Goal: Complete application form: Complete application form

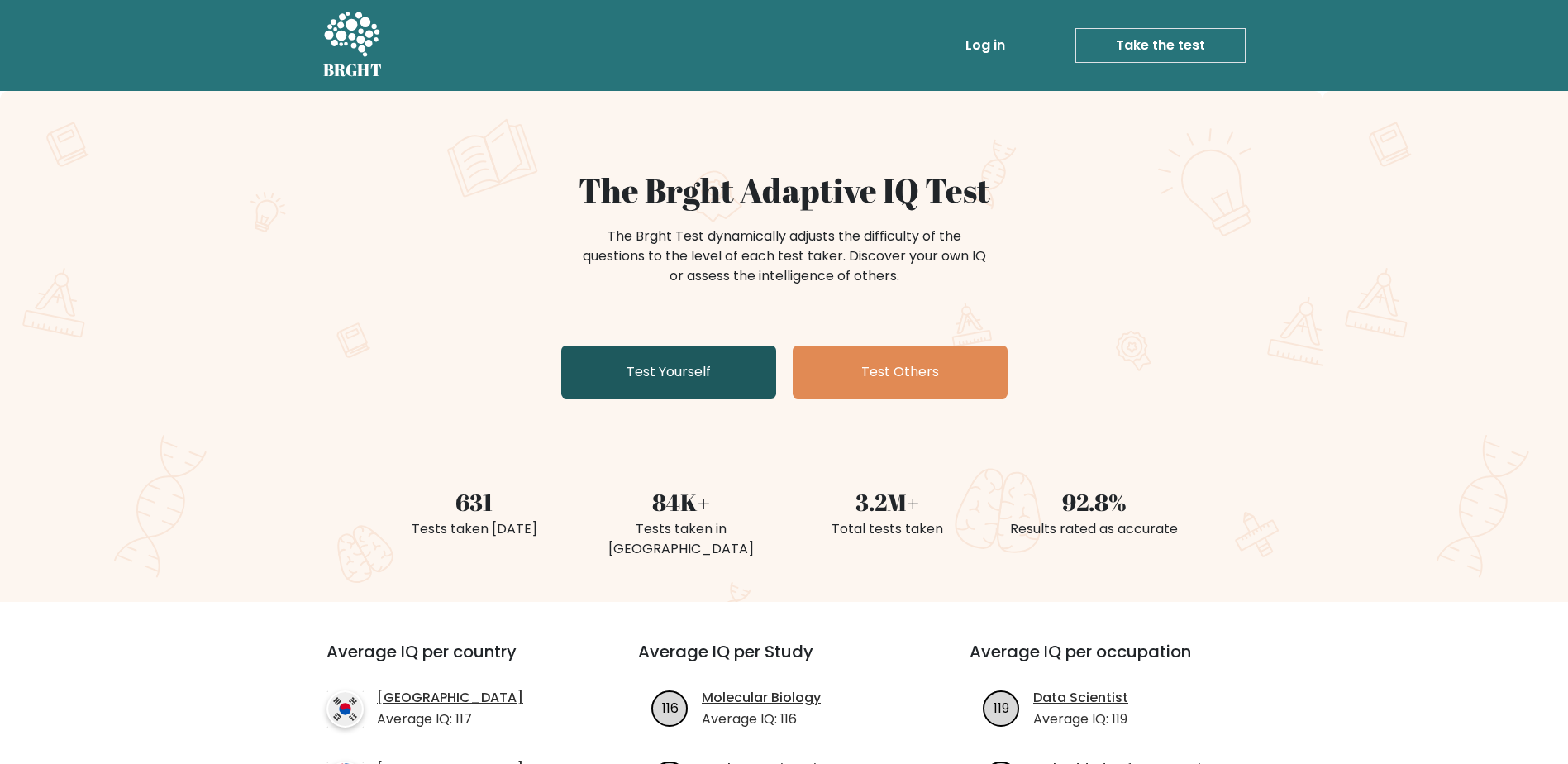
click at [682, 360] on link "Test Yourself" at bounding box center [668, 371] width 215 height 52
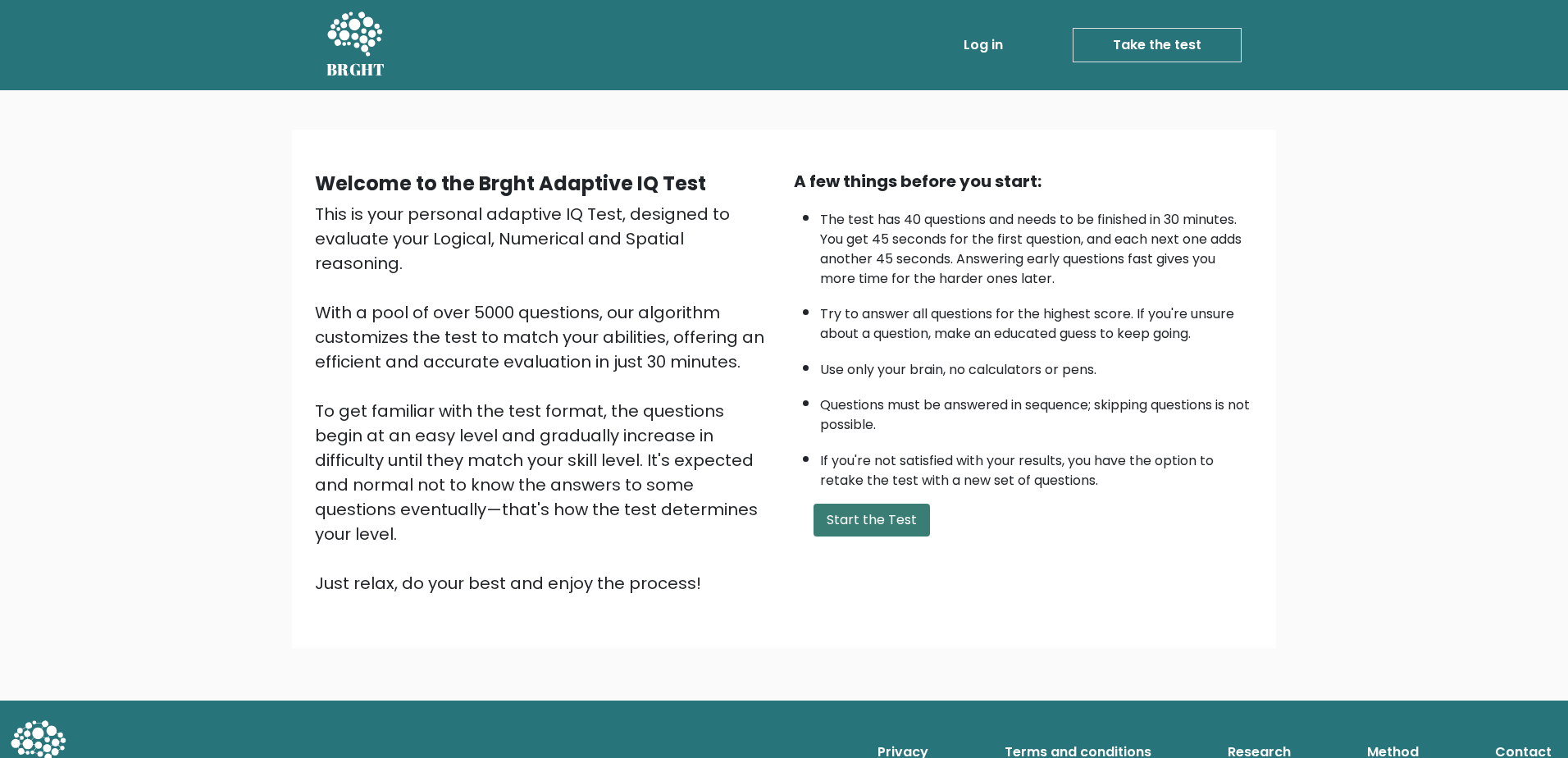
click at [875, 508] on button "Start the Test" at bounding box center [872, 520] width 117 height 33
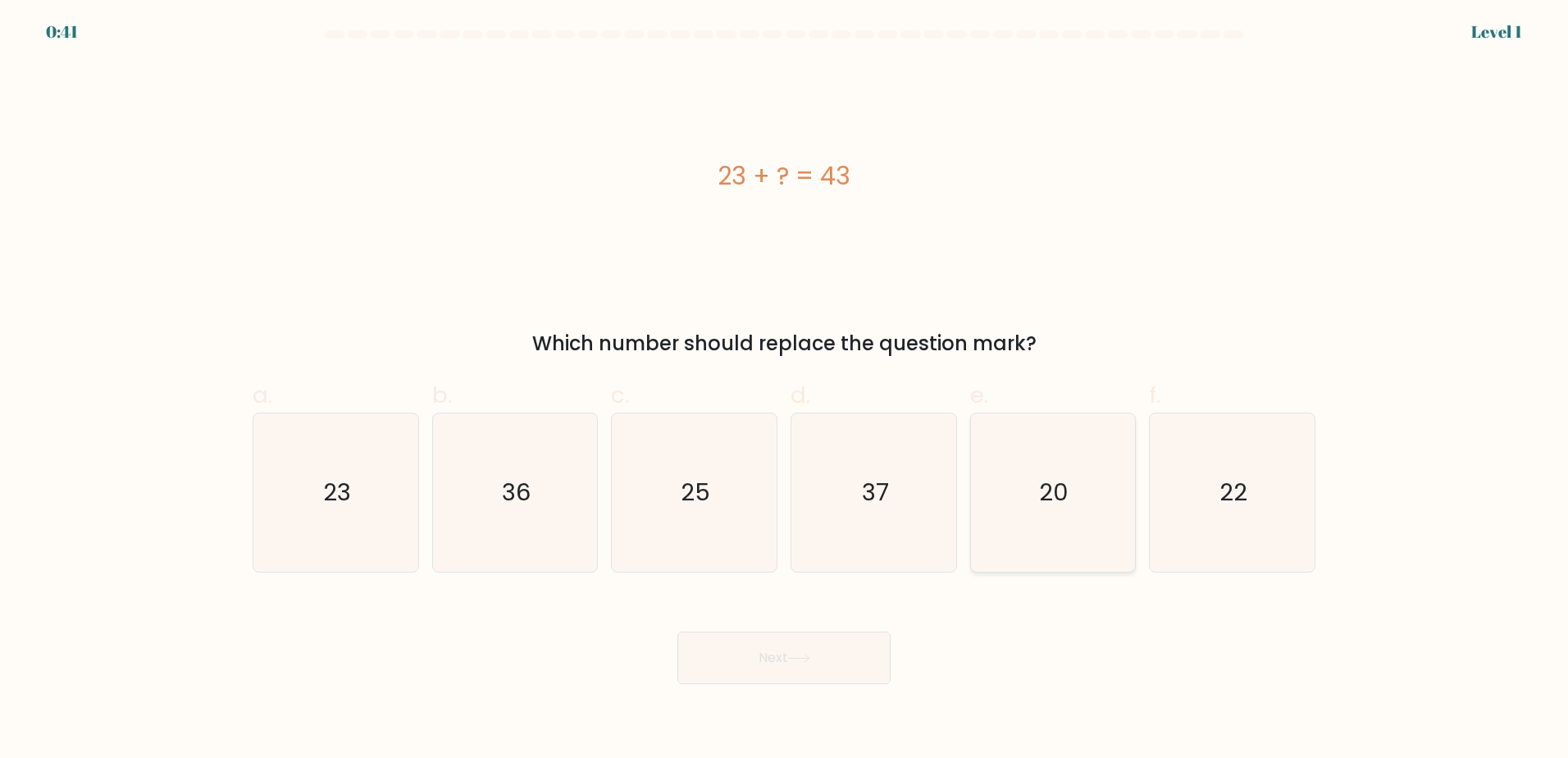
click at [1048, 472] on icon "20" at bounding box center [1052, 492] width 158 height 158
click at [784, 390] on input "e. 20" at bounding box center [784, 384] width 1 height 11
radio input "true"
click at [786, 673] on button "Next" at bounding box center [784, 657] width 213 height 52
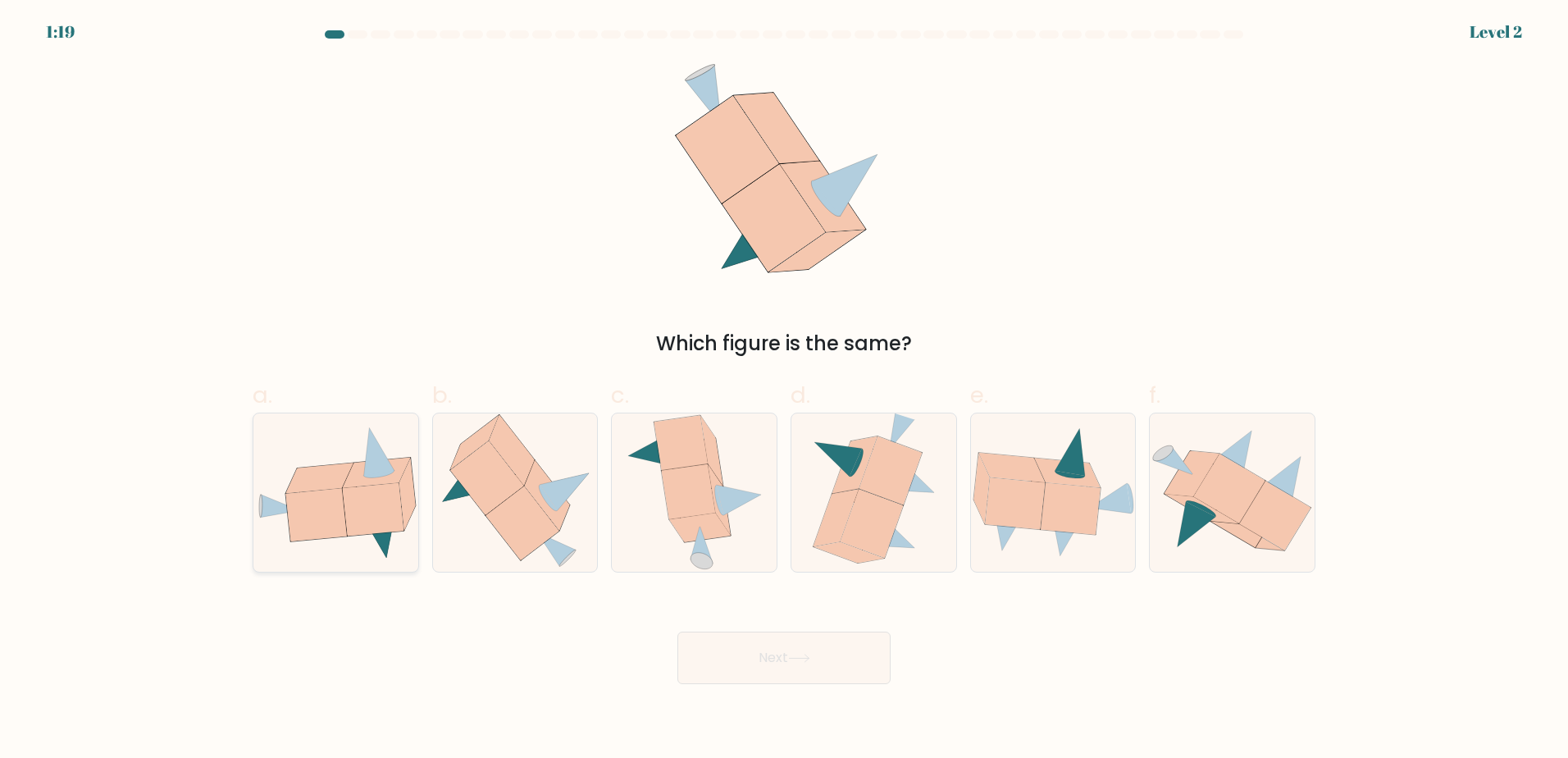
click at [348, 470] on icon at bounding box center [320, 477] width 68 height 30
click at [784, 390] on input "a." at bounding box center [784, 384] width 1 height 11
radio input "true"
click at [741, 647] on button "Next" at bounding box center [784, 657] width 213 height 52
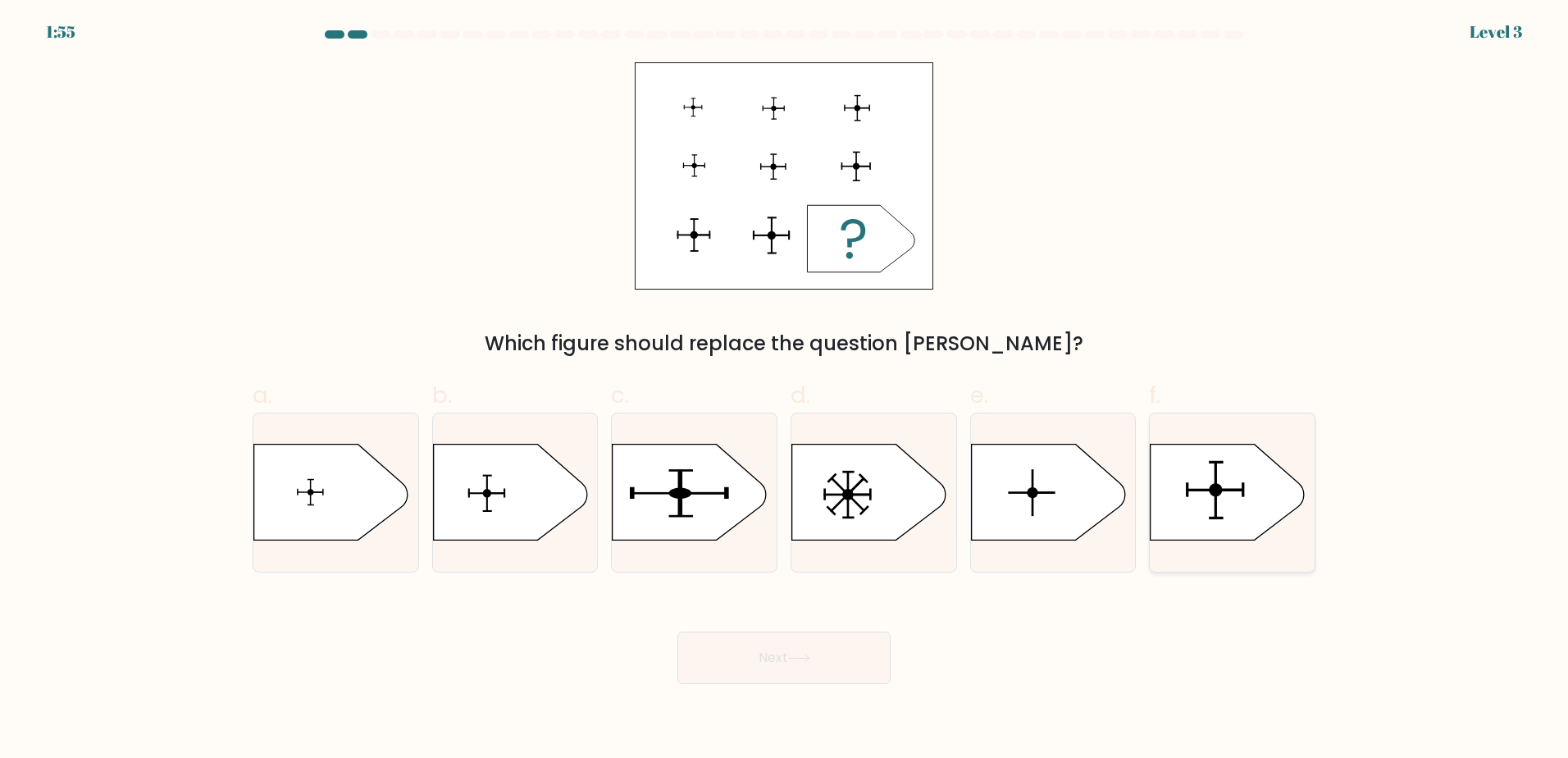
click at [1232, 511] on icon at bounding box center [1227, 491] width 154 height 96
click at [784, 390] on input "f." at bounding box center [784, 384] width 1 height 11
radio input "true"
click at [765, 665] on button "Next" at bounding box center [784, 657] width 213 height 52
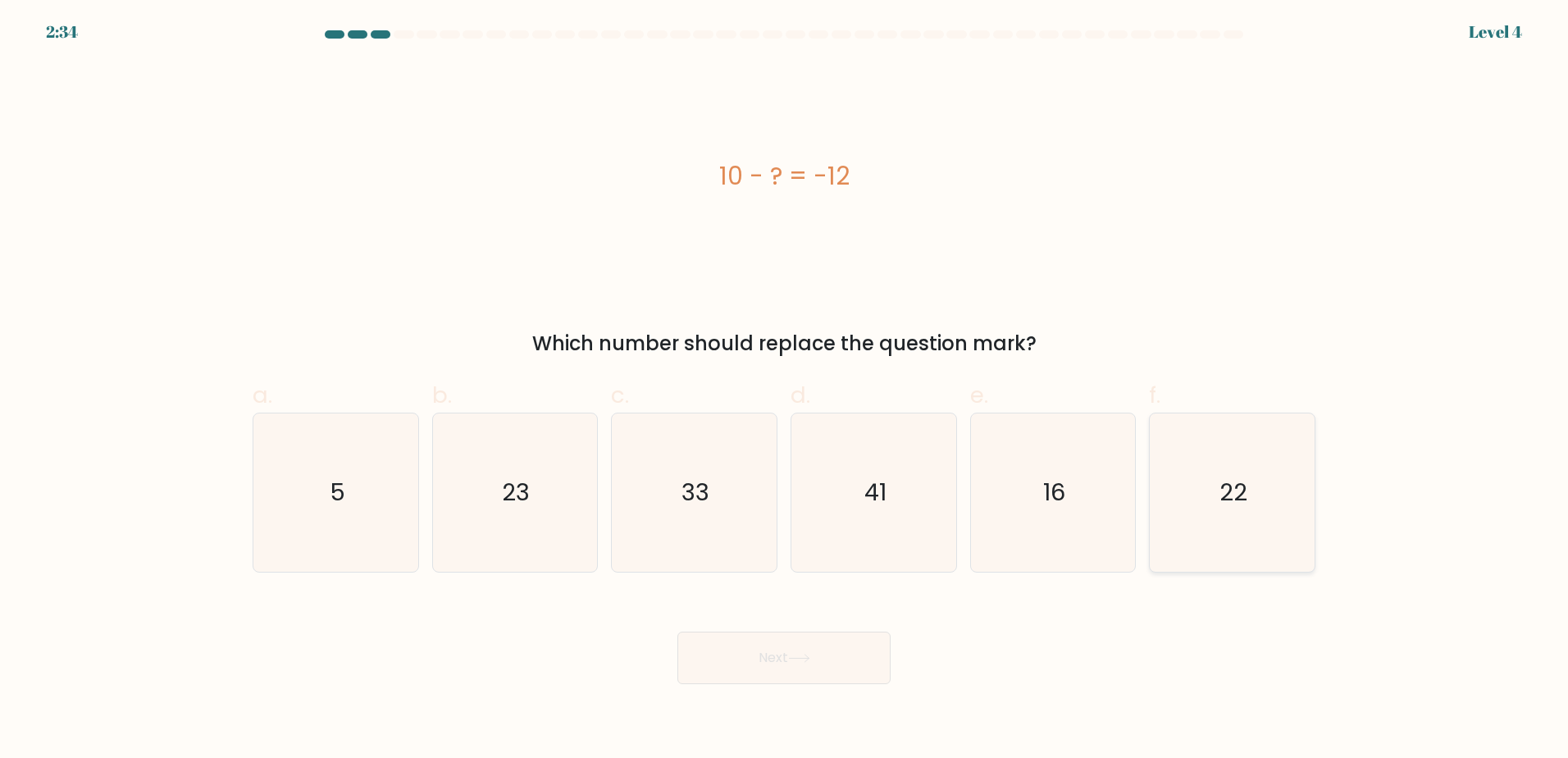
click at [1197, 532] on icon "22" at bounding box center [1232, 492] width 158 height 158
click at [784, 390] on input "f. 22" at bounding box center [784, 384] width 1 height 11
radio input "true"
click at [771, 655] on button "Next" at bounding box center [784, 657] width 213 height 52
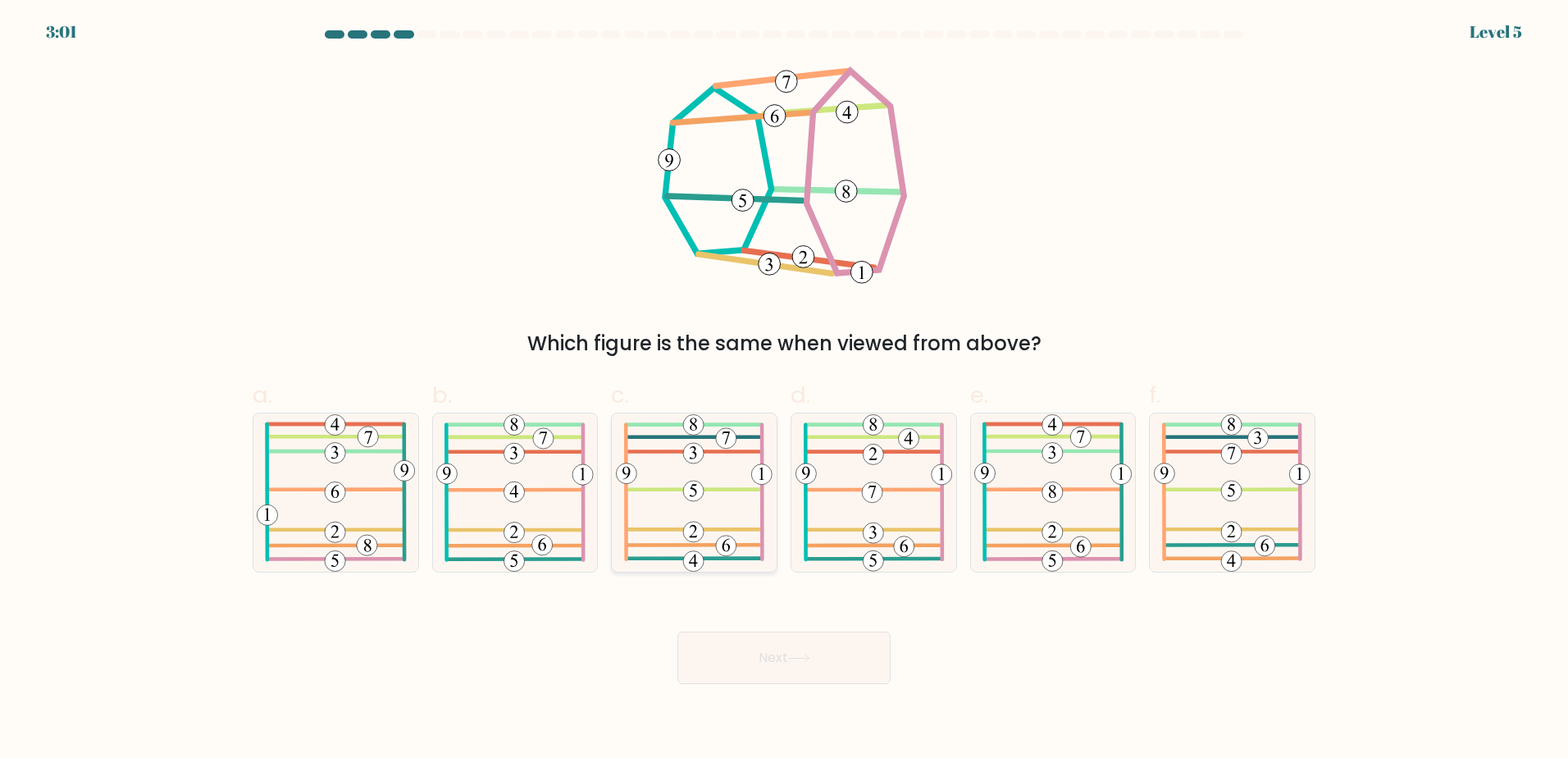
click at [631, 504] on icon at bounding box center [694, 492] width 157 height 158
click at [784, 390] on input "c." at bounding box center [784, 384] width 1 height 11
radio input "true"
click at [798, 658] on icon at bounding box center [799, 658] width 22 height 9
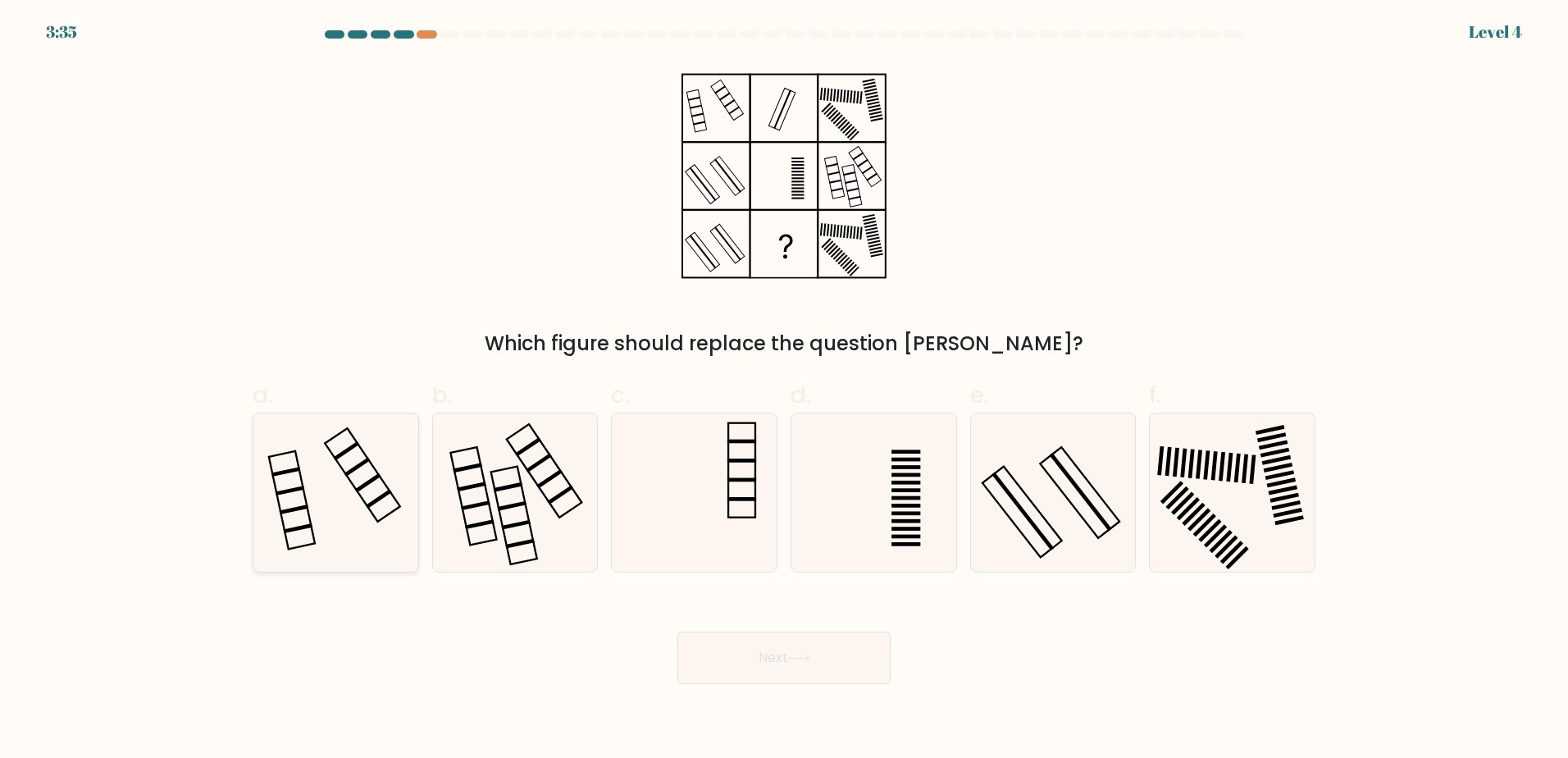
click at [335, 481] on icon at bounding box center [335, 492] width 158 height 158
click at [784, 390] on input "a." at bounding box center [784, 384] width 1 height 11
radio input "true"
click at [774, 663] on button "Next" at bounding box center [784, 657] width 213 height 52
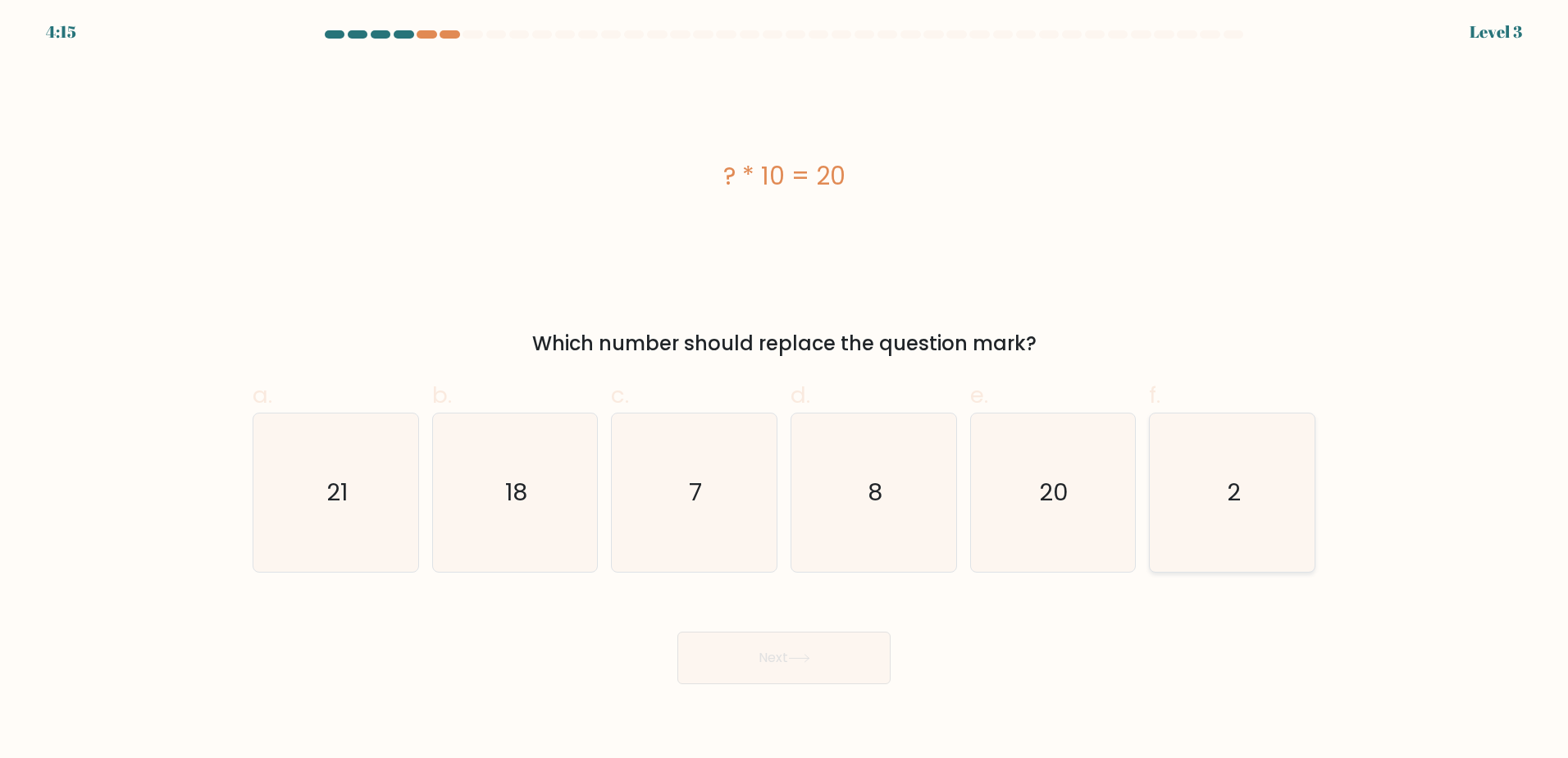
click at [1290, 543] on icon "2" at bounding box center [1232, 492] width 158 height 158
click at [784, 390] on input "f. 2" at bounding box center [784, 384] width 1 height 11
radio input "true"
click at [843, 660] on button "Next" at bounding box center [784, 657] width 213 height 52
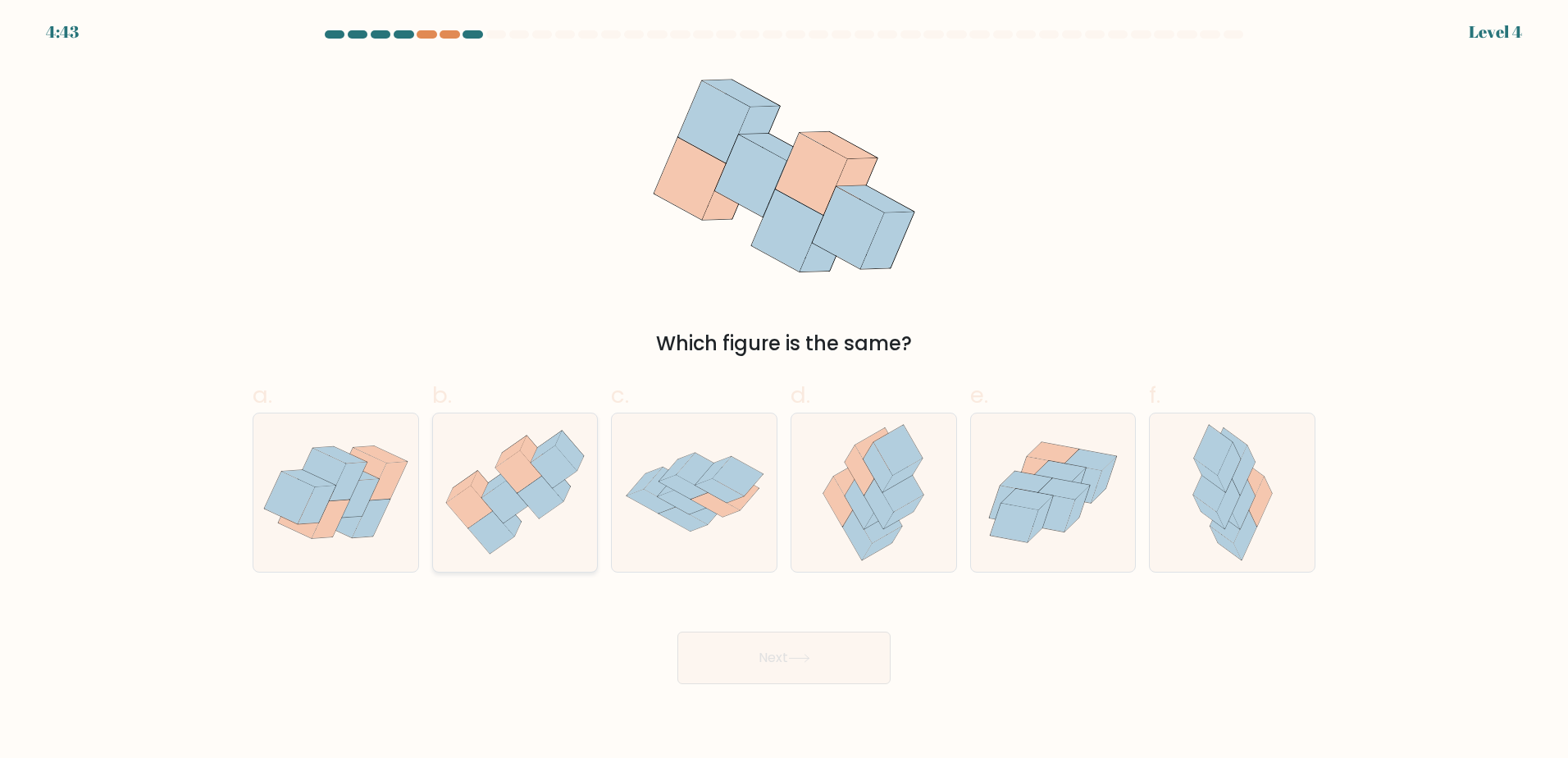
click at [591, 514] on icon at bounding box center [515, 492] width 164 height 142
click at [784, 390] on input "b." at bounding box center [784, 384] width 1 height 11
radio input "true"
click at [793, 651] on button "Next" at bounding box center [784, 657] width 213 height 52
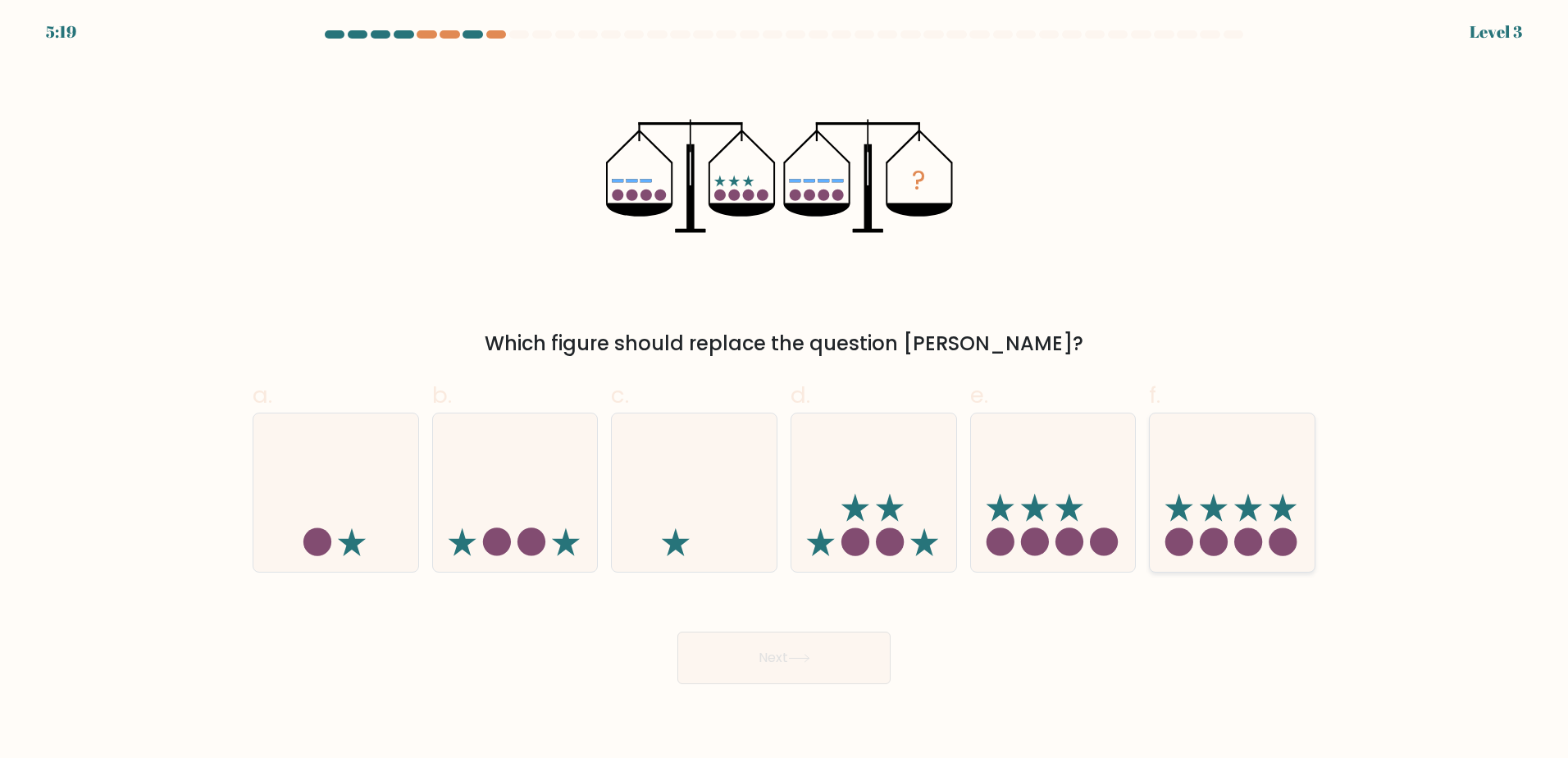
click at [1195, 502] on icon at bounding box center [1232, 491] width 164 height 136
click at [784, 390] on input "f." at bounding box center [784, 384] width 1 height 11
radio input "true"
click at [840, 665] on button "Next" at bounding box center [784, 657] width 213 height 52
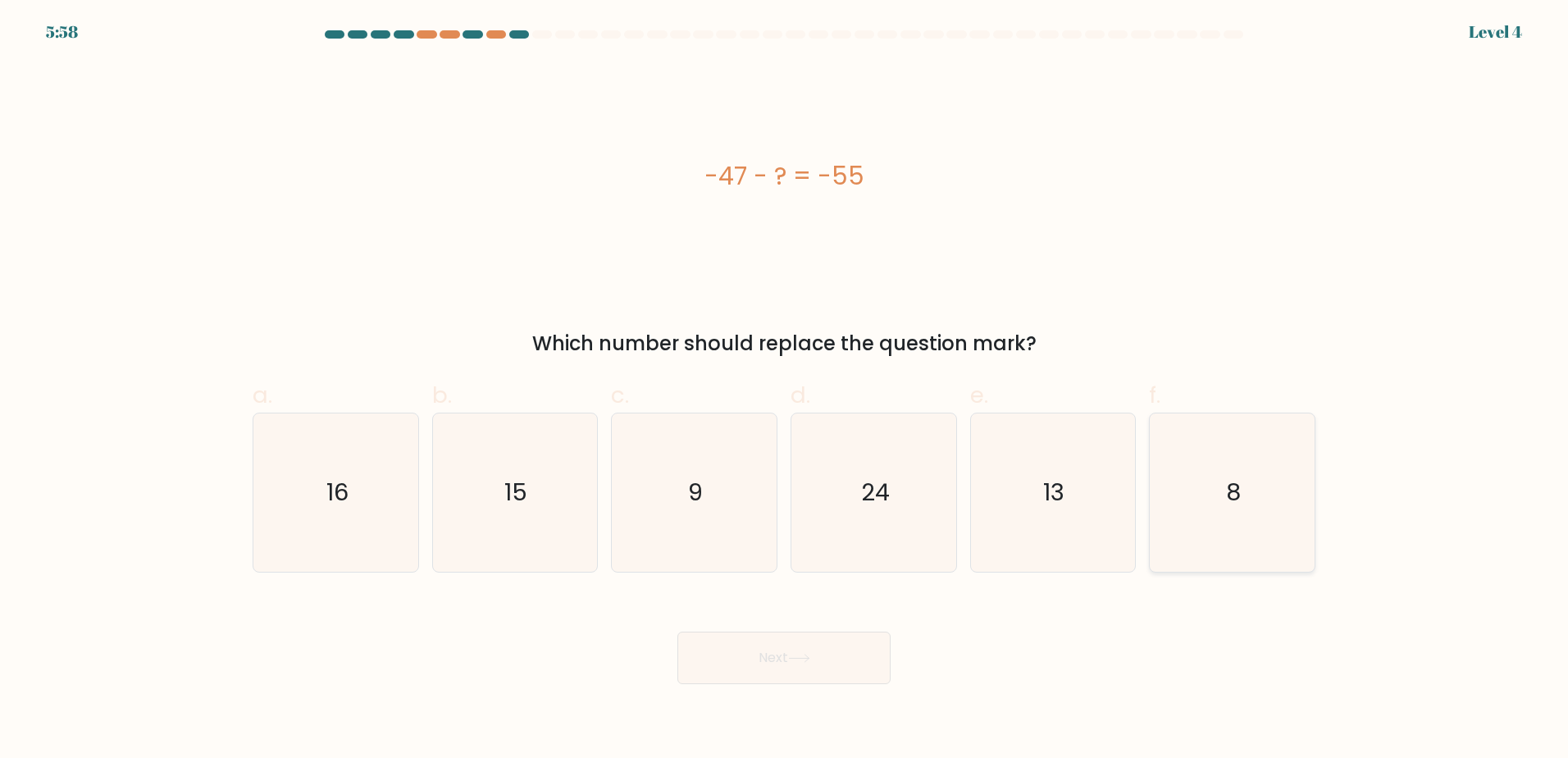
click at [1287, 538] on icon "8" at bounding box center [1232, 492] width 158 height 158
click at [784, 390] on input "f. 8" at bounding box center [784, 384] width 1 height 11
radio input "true"
click at [839, 669] on button "Next" at bounding box center [784, 657] width 213 height 52
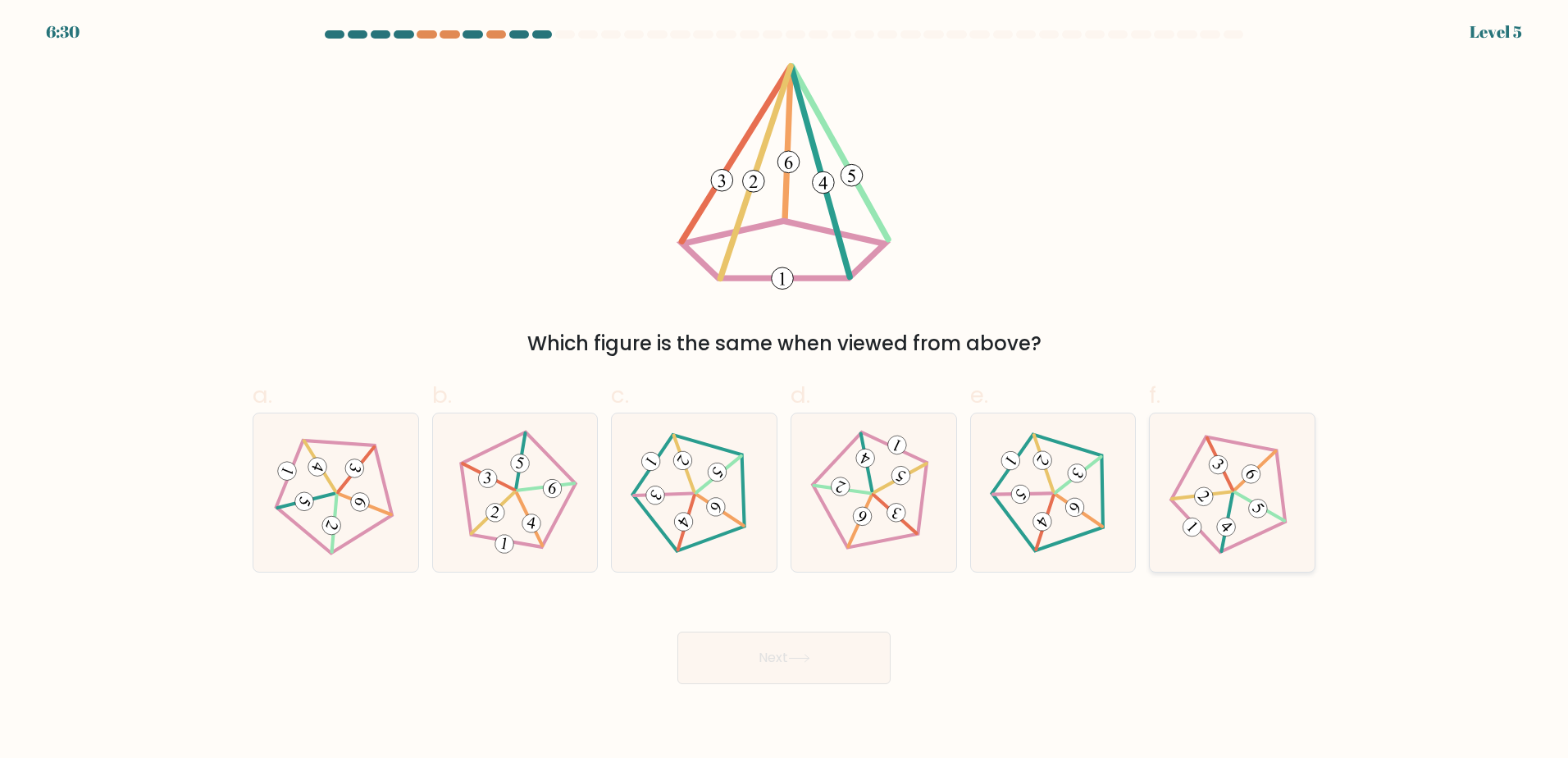
click at [1238, 493] on 536 at bounding box center [1259, 506] width 50 height 52
click at [784, 390] on input "f." at bounding box center [784, 384] width 1 height 11
radio input "true"
click at [843, 669] on button "Next" at bounding box center [784, 657] width 213 height 52
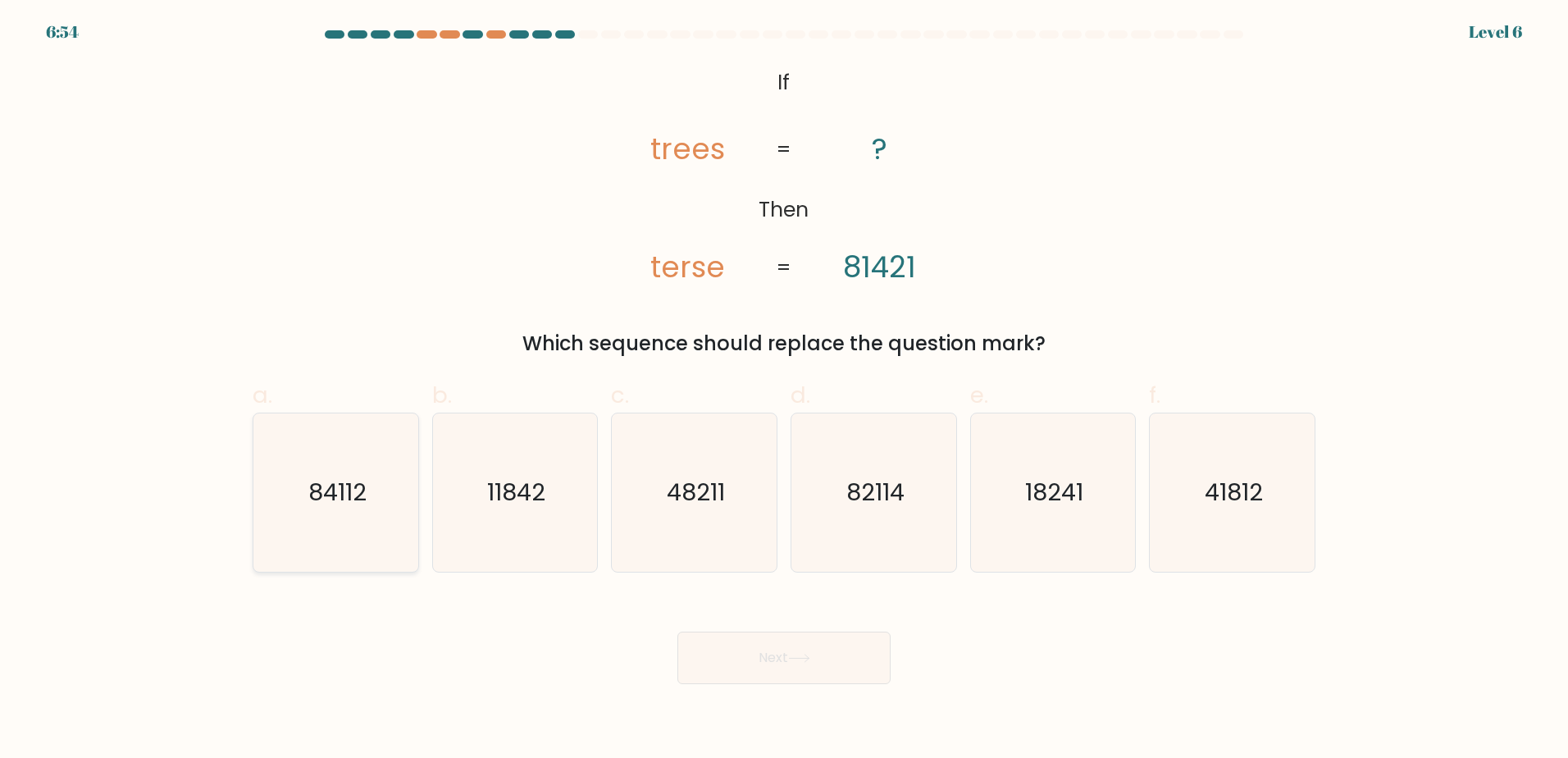
click at [338, 500] on text "84112" at bounding box center [338, 492] width 58 height 33
click at [784, 390] on input "a. 84112" at bounding box center [784, 384] width 1 height 11
radio input "true"
click at [733, 655] on button "Next" at bounding box center [784, 657] width 213 height 52
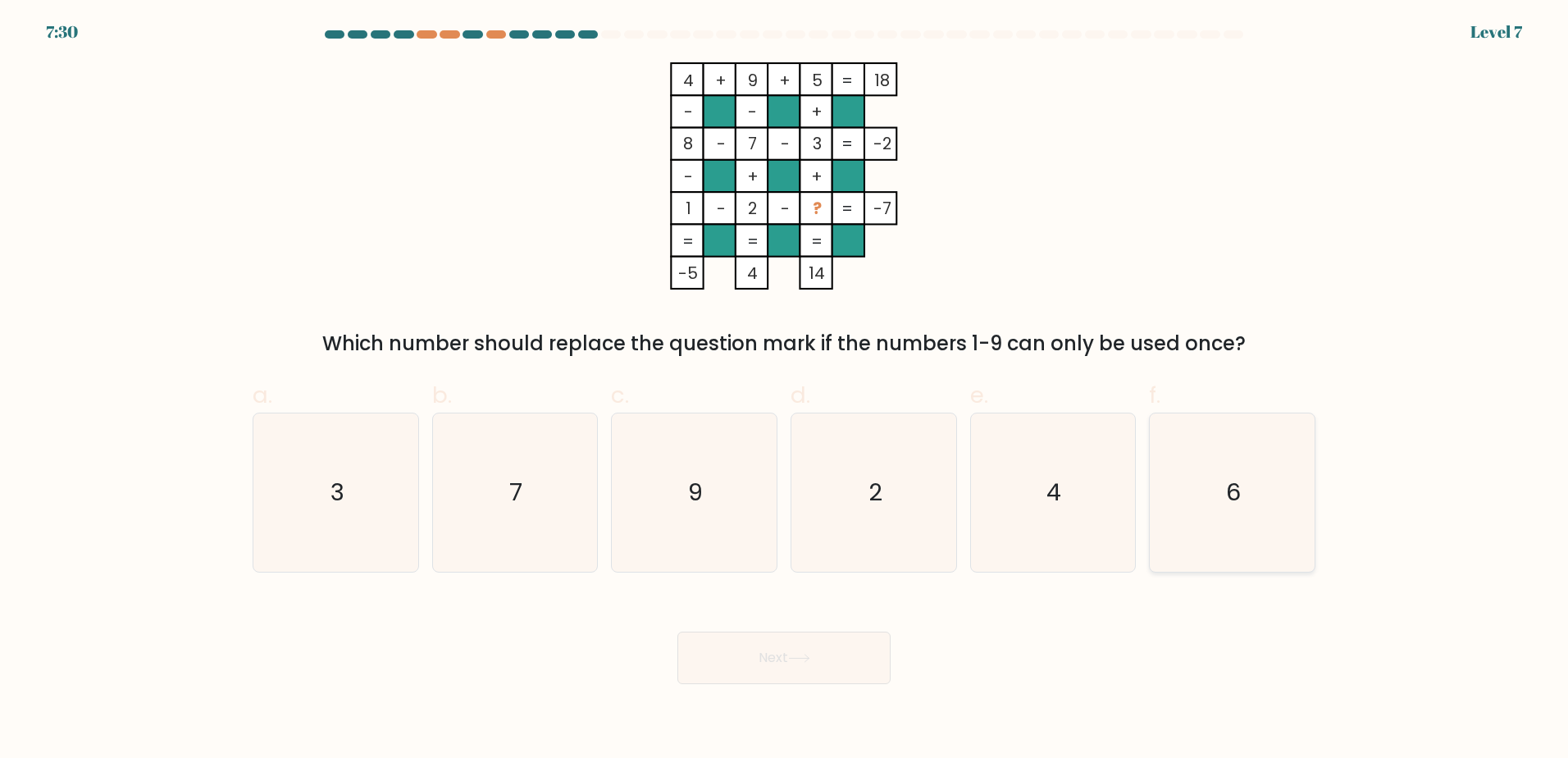
click at [1192, 462] on icon "6" at bounding box center [1232, 492] width 158 height 158
click at [784, 390] on input "f. 6" at bounding box center [784, 384] width 1 height 11
radio input "true"
click at [832, 657] on button "Next" at bounding box center [784, 657] width 213 height 52
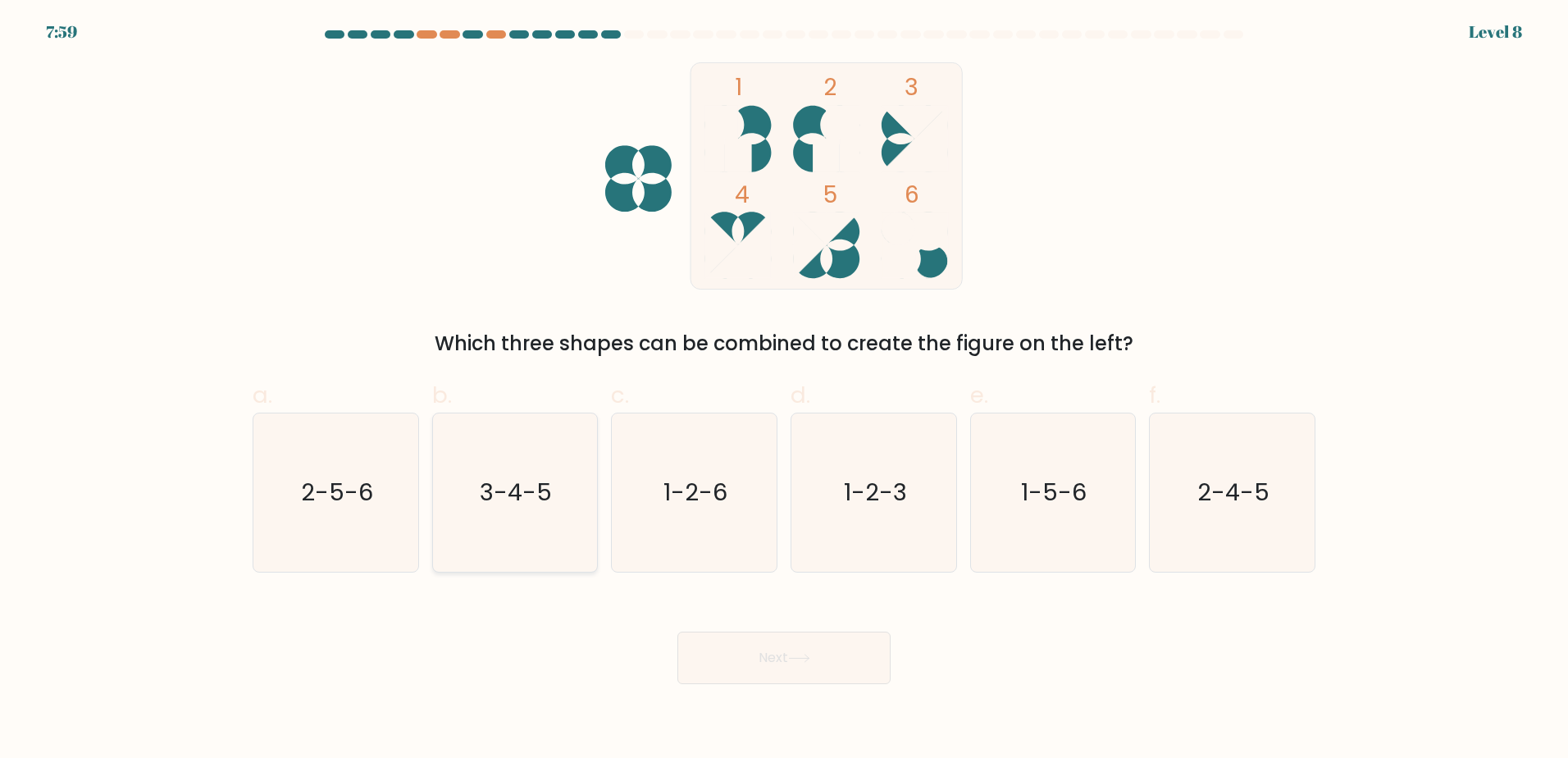
click at [544, 447] on icon "3-4-5" at bounding box center [514, 492] width 158 height 158
click at [784, 390] on input "b. 3-4-5" at bounding box center [784, 384] width 1 height 11
radio input "true"
click at [718, 667] on button "Next" at bounding box center [784, 657] width 213 height 52
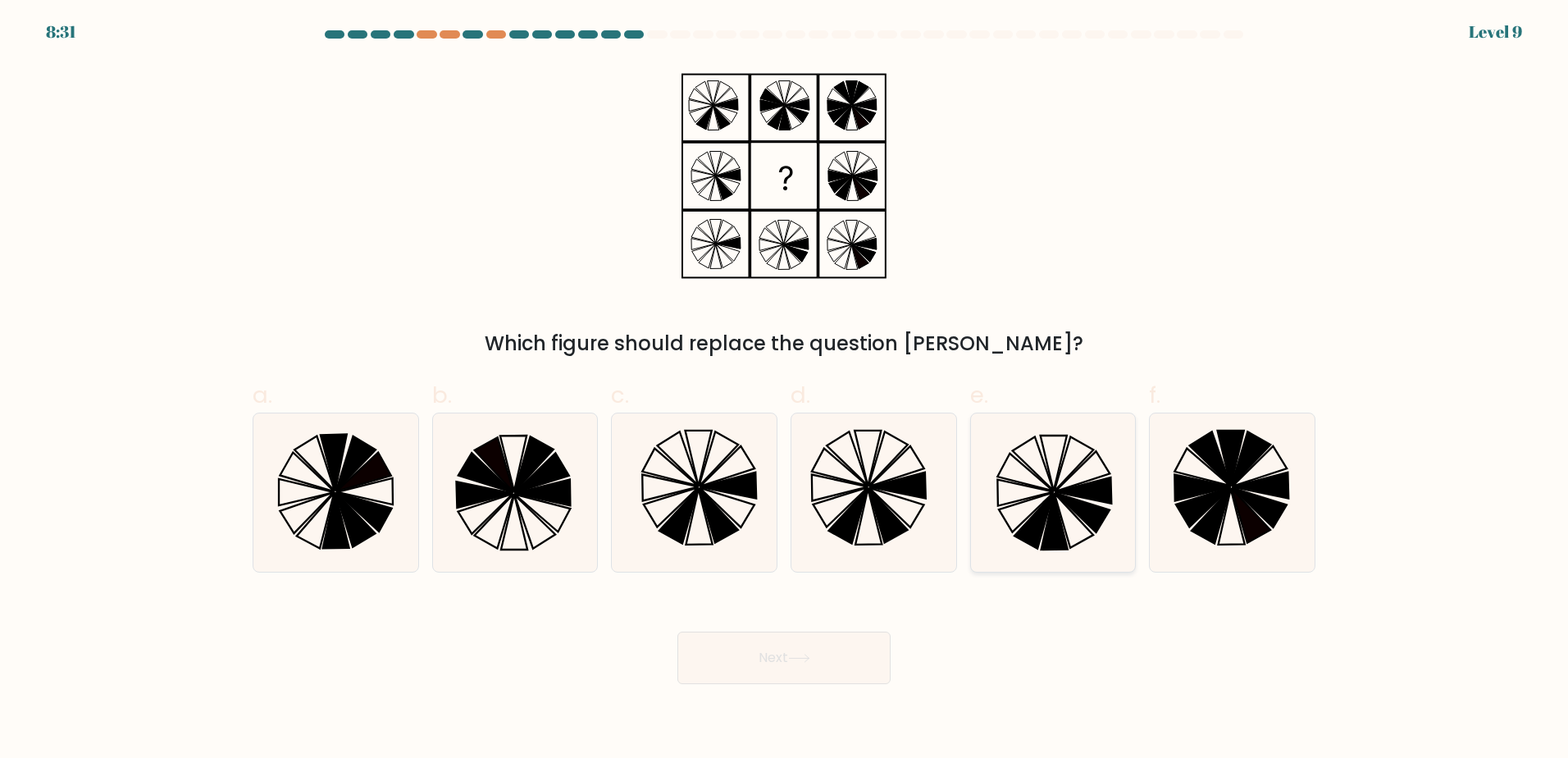
click at [1054, 486] on icon at bounding box center [1052, 492] width 158 height 158
click at [784, 390] on input "e." at bounding box center [784, 384] width 1 height 11
radio input "true"
click at [786, 666] on button "Next" at bounding box center [784, 657] width 213 height 52
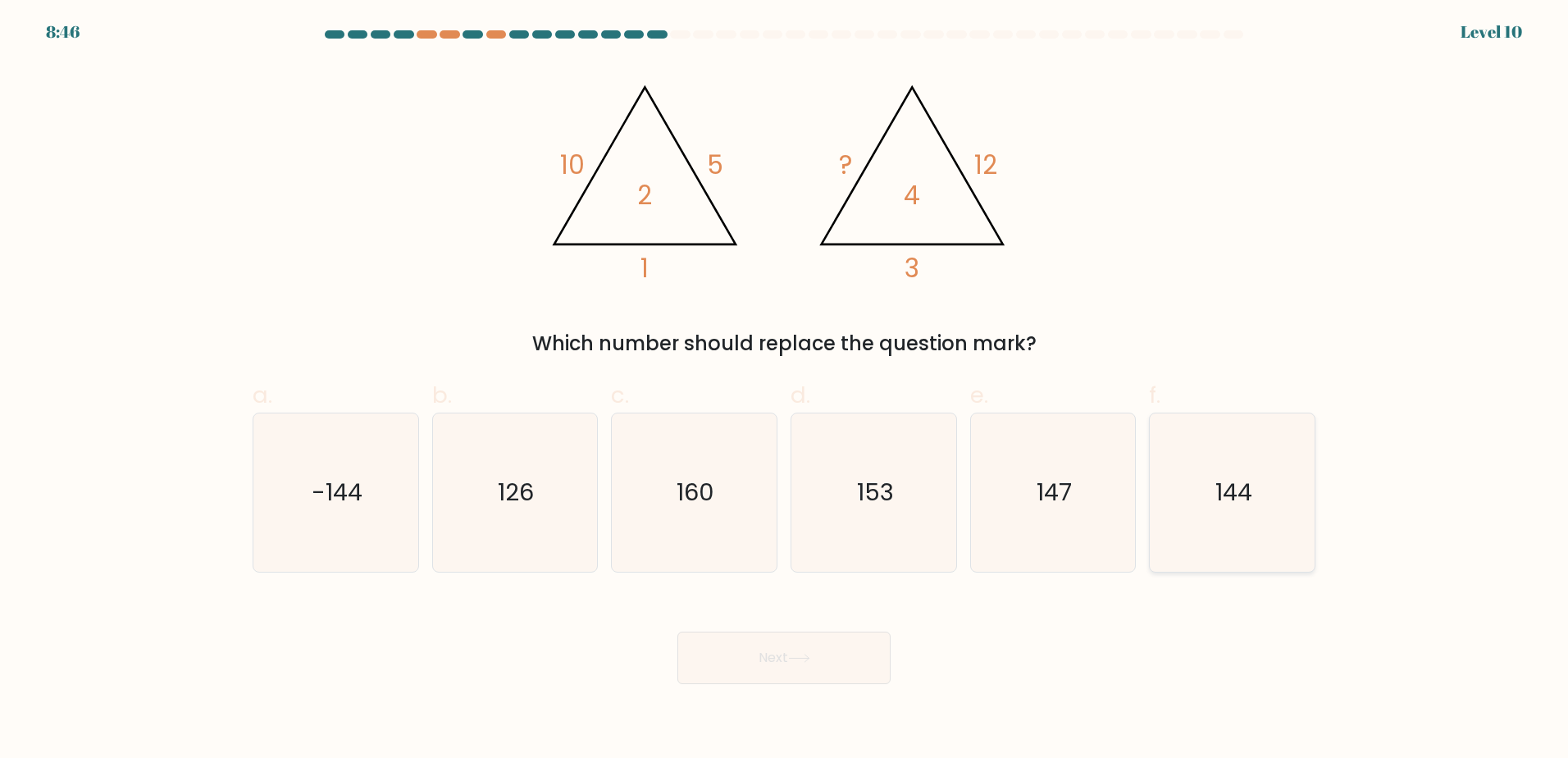
click at [1211, 511] on icon "144" at bounding box center [1232, 492] width 158 height 158
click at [784, 390] on input "f. 144" at bounding box center [784, 384] width 1 height 11
radio input "true"
click at [818, 670] on button "Next" at bounding box center [784, 657] width 213 height 52
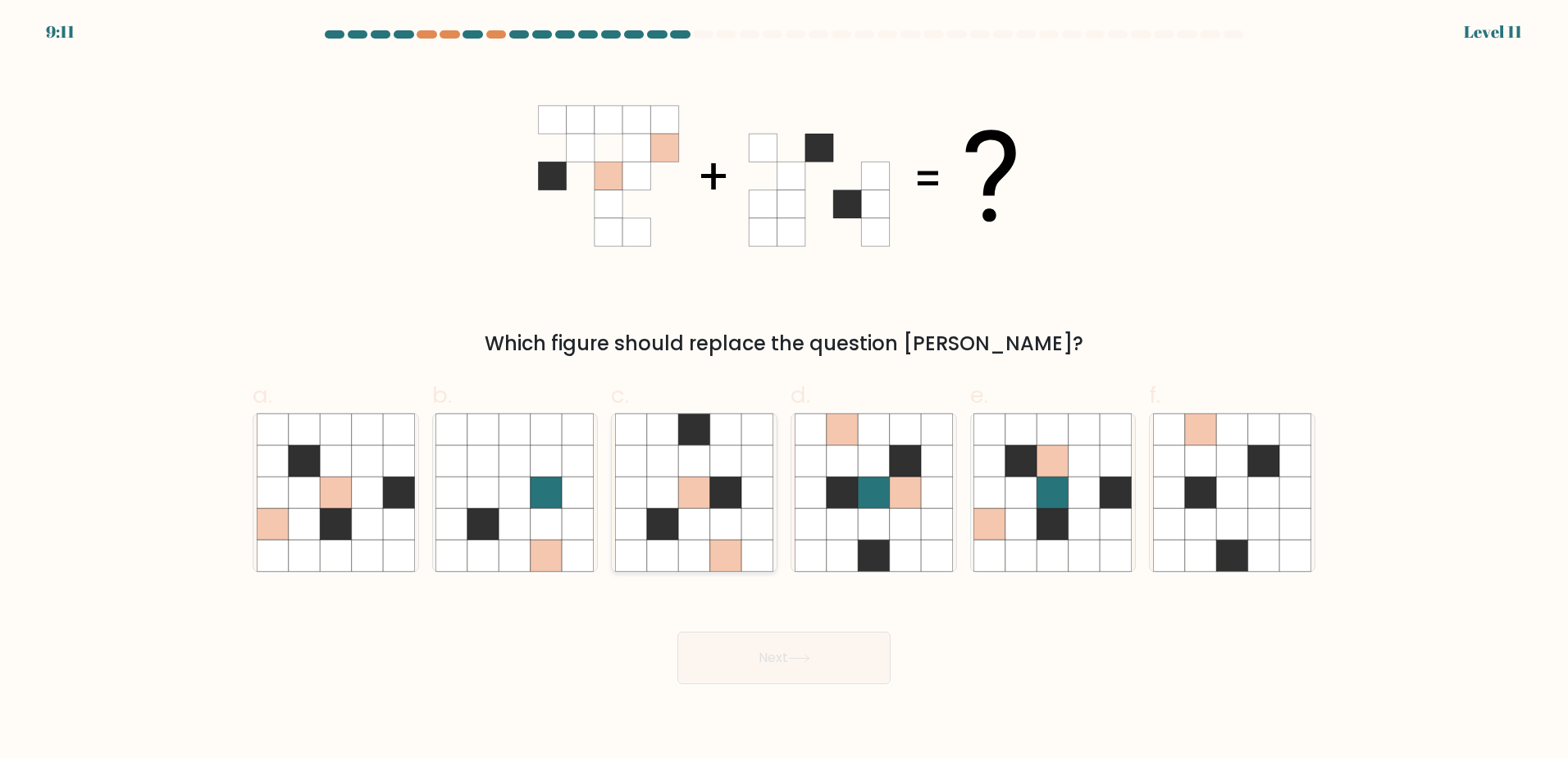
click at [690, 439] on icon at bounding box center [694, 429] width 31 height 31
click at [784, 390] on input "c." at bounding box center [784, 384] width 1 height 11
radio input "true"
click at [729, 655] on button "Next" at bounding box center [784, 657] width 213 height 52
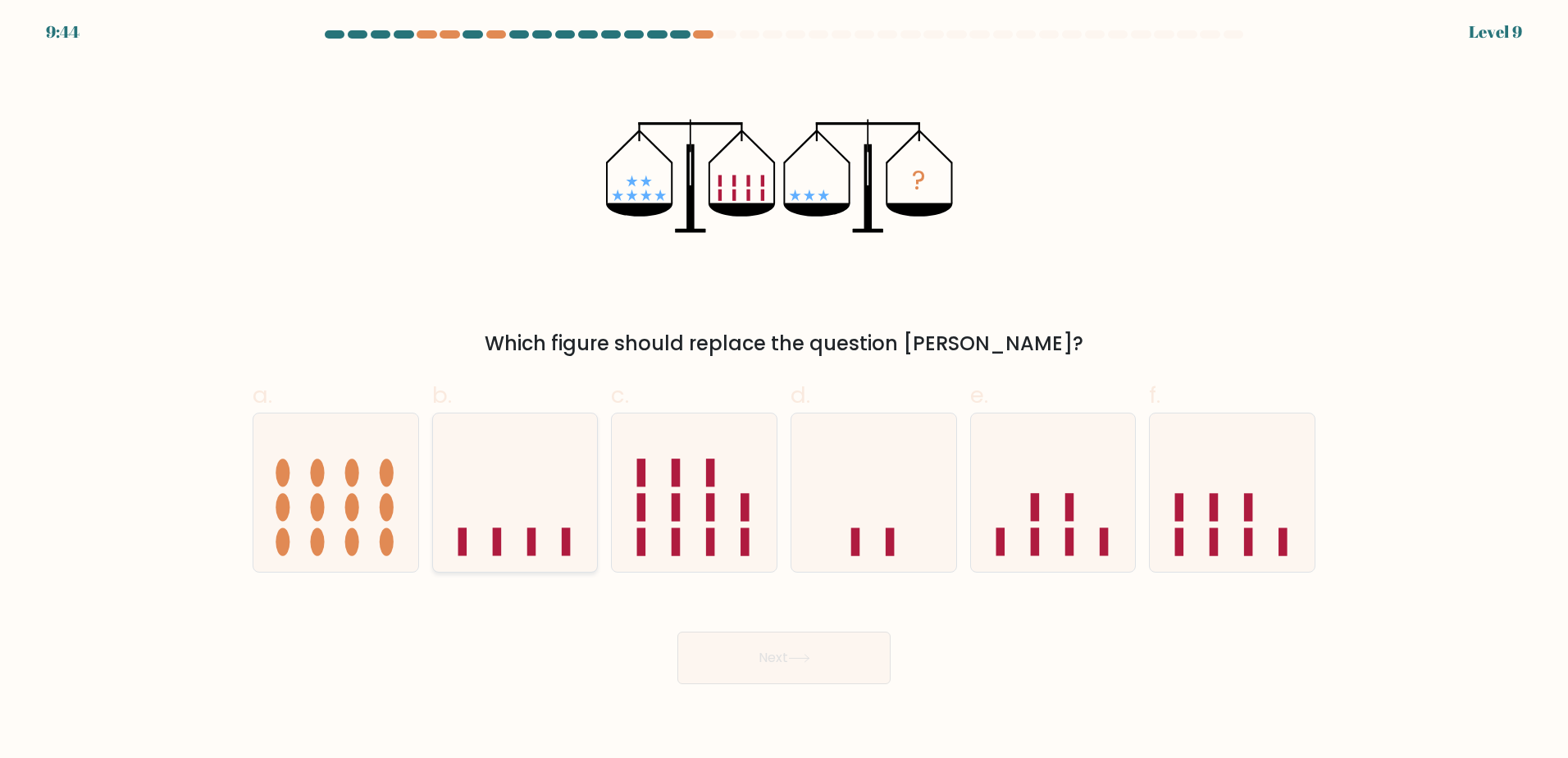
click at [531, 456] on icon at bounding box center [515, 491] width 164 height 136
click at [784, 390] on input "b." at bounding box center [784, 384] width 1 height 11
radio input "true"
click at [721, 657] on button "Next" at bounding box center [784, 657] width 213 height 52
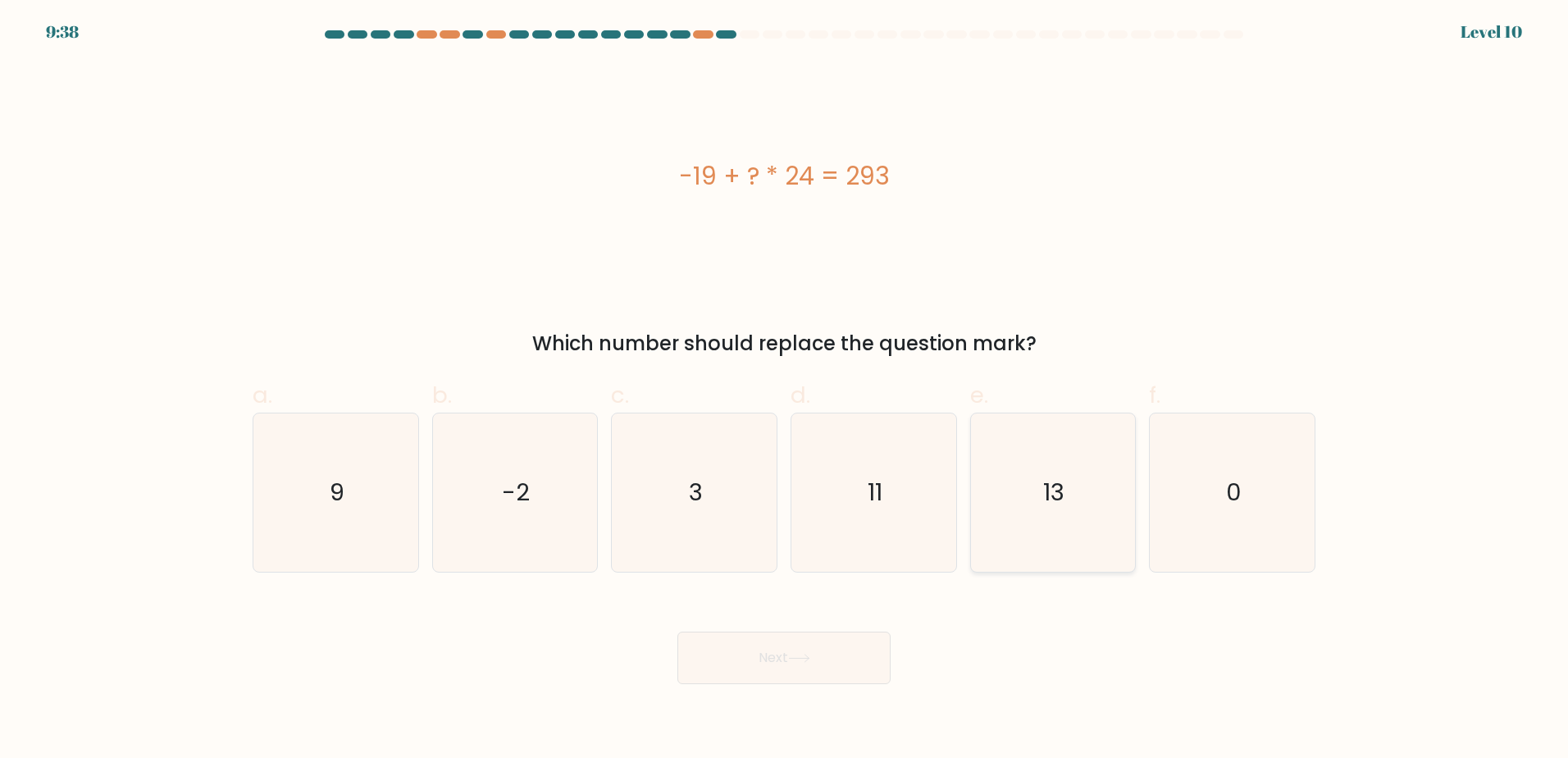
click at [1072, 469] on icon "13" at bounding box center [1052, 492] width 158 height 158
click at [784, 390] on input "e. 13" at bounding box center [784, 384] width 1 height 11
radio input "true"
click at [764, 663] on button "Next" at bounding box center [784, 657] width 213 height 52
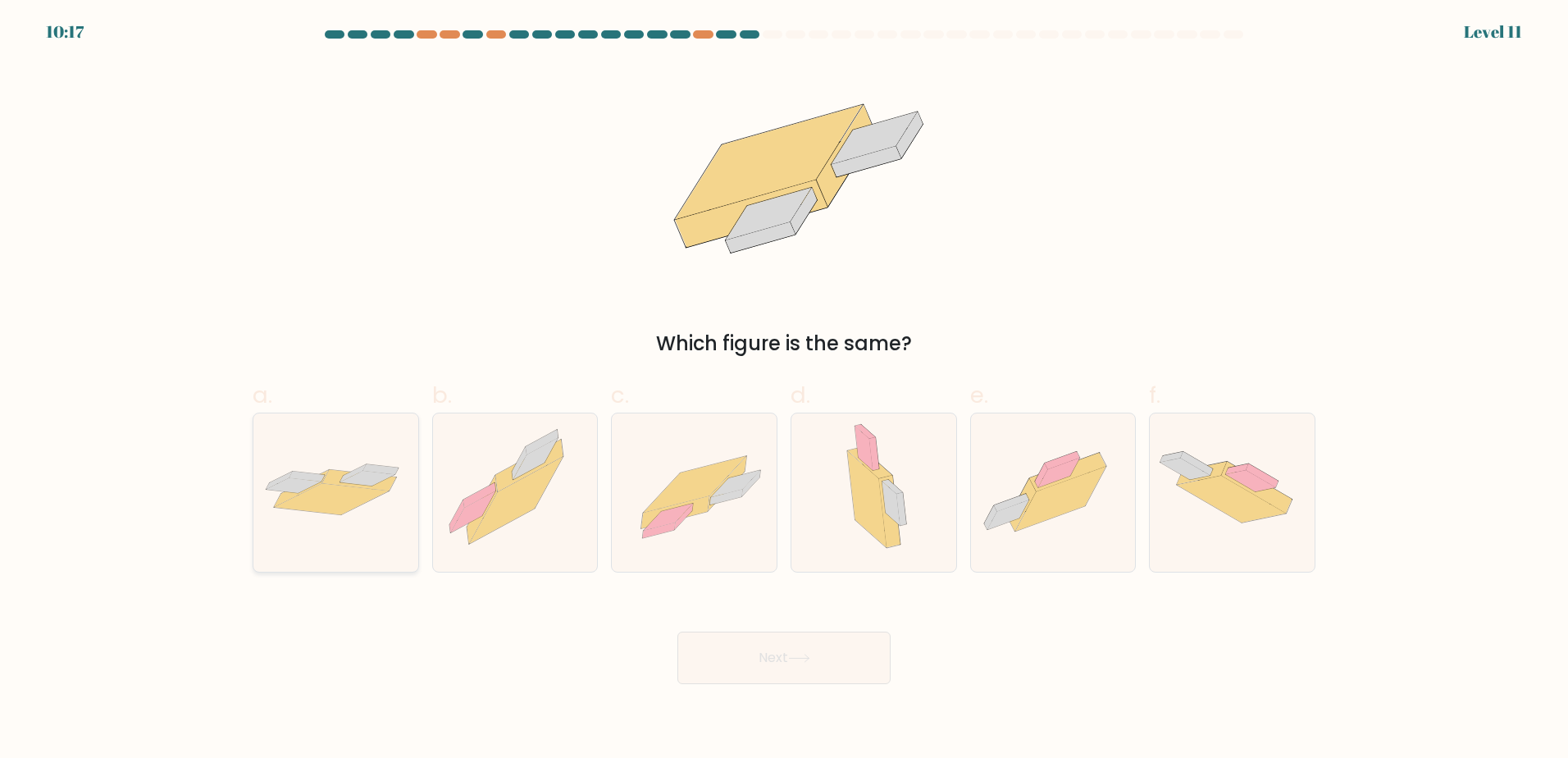
click at [344, 508] on icon at bounding box center [332, 499] width 115 height 31
click at [784, 390] on input "a." at bounding box center [784, 384] width 1 height 11
radio input "true"
click at [735, 659] on button "Next" at bounding box center [784, 657] width 213 height 52
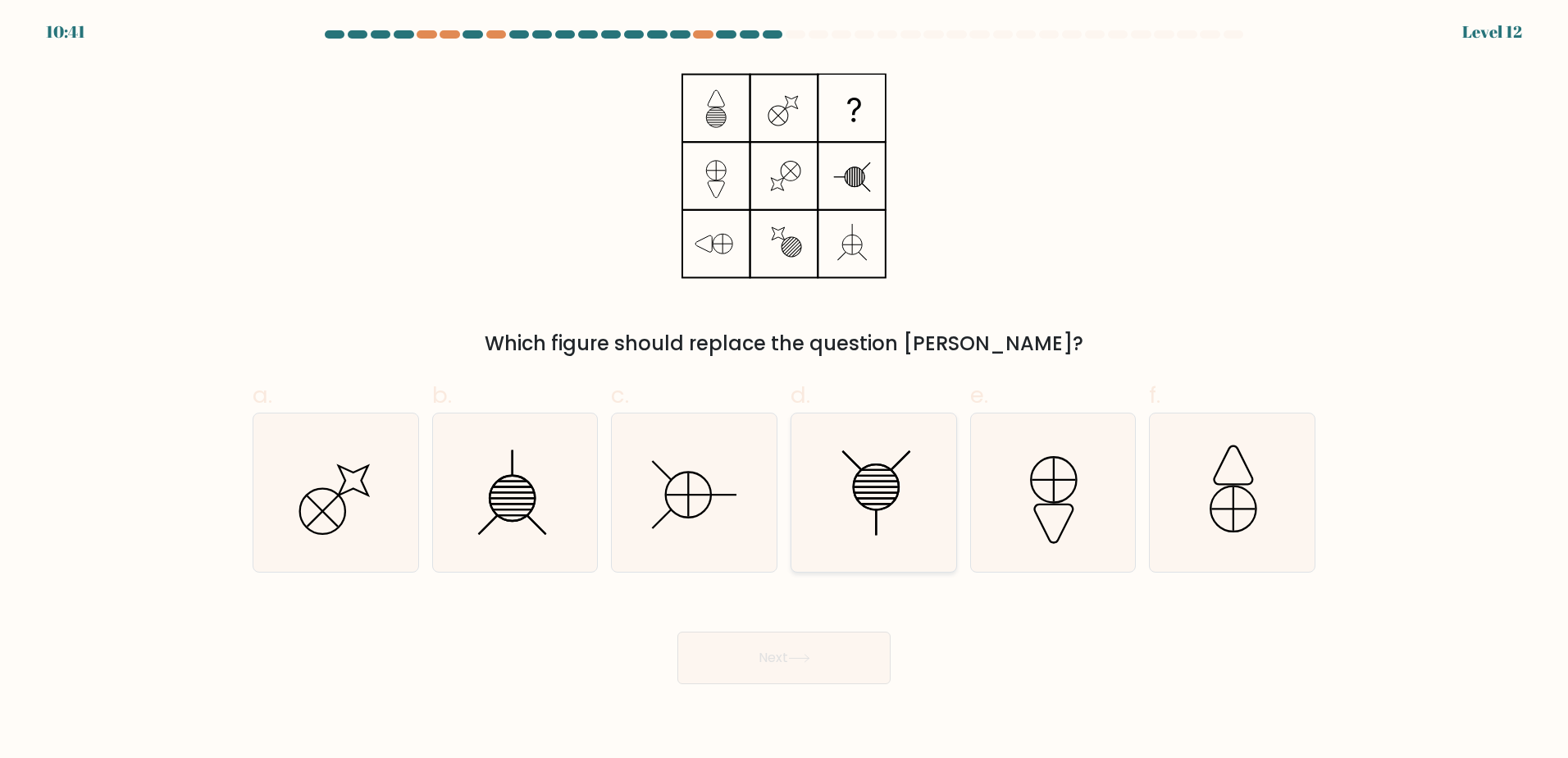
click at [890, 521] on icon at bounding box center [873, 492] width 158 height 158
click at [784, 390] on input "d." at bounding box center [784, 384] width 1 height 11
radio input "true"
click at [825, 653] on button "Next" at bounding box center [784, 657] width 213 height 52
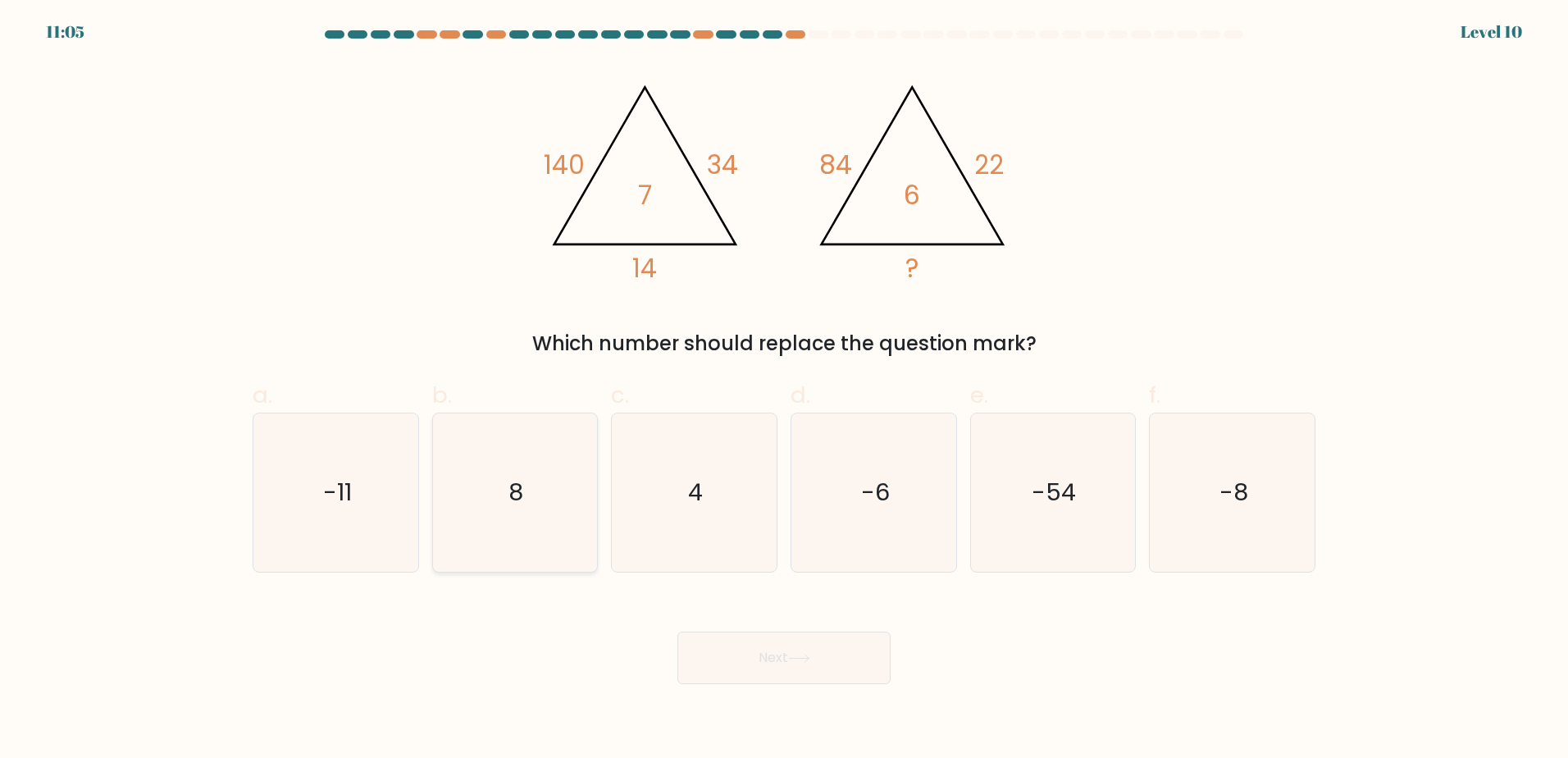
click at [470, 488] on icon "8" at bounding box center [514, 492] width 158 height 158
click at [784, 390] on input "b. 8" at bounding box center [784, 384] width 1 height 11
radio input "true"
click at [784, 640] on button "Next" at bounding box center [784, 657] width 213 height 52
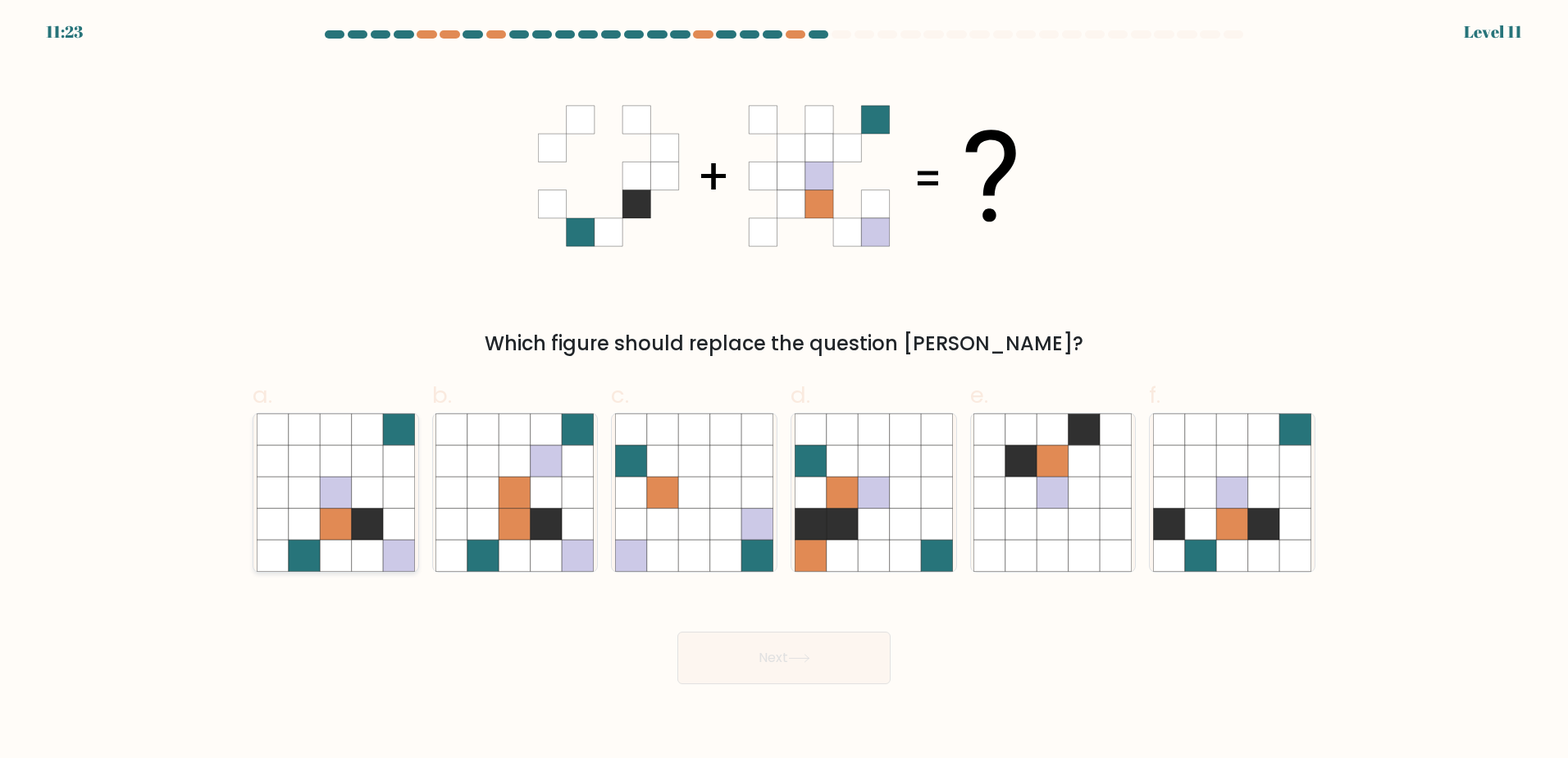
click at [337, 464] on icon at bounding box center [335, 460] width 31 height 31
click at [784, 390] on input "a." at bounding box center [784, 384] width 1 height 11
radio input "true"
click at [810, 655] on icon at bounding box center [799, 658] width 22 height 9
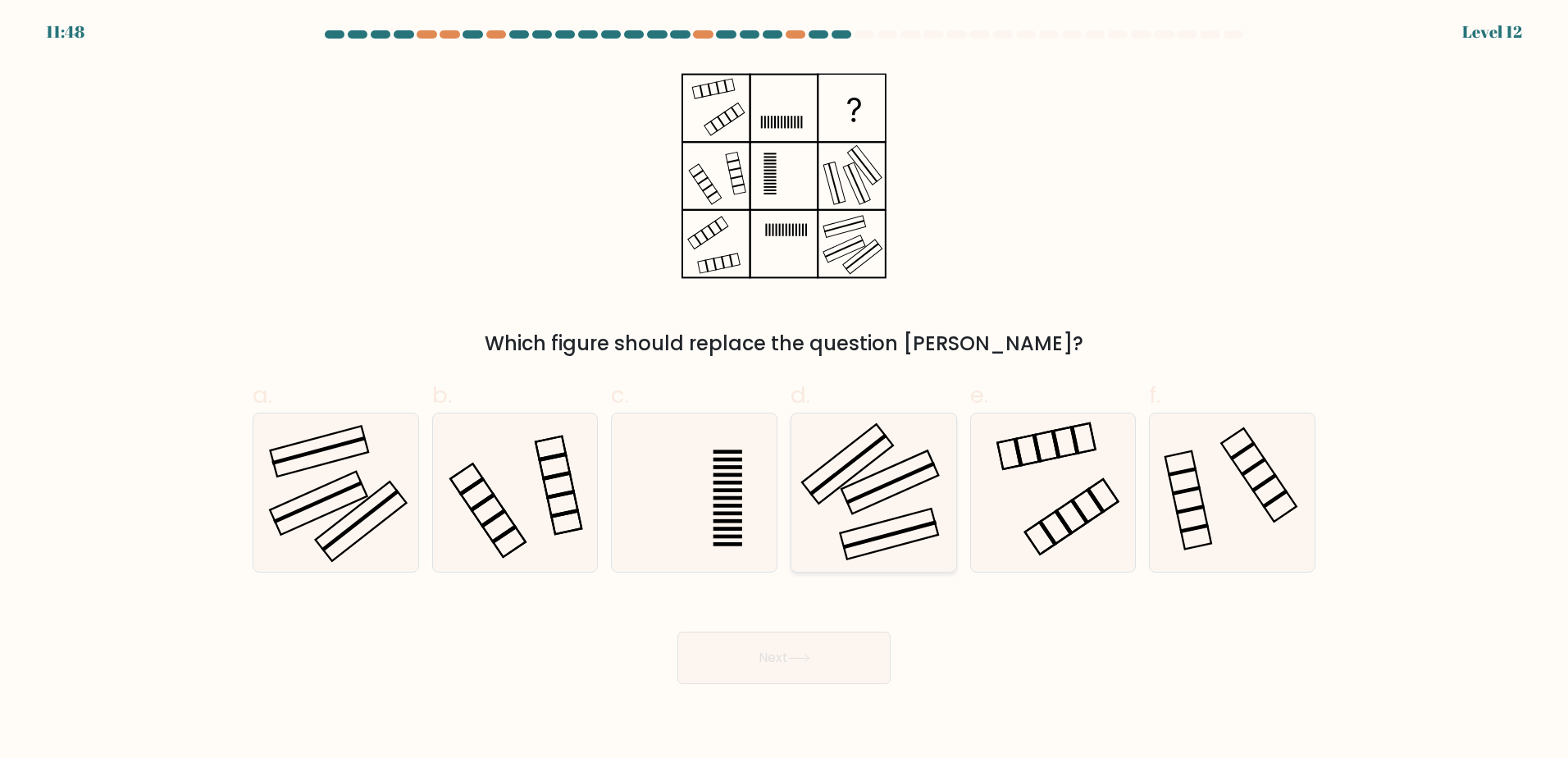
click at [859, 511] on rect at bounding box center [889, 481] width 97 height 63
click at [784, 390] on input "d." at bounding box center [784, 384] width 1 height 11
radio input "true"
click at [838, 662] on button "Next" at bounding box center [784, 657] width 213 height 52
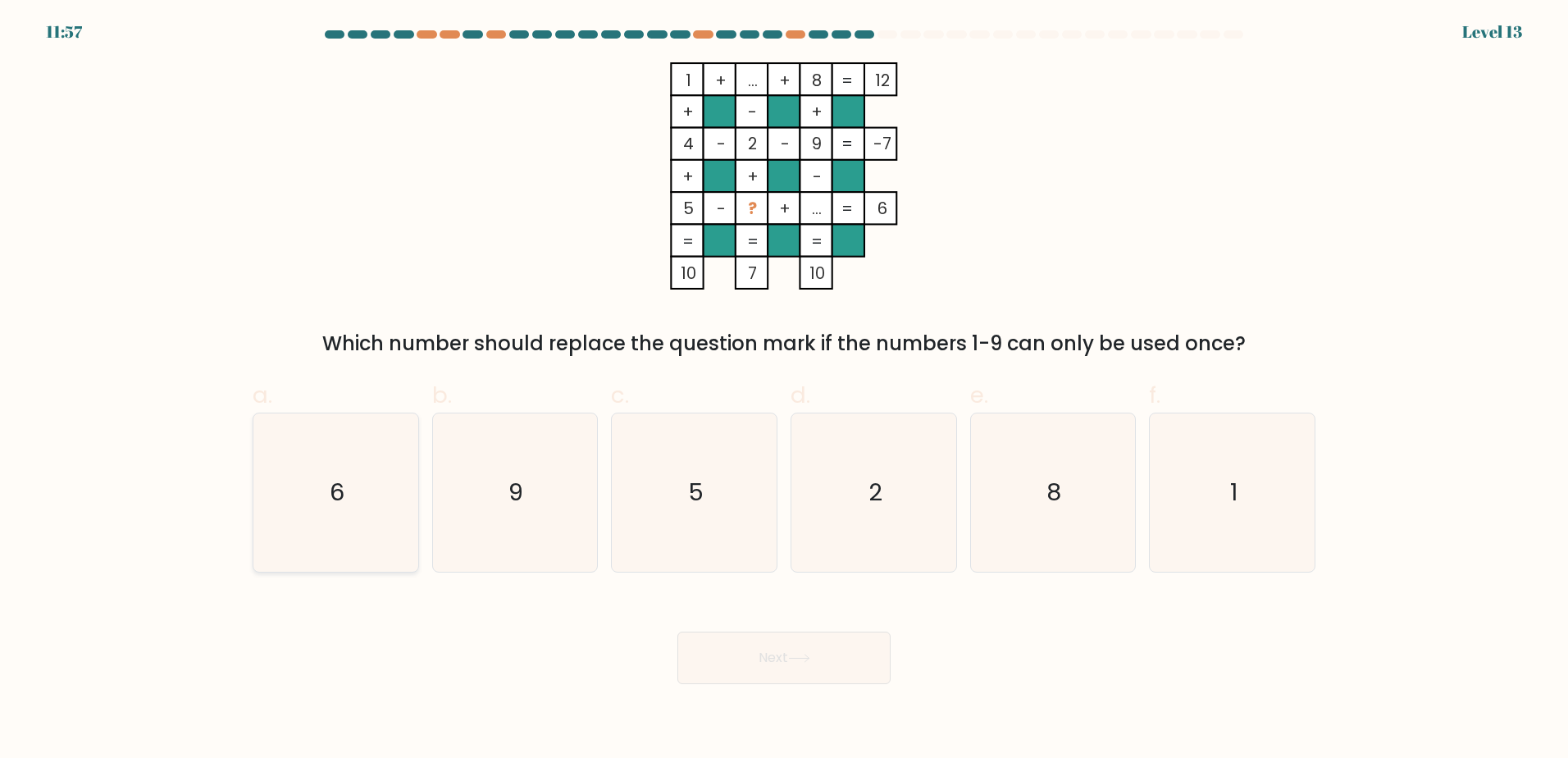
click at [352, 500] on icon "6" at bounding box center [335, 492] width 158 height 158
click at [784, 390] on input "a. 6" at bounding box center [784, 384] width 1 height 11
radio input "true"
click at [743, 661] on button "Next" at bounding box center [784, 657] width 213 height 52
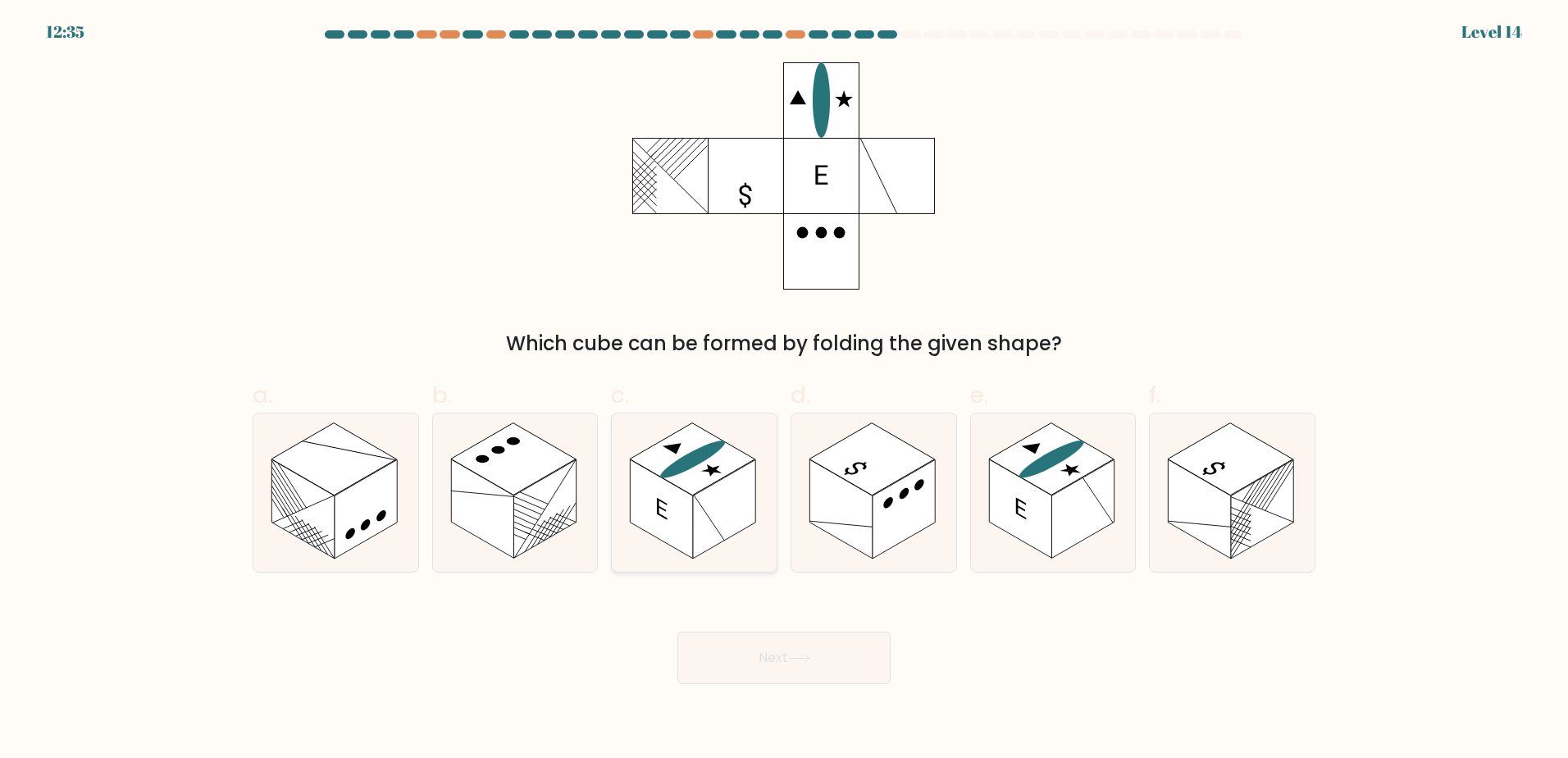
click at [737, 502] on rect at bounding box center [724, 509] width 62 height 100
click at [784, 390] on input "c." at bounding box center [784, 384] width 1 height 11
radio input "true"
click at [782, 646] on button "Next" at bounding box center [784, 657] width 213 height 52
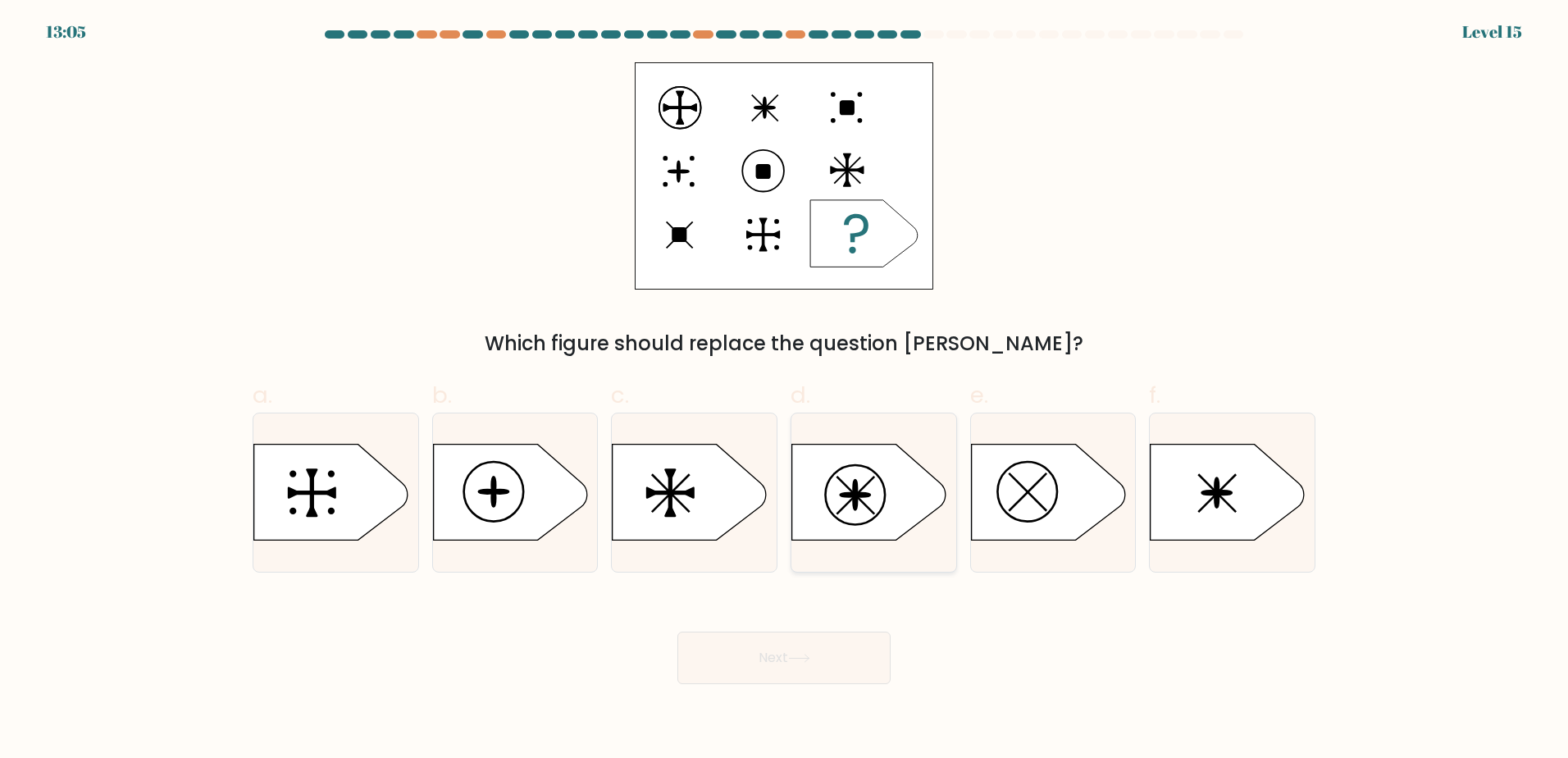
click at [861, 497] on ellipse at bounding box center [861, 495] width 17 height 4
click at [784, 390] on input "d." at bounding box center [784, 384] width 1 height 11
radio input "true"
click at [813, 647] on button "Next" at bounding box center [784, 657] width 213 height 52
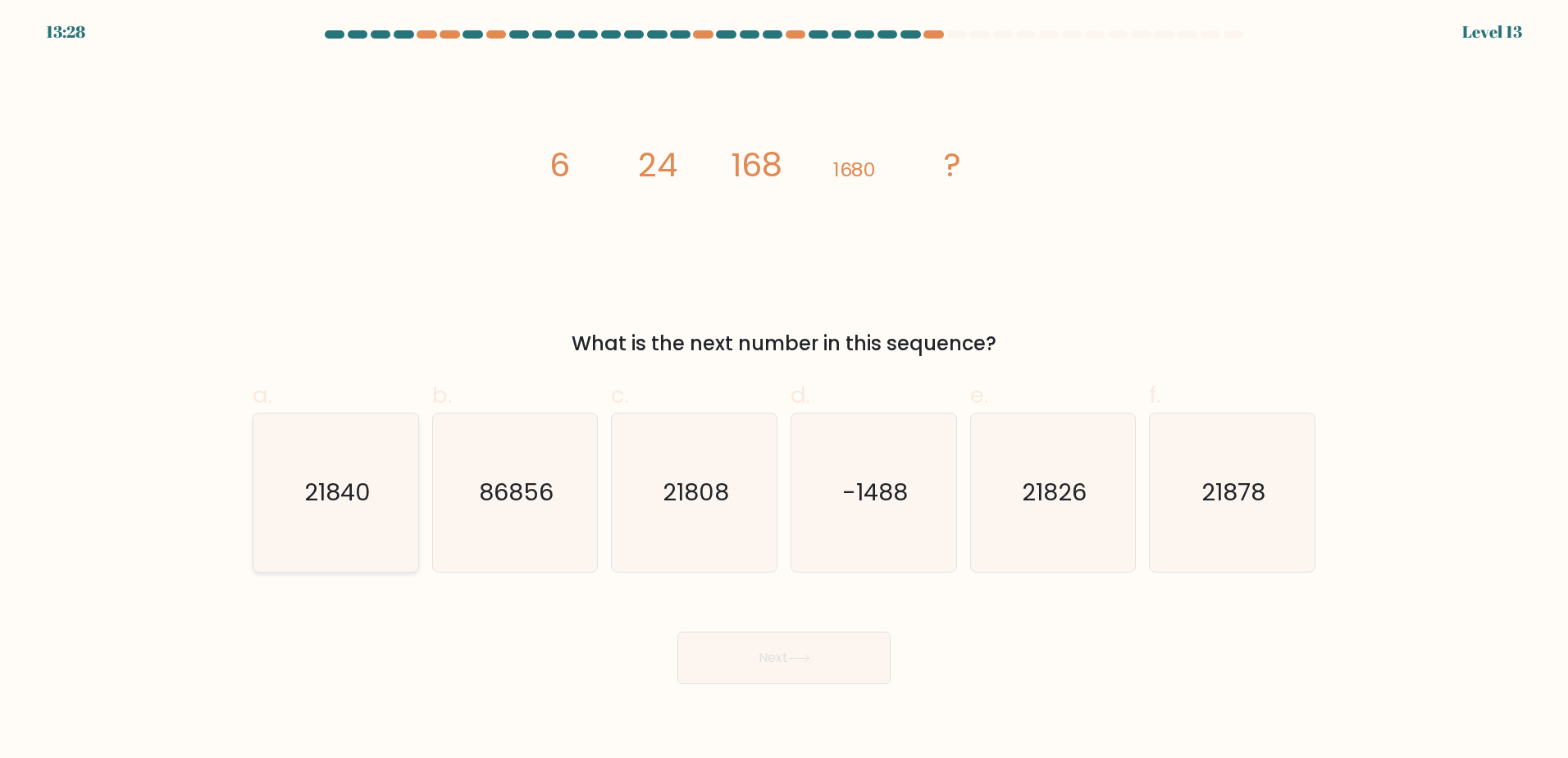
click at [328, 522] on icon "21840" at bounding box center [335, 492] width 158 height 158
click at [784, 390] on input "a. 21840" at bounding box center [784, 384] width 1 height 11
radio input "true"
click at [755, 657] on button "Next" at bounding box center [784, 657] width 213 height 52
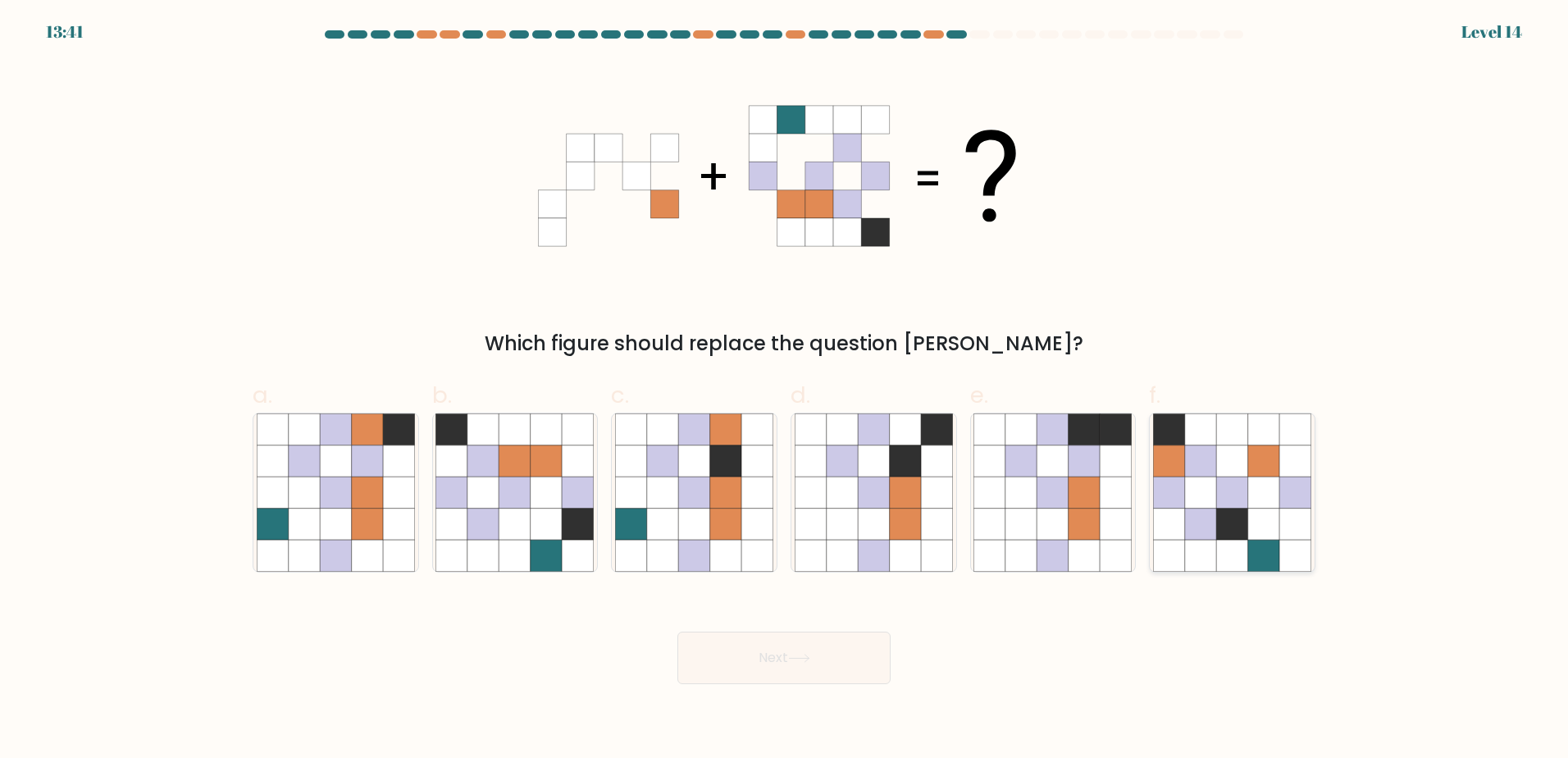
click at [1235, 511] on icon at bounding box center [1232, 523] width 31 height 31
click at [784, 390] on input "f." at bounding box center [784, 384] width 1 height 11
radio input "true"
click at [815, 667] on button "Next" at bounding box center [784, 657] width 213 height 52
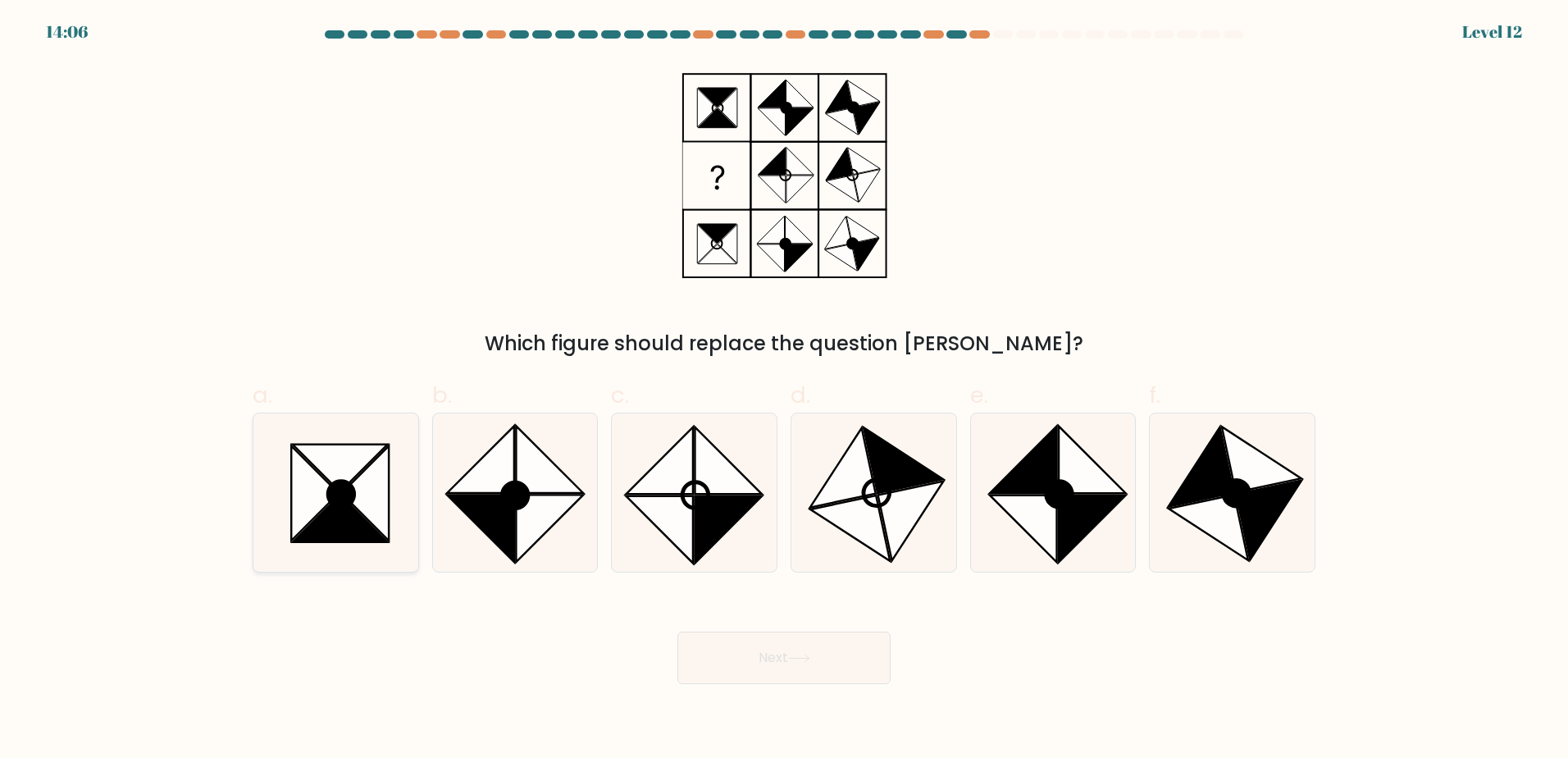
click at [368, 487] on icon at bounding box center [365, 493] width 47 height 95
click at [784, 390] on input "a." at bounding box center [784, 384] width 1 height 11
radio input "true"
click at [772, 667] on button "Next" at bounding box center [784, 657] width 213 height 52
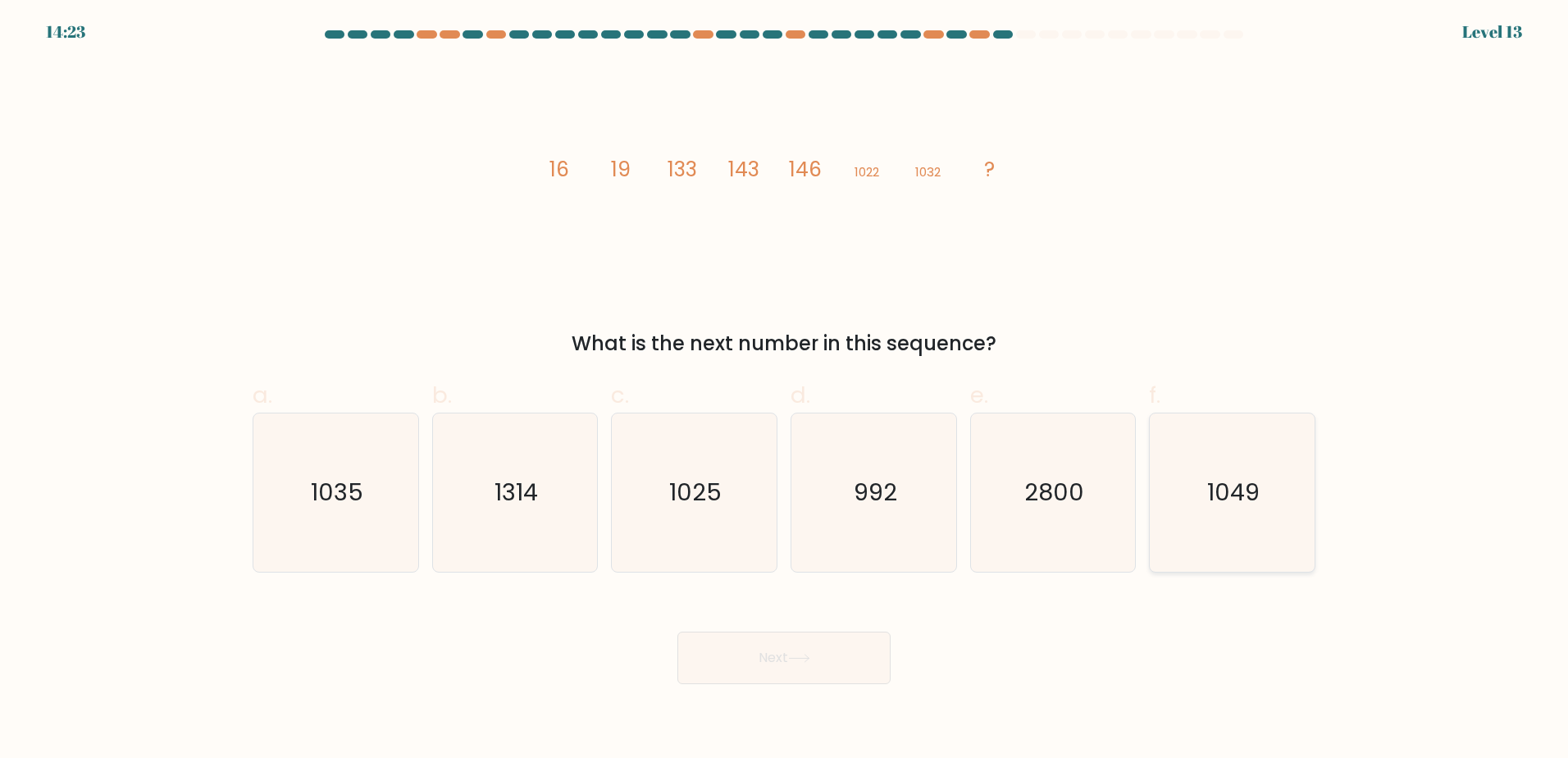
click at [1237, 470] on icon "1049" at bounding box center [1232, 492] width 158 height 158
click at [784, 390] on input "f. 1049" at bounding box center [784, 384] width 1 height 11
radio input "true"
click at [742, 663] on button "Next" at bounding box center [784, 657] width 213 height 52
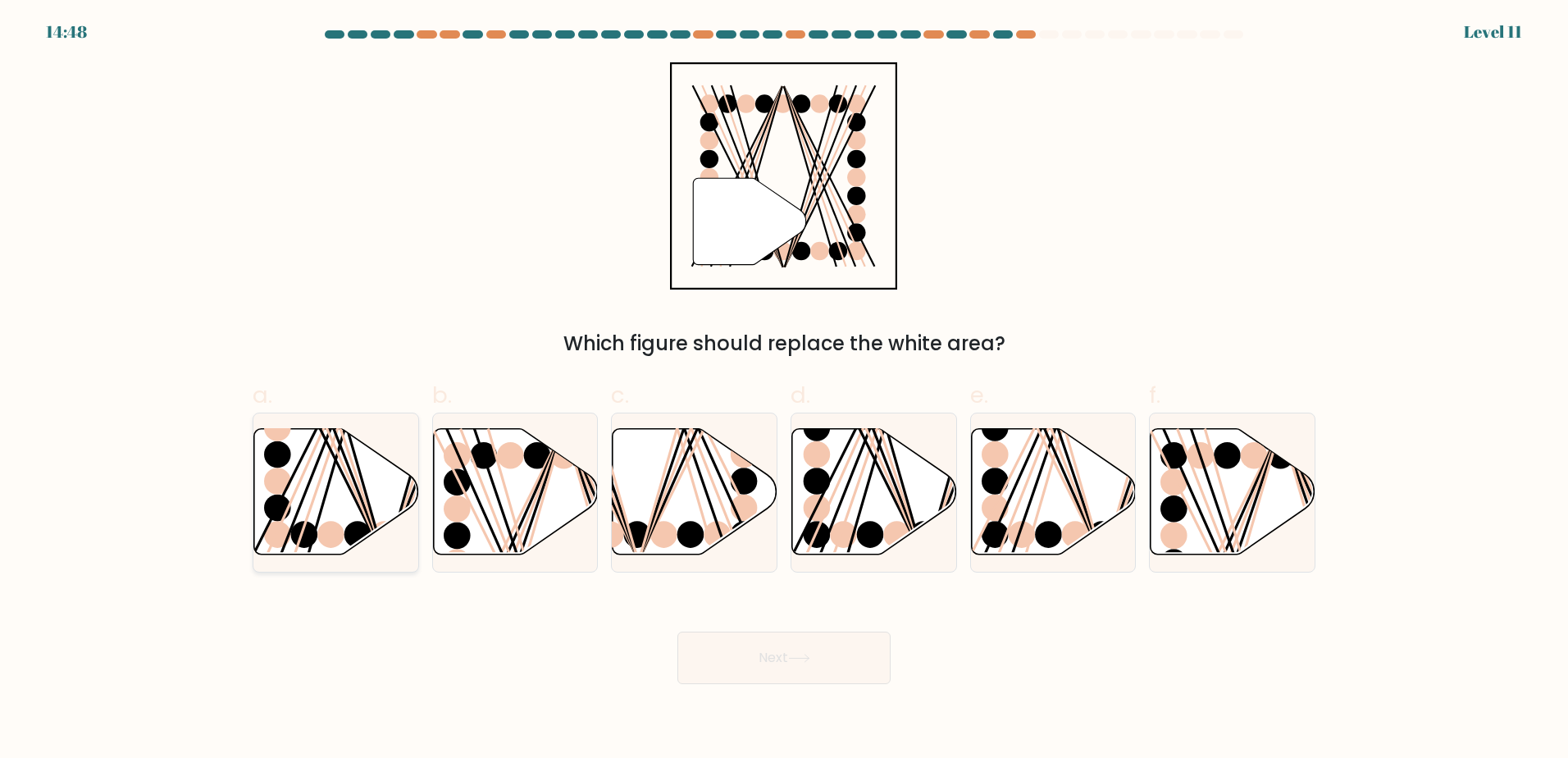
click at [350, 474] on icon at bounding box center [336, 491] width 164 height 126
click at [784, 390] on input "a." at bounding box center [784, 384] width 1 height 11
radio input "true"
click at [793, 662] on icon at bounding box center [799, 658] width 22 height 9
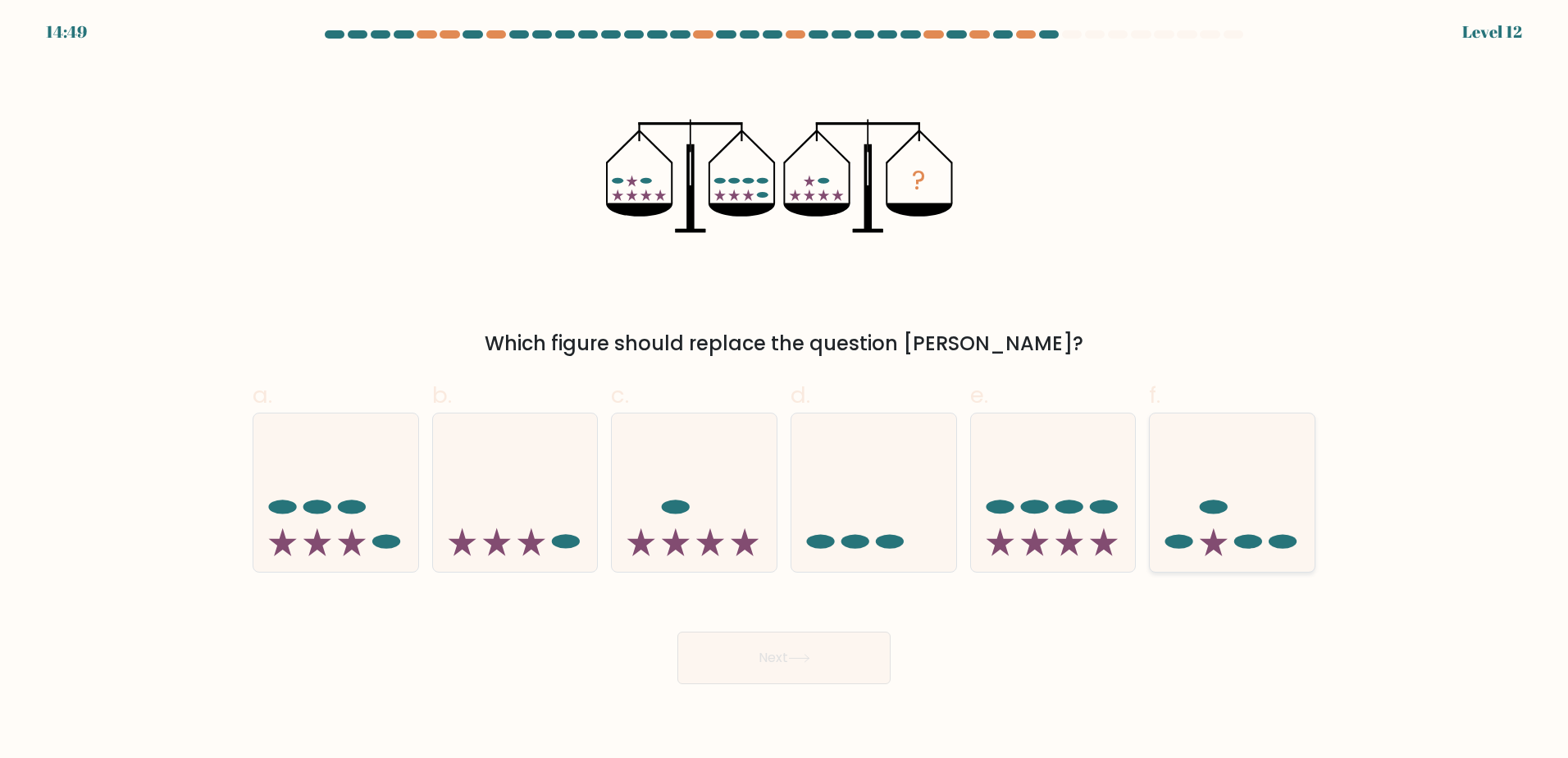
click at [1281, 498] on icon at bounding box center [1232, 491] width 164 height 136
click at [784, 390] on input "f." at bounding box center [784, 384] width 1 height 11
radio input "true"
click at [840, 657] on button "Next" at bounding box center [784, 657] width 213 height 52
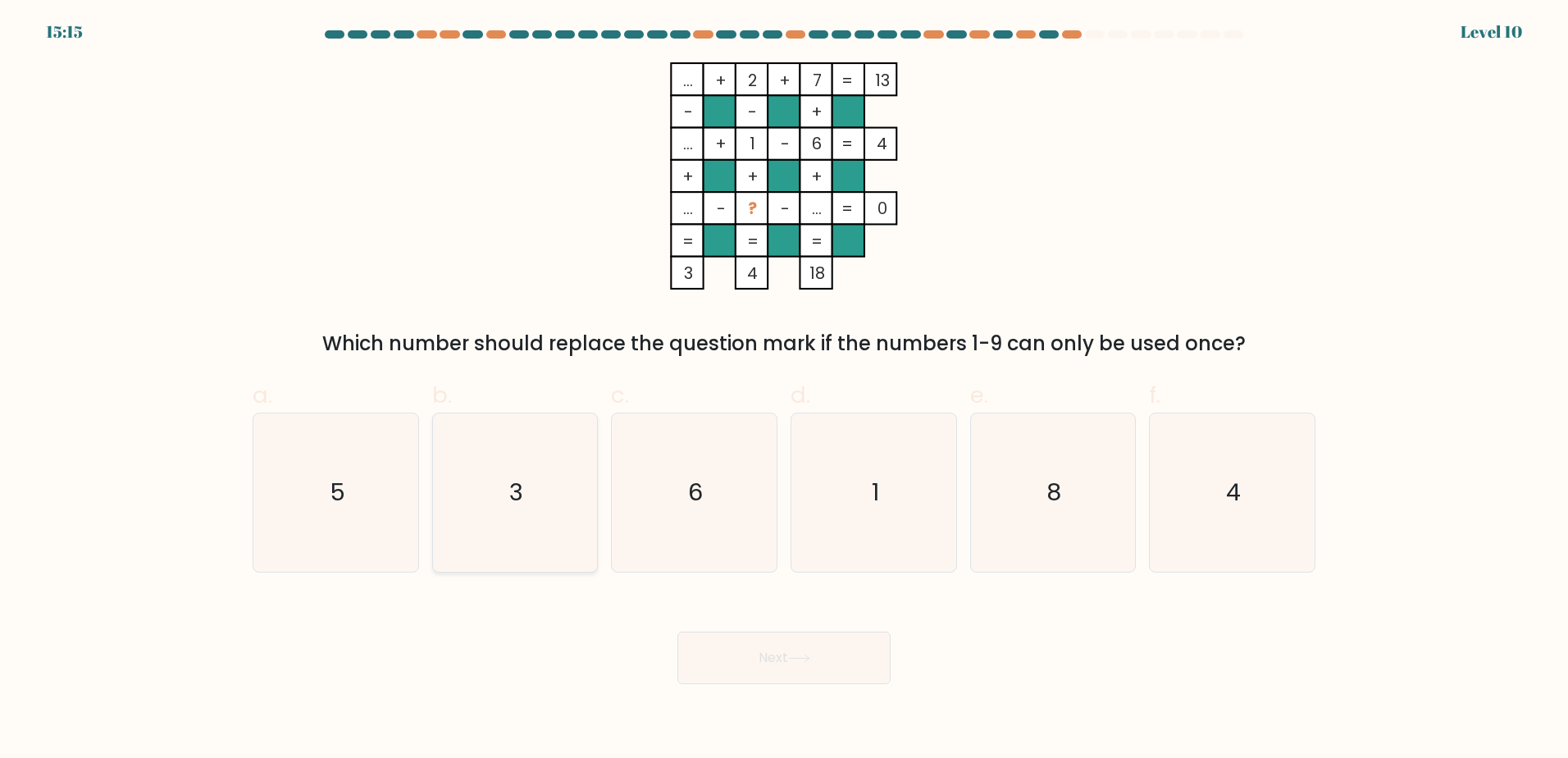
drag, startPoint x: 484, startPoint y: 478, endPoint x: 621, endPoint y: 573, distance: 166.7
click at [488, 478] on icon "3" at bounding box center [514, 492] width 158 height 158
click at [784, 390] on input "b. 3" at bounding box center [784, 384] width 1 height 11
radio input "true"
click at [764, 646] on button "Next" at bounding box center [784, 657] width 213 height 52
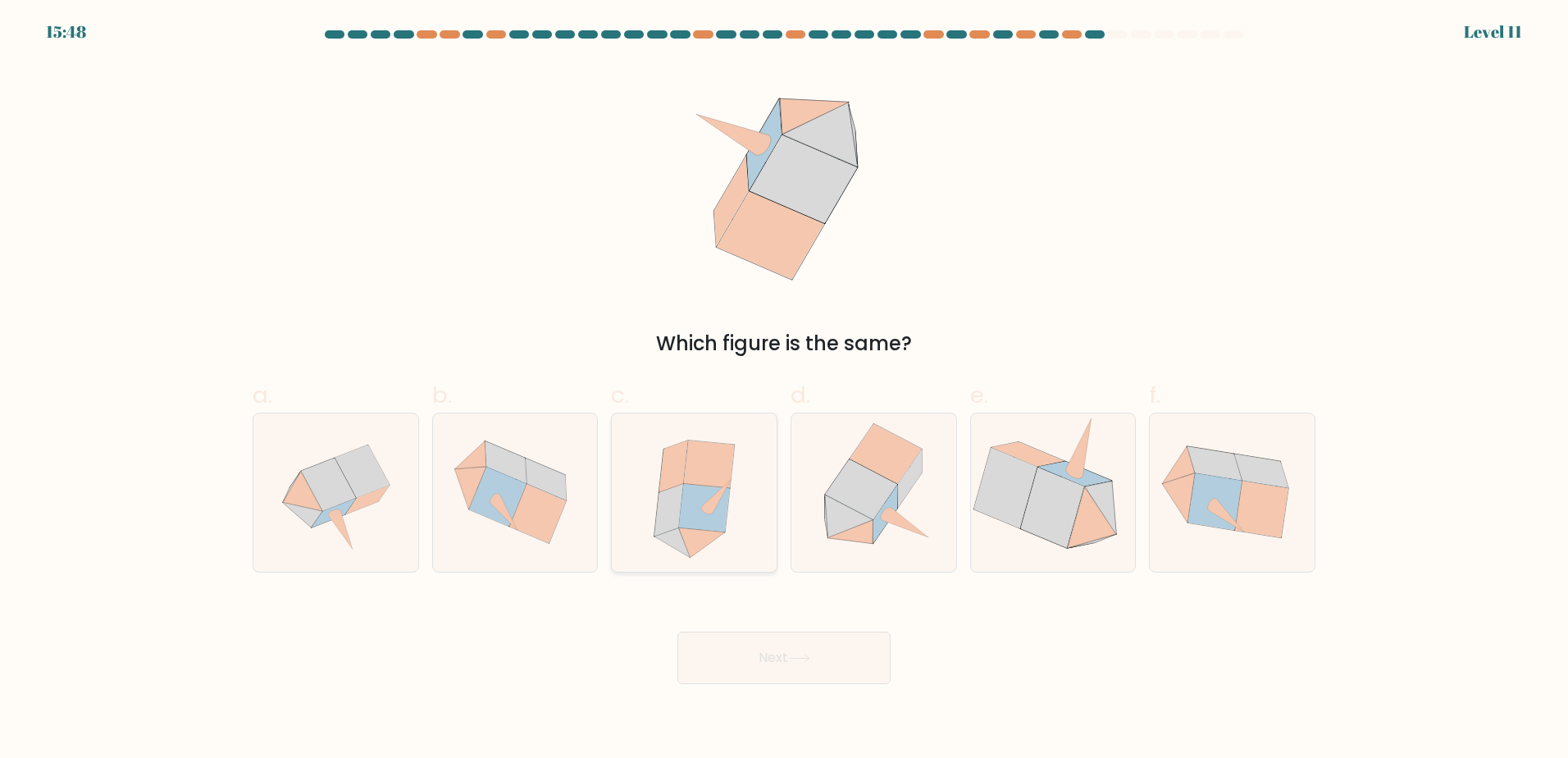
click at [738, 477] on icon at bounding box center [694, 492] width 141 height 158
click at [784, 390] on input "c." at bounding box center [784, 384] width 1 height 11
radio input "true"
click at [788, 663] on button "Next" at bounding box center [784, 657] width 213 height 52
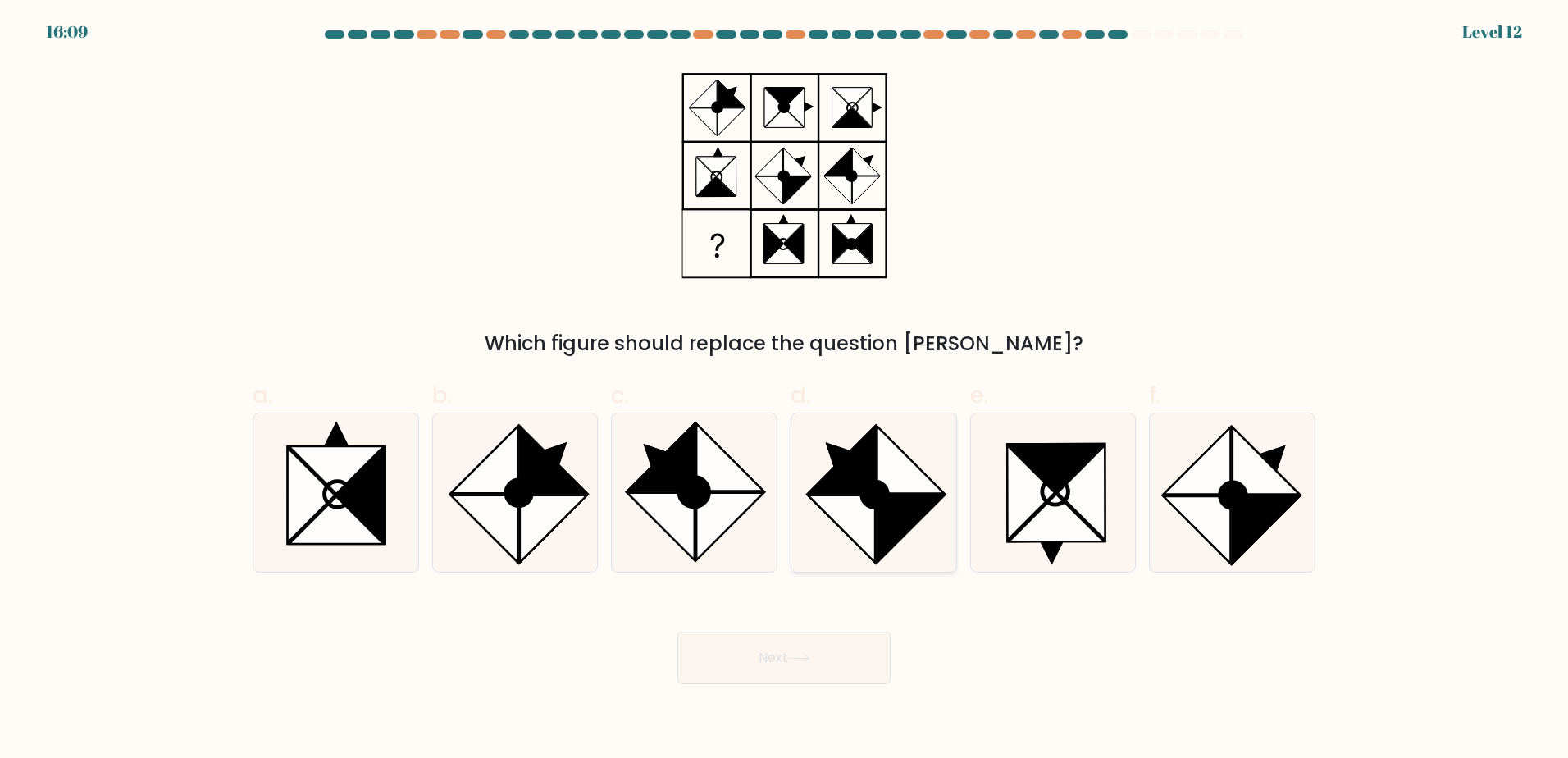
click at [872, 462] on icon at bounding box center [842, 459] width 68 height 68
click at [784, 390] on input "d." at bounding box center [784, 384] width 1 height 11
radio input "true"
click at [806, 664] on button "Next" at bounding box center [784, 657] width 213 height 52
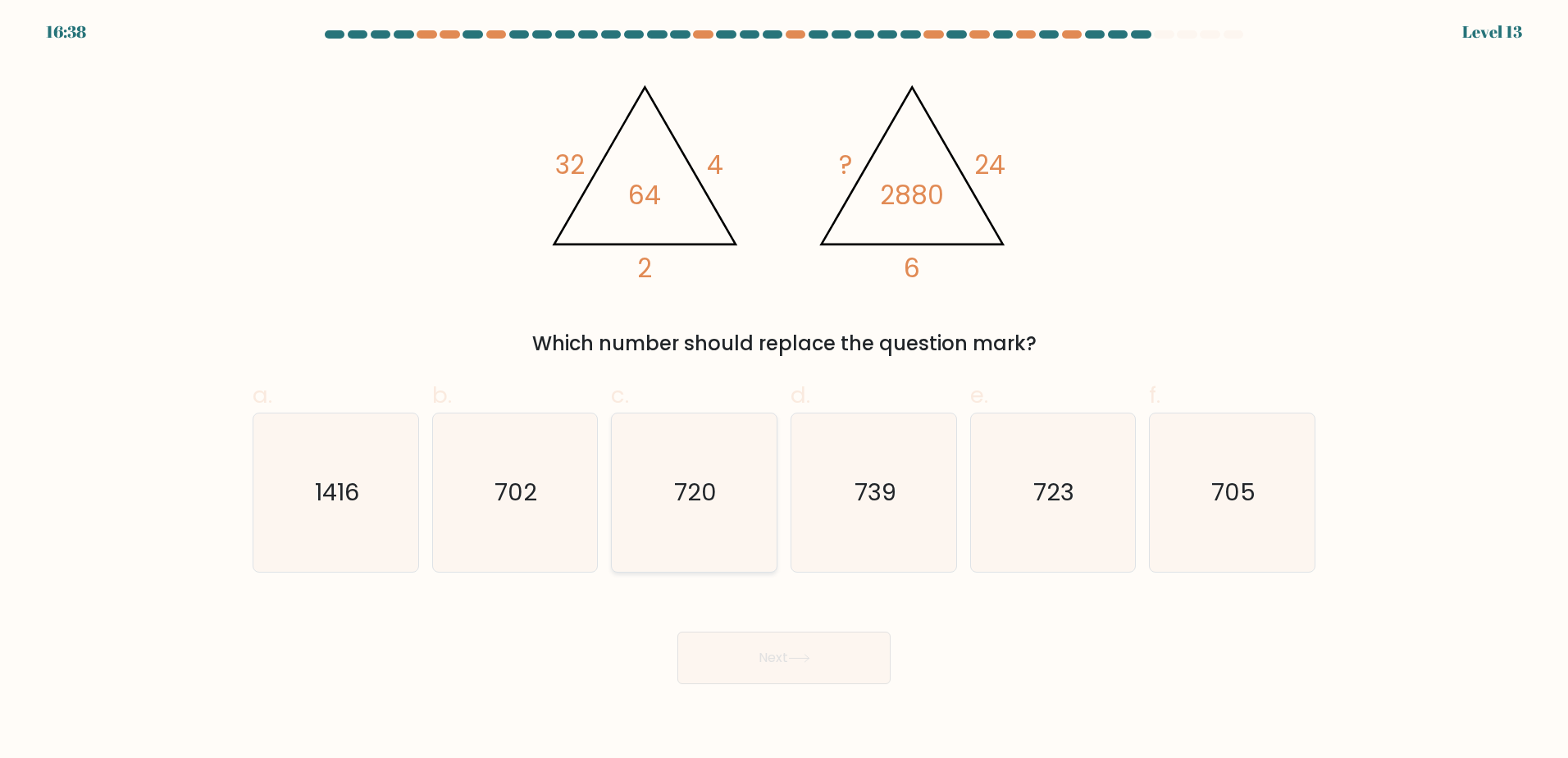
click at [735, 475] on icon "720" at bounding box center [693, 492] width 158 height 158
click at [784, 390] on input "c. 720" at bounding box center [784, 384] width 1 height 11
radio input "true"
click at [735, 663] on button "Next" at bounding box center [784, 657] width 213 height 52
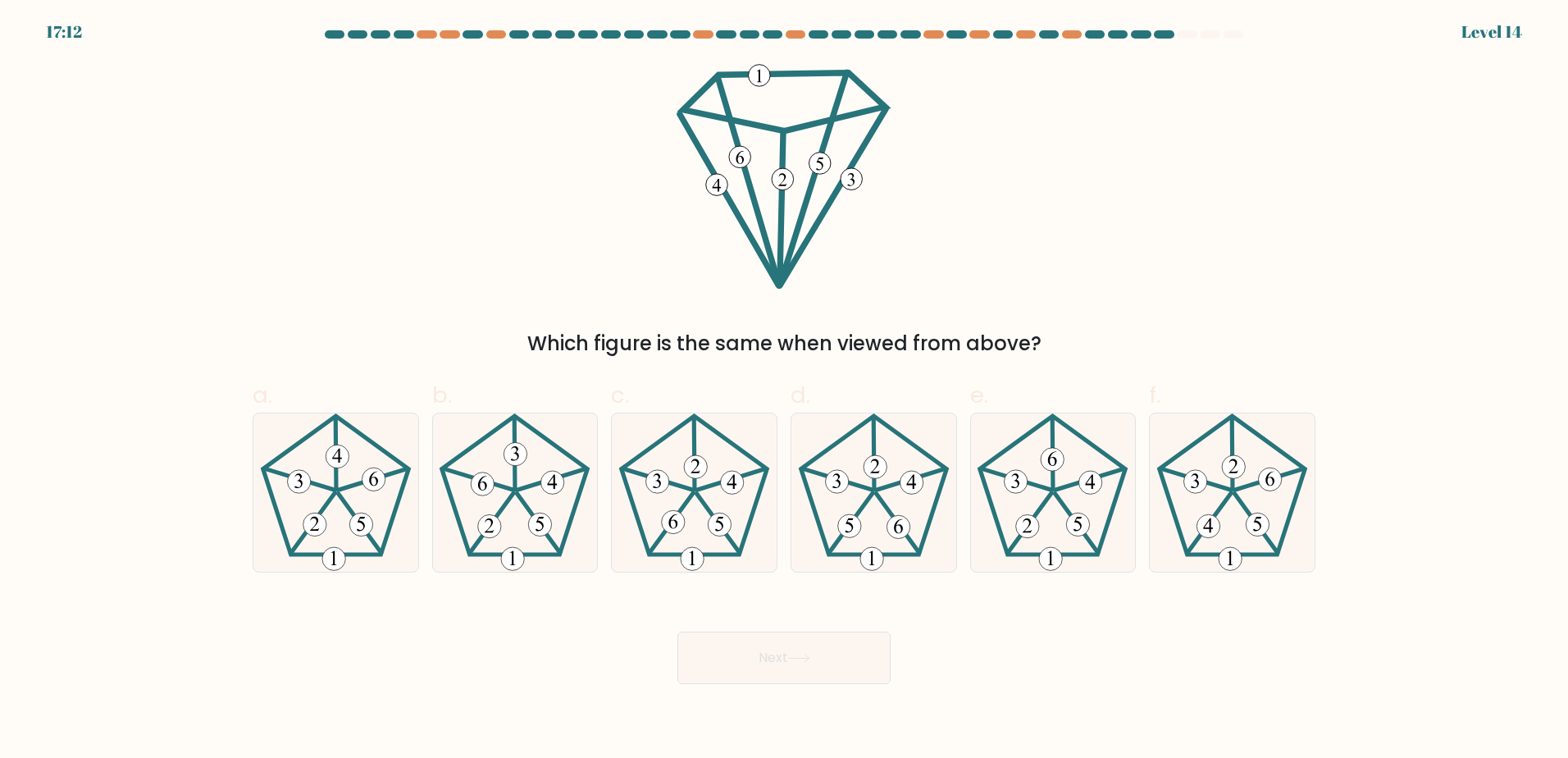
click at [704, 584] on form at bounding box center [784, 357] width 1568 height 654
click at [696, 560] on 283 at bounding box center [691, 558] width 23 height 23
click at [784, 390] on input "c." at bounding box center [784, 384] width 1 height 11
radio input "true"
click at [757, 658] on button "Next" at bounding box center [784, 657] width 213 height 52
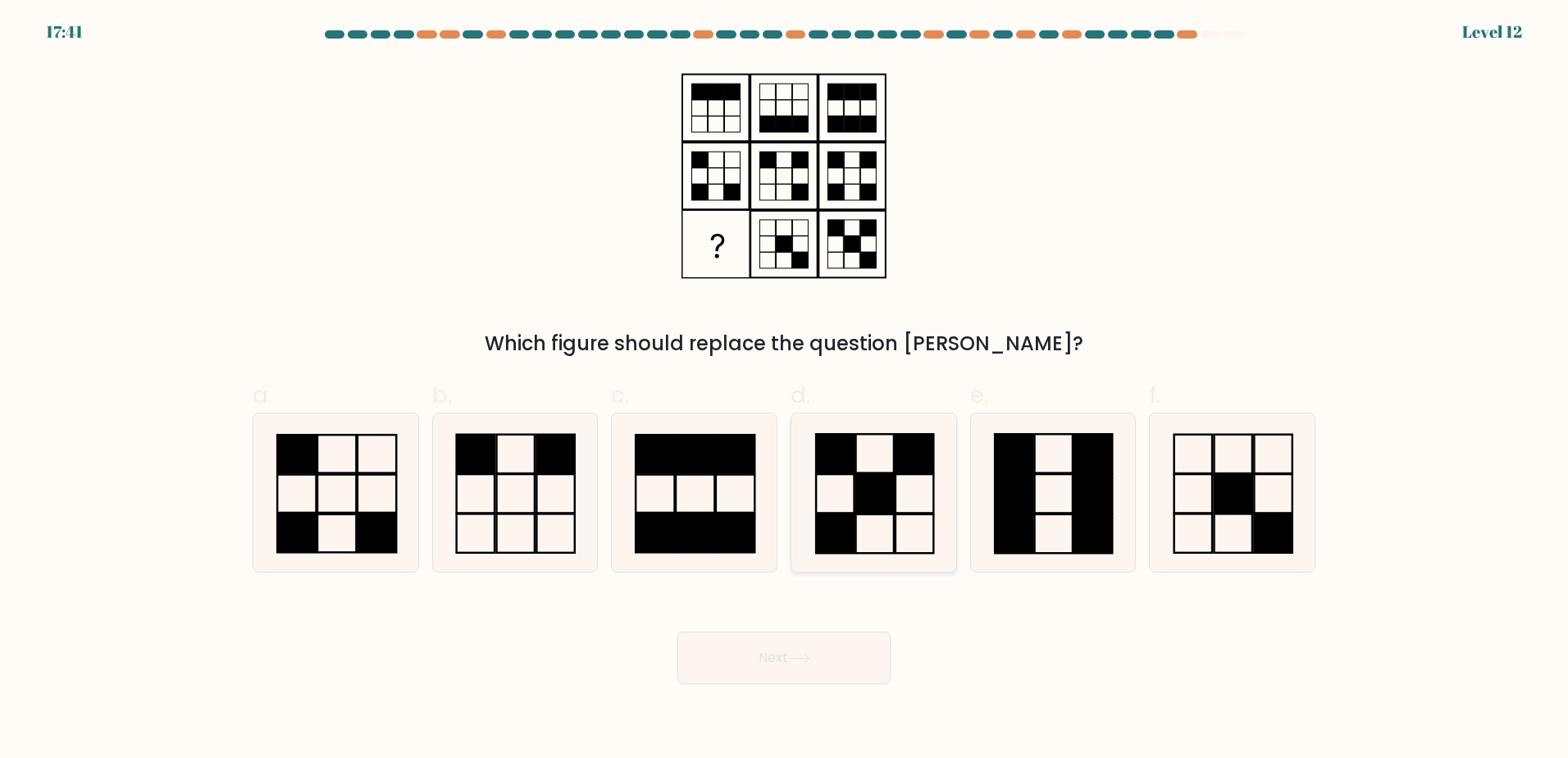
click at [880, 507] on rect at bounding box center [874, 493] width 37 height 38
click at [784, 390] on input "d." at bounding box center [784, 384] width 1 height 11
radio input "true"
click at [822, 671] on button "Next" at bounding box center [784, 657] width 213 height 52
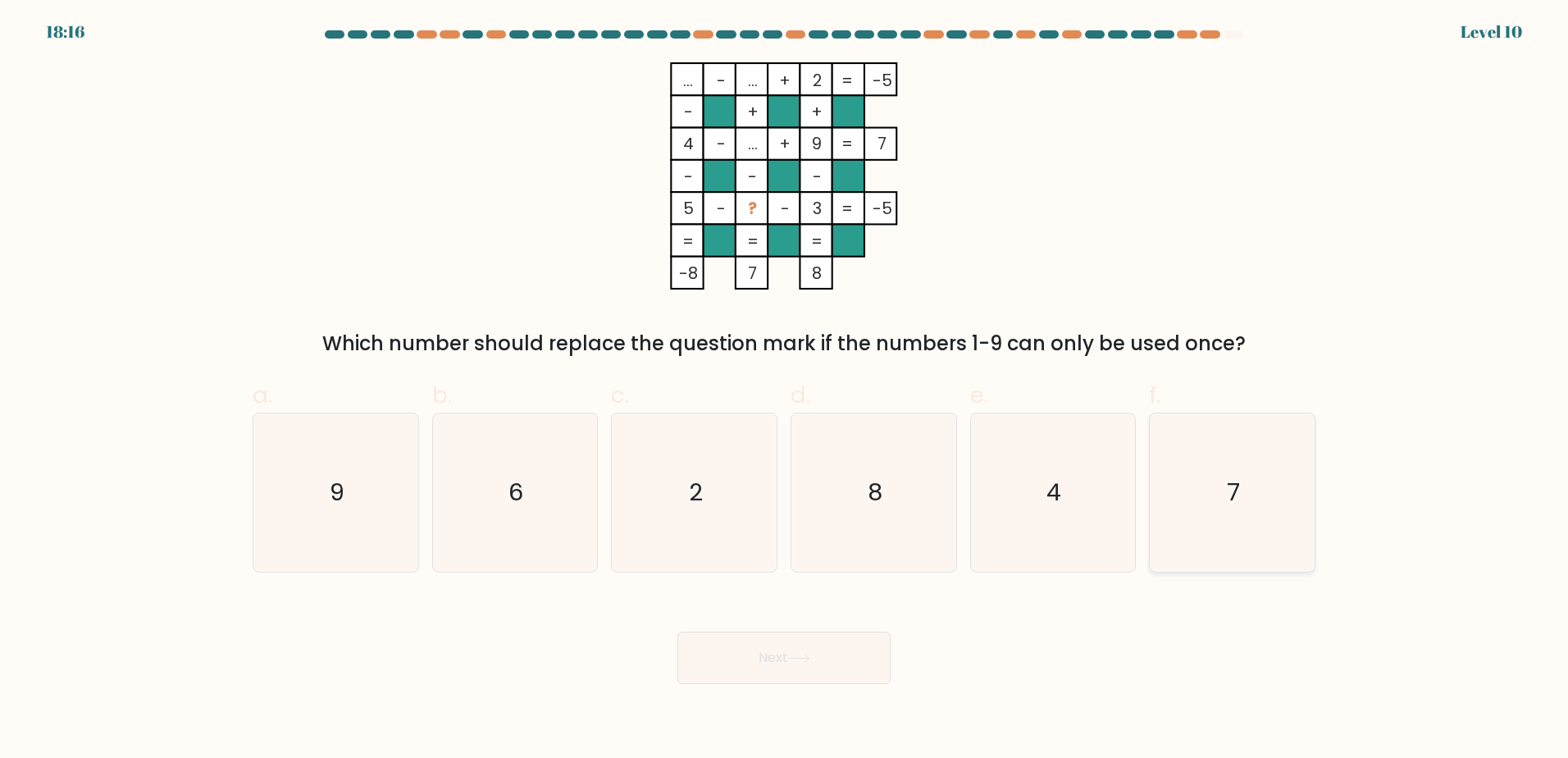
click at [1176, 494] on icon "7" at bounding box center [1232, 492] width 158 height 158
click at [784, 390] on input "f. 7" at bounding box center [784, 384] width 1 height 11
radio input "true"
click at [789, 658] on button "Next" at bounding box center [784, 657] width 213 height 52
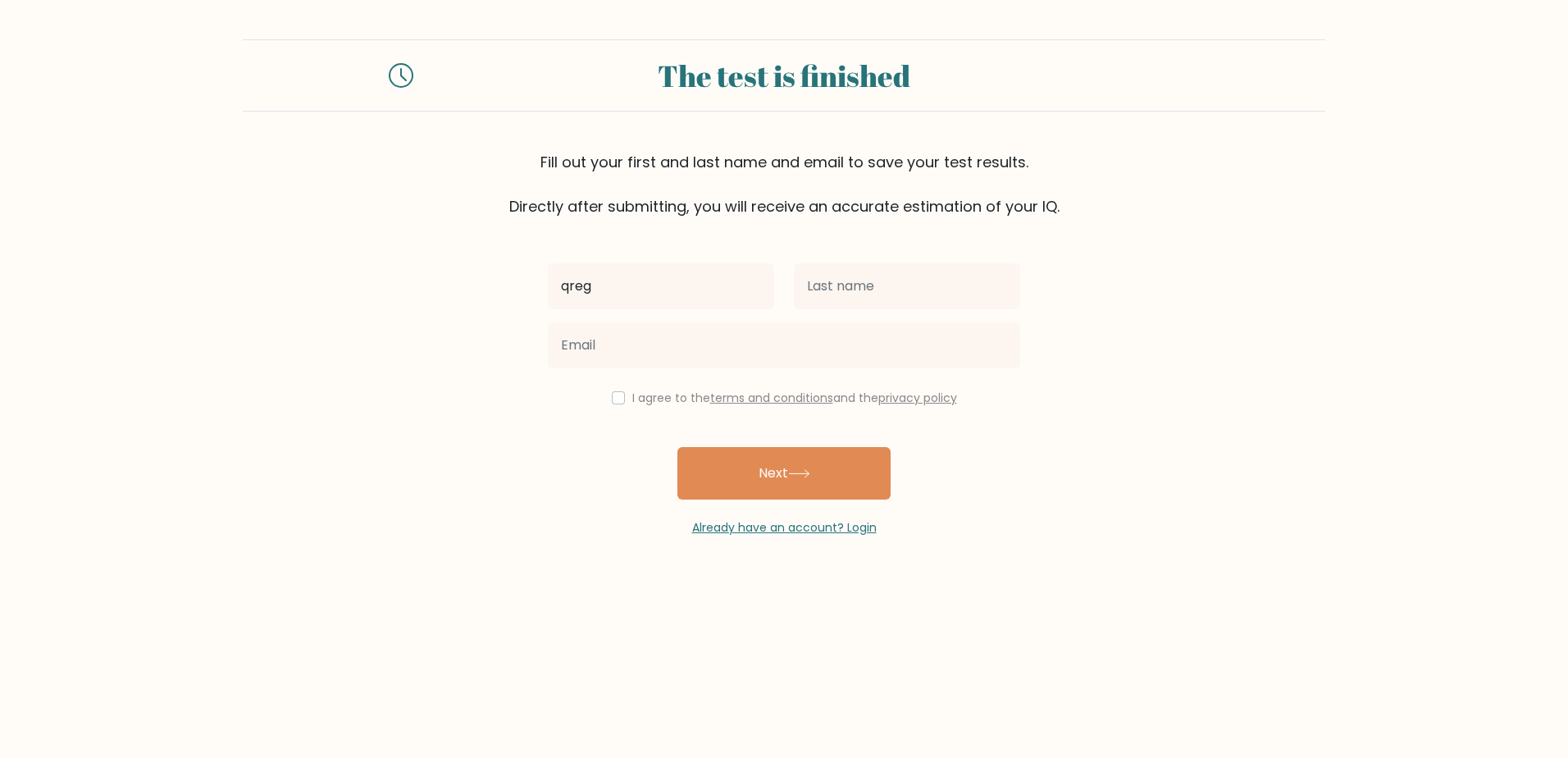
type input "qreg"
click at [811, 265] on input "text" at bounding box center [907, 286] width 226 height 46
type input "arg"
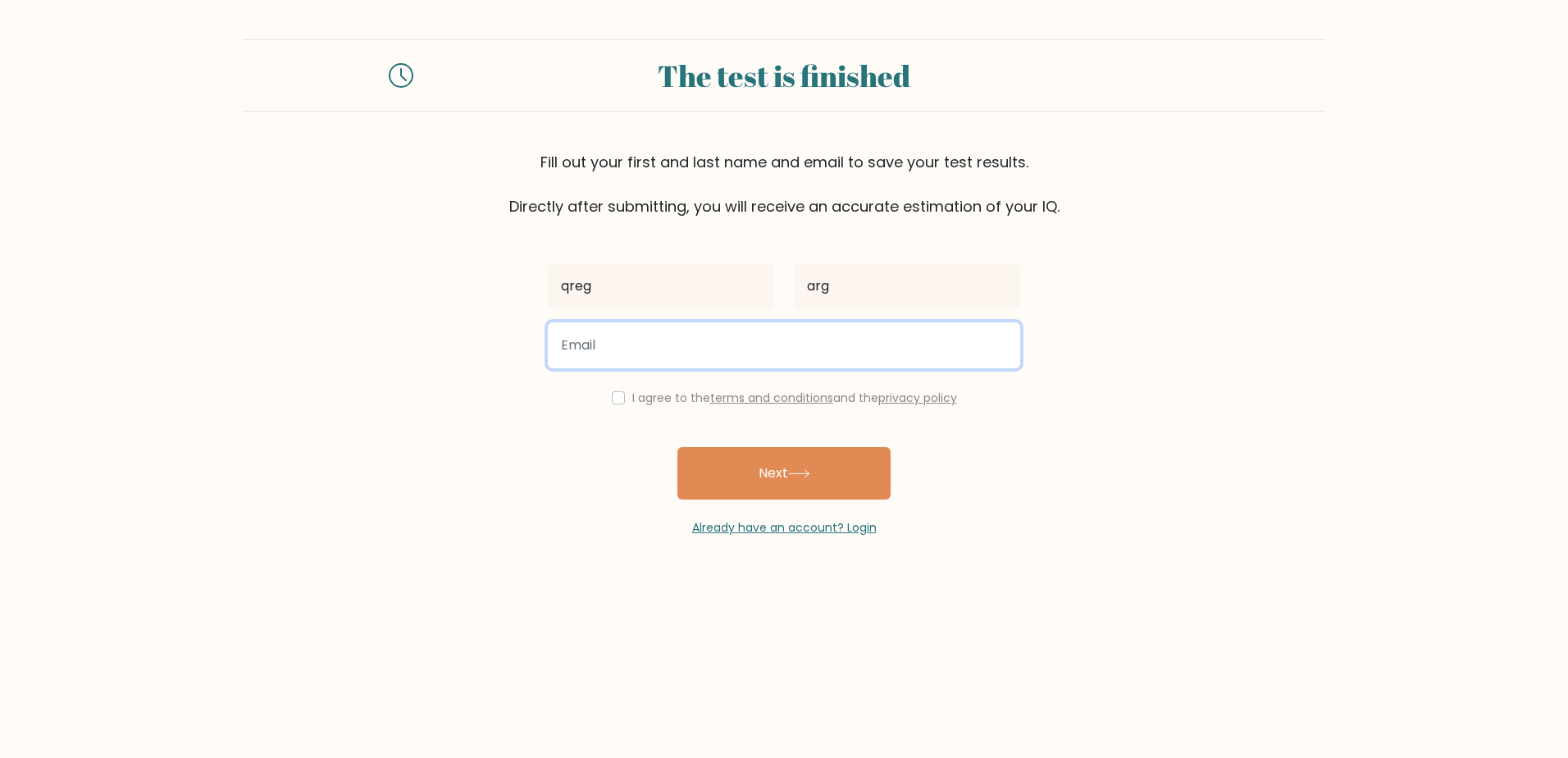
click at [765, 343] on input "email" at bounding box center [784, 345] width 472 height 46
type input "sgjaio@gmail.com"
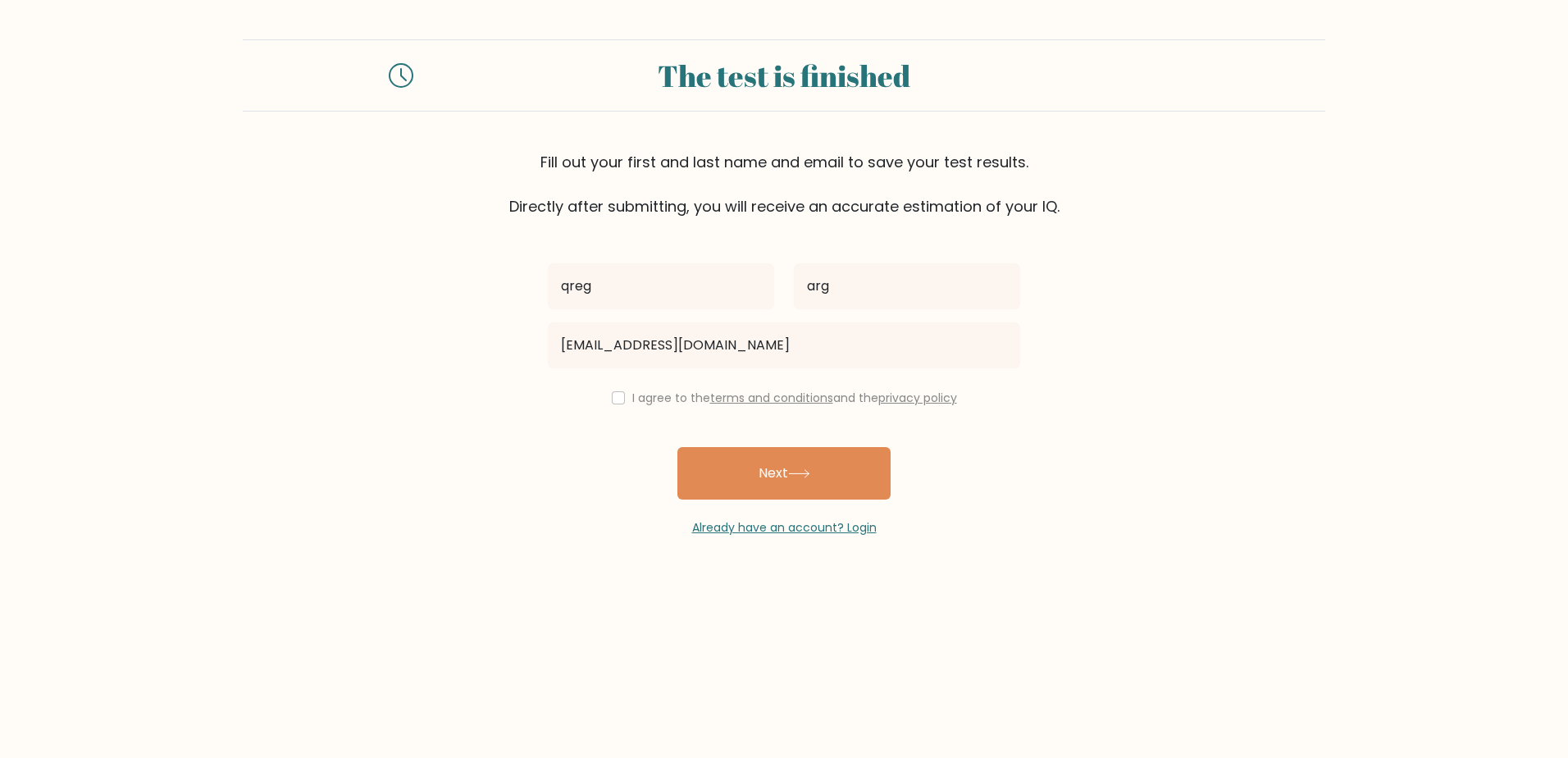
click at [616, 406] on div "I agree to the terms and conditions and the privacy policy" at bounding box center [784, 398] width 492 height 20
click at [612, 402] on input "checkbox" at bounding box center [618, 397] width 13 height 13
checkbox input "true"
click at [735, 460] on button "Next" at bounding box center [784, 472] width 213 height 52
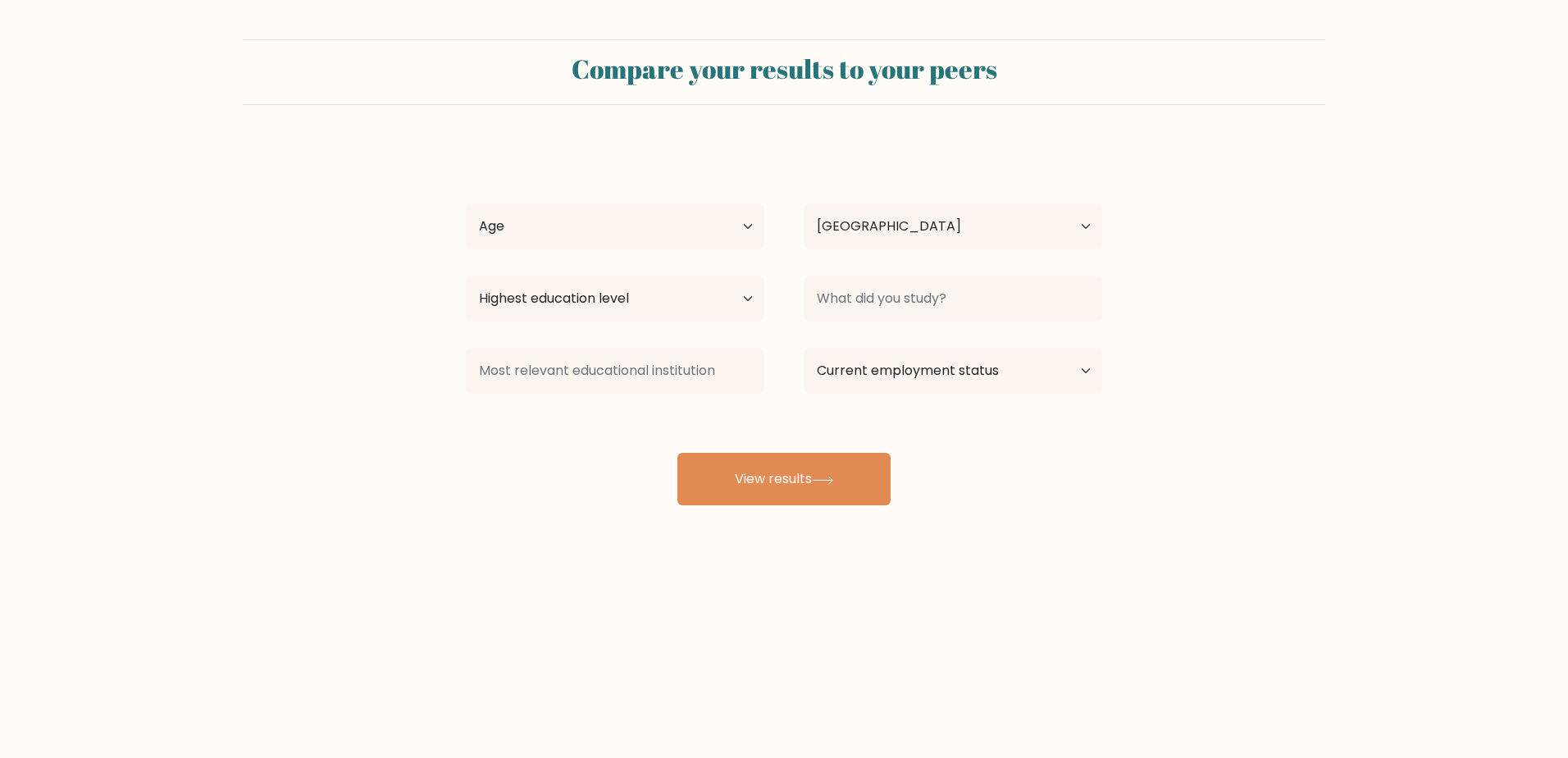
select select "GB"
click at [618, 216] on select "Age Under [DEMOGRAPHIC_DATA] [DEMOGRAPHIC_DATA] [DEMOGRAPHIC_DATA] [DEMOGRAPHIC…" at bounding box center [615, 226] width 299 height 46
select select "18_24"
click at [466, 204] on select "Age Under 18 years old 18-24 years old 25-34 years old 35-44 years old 45-54 ye…" at bounding box center [615, 226] width 299 height 46
click at [821, 233] on select "Country Afghanistan Albania Algeria American Samoa Andorra Angola Anguilla Anta…" at bounding box center [952, 226] width 299 height 46
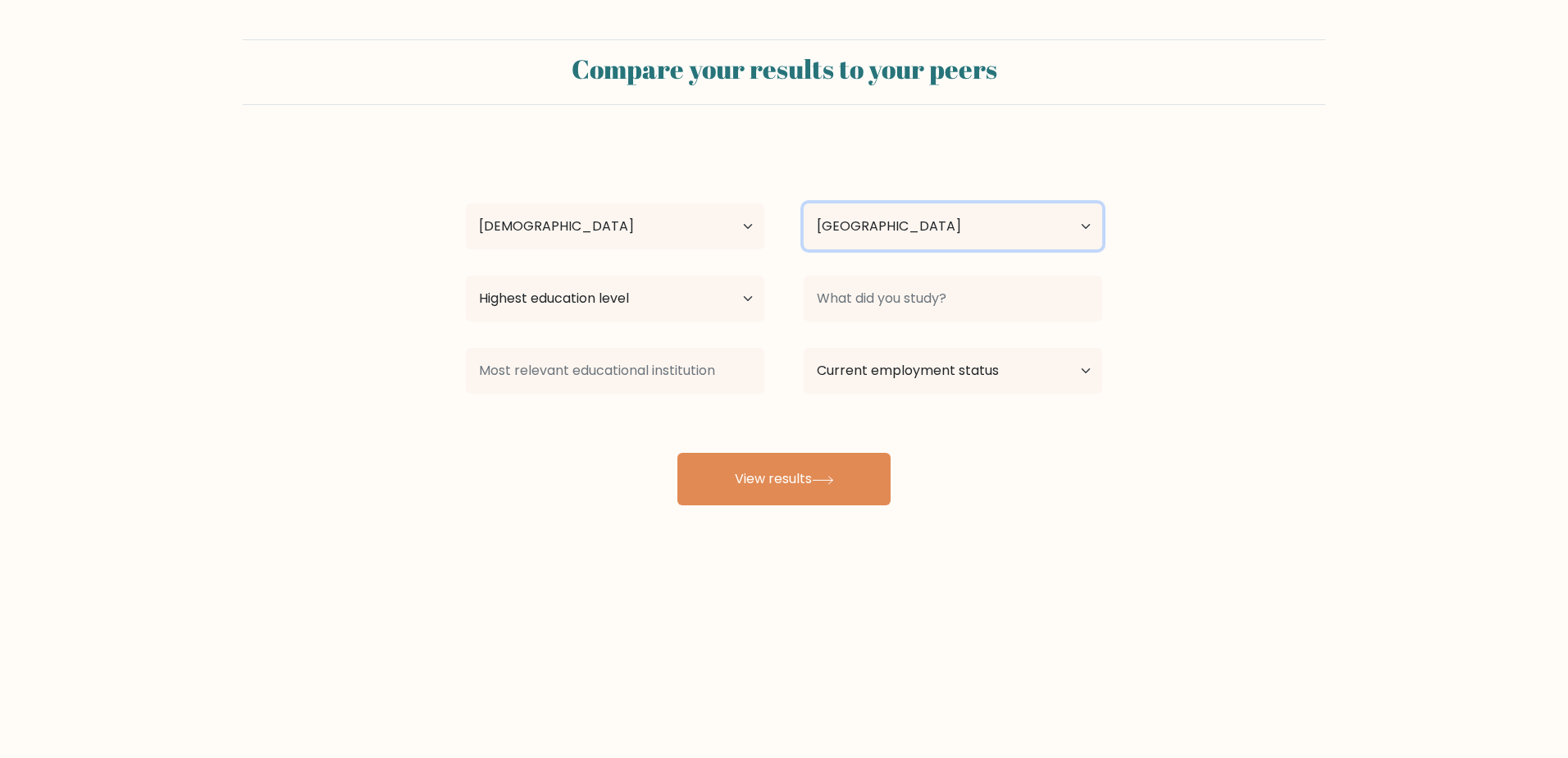
drag, startPoint x: 822, startPoint y: 233, endPoint x: 805, endPoint y: 237, distance: 17.5
click at [822, 233] on select "Country Afghanistan Albania Algeria American Samoa Andorra Angola Anguilla Anta…" at bounding box center [952, 226] width 299 height 46
click at [639, 291] on select "Highest education level No schooling Primary Lower Secondary Upper Secondary Oc…" at bounding box center [615, 299] width 299 height 46
select select "bachelors_degree"
click at [466, 276] on select "Highest education level No schooling Primary Lower Secondary Upper Secondary Oc…" at bounding box center [615, 299] width 299 height 46
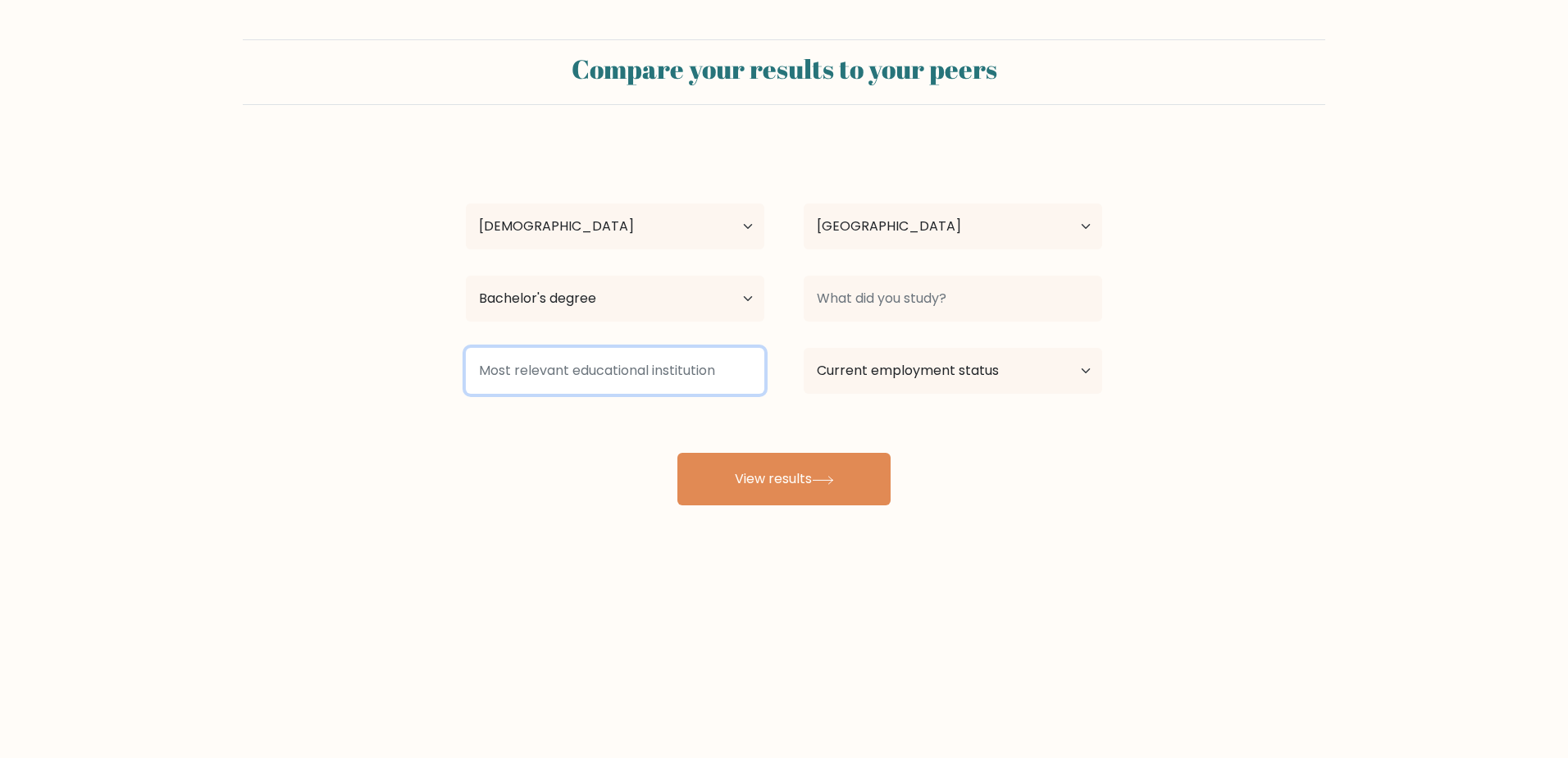
click at [603, 377] on input at bounding box center [615, 371] width 299 height 46
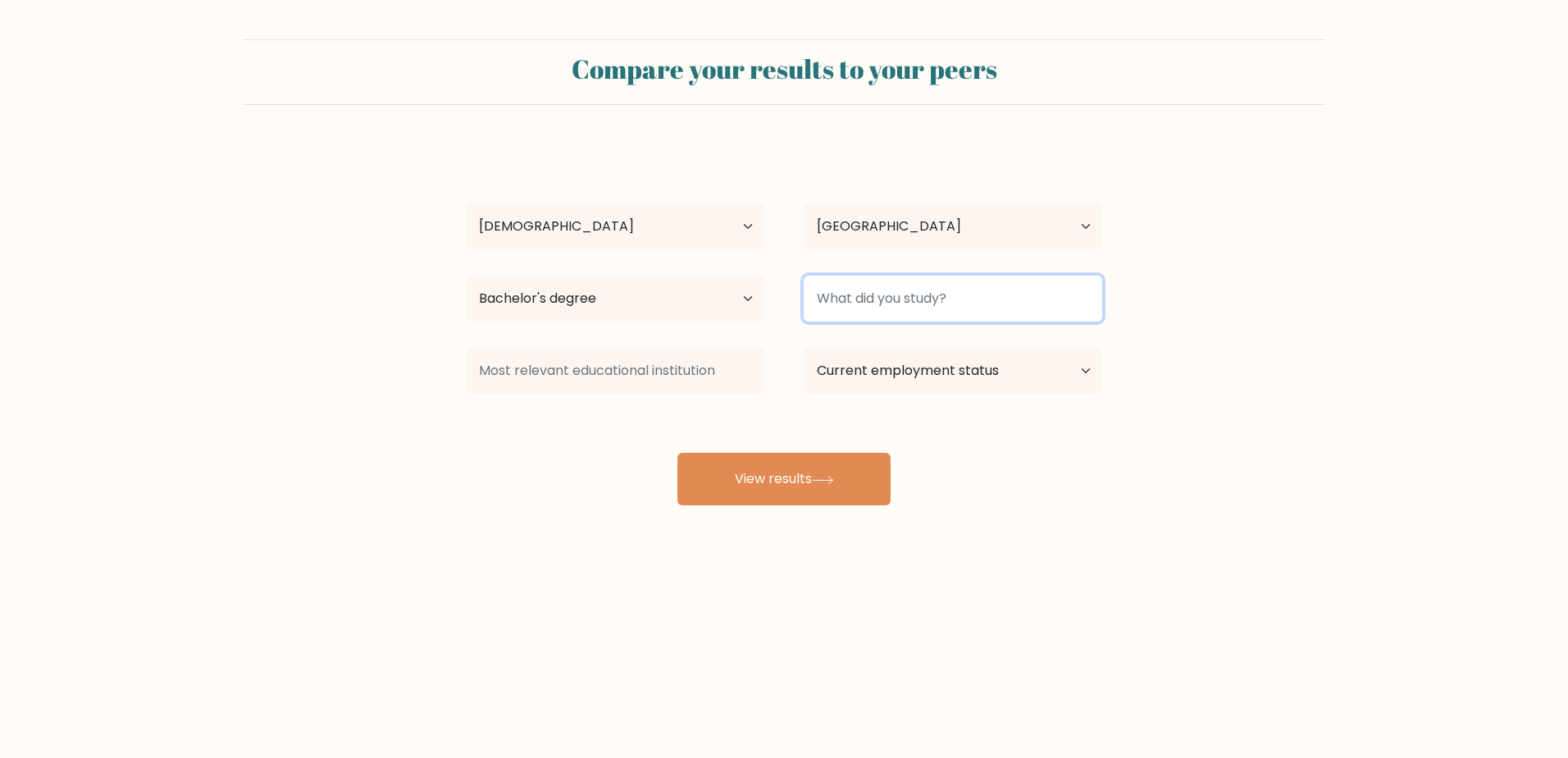
click at [915, 289] on input at bounding box center [952, 299] width 299 height 46
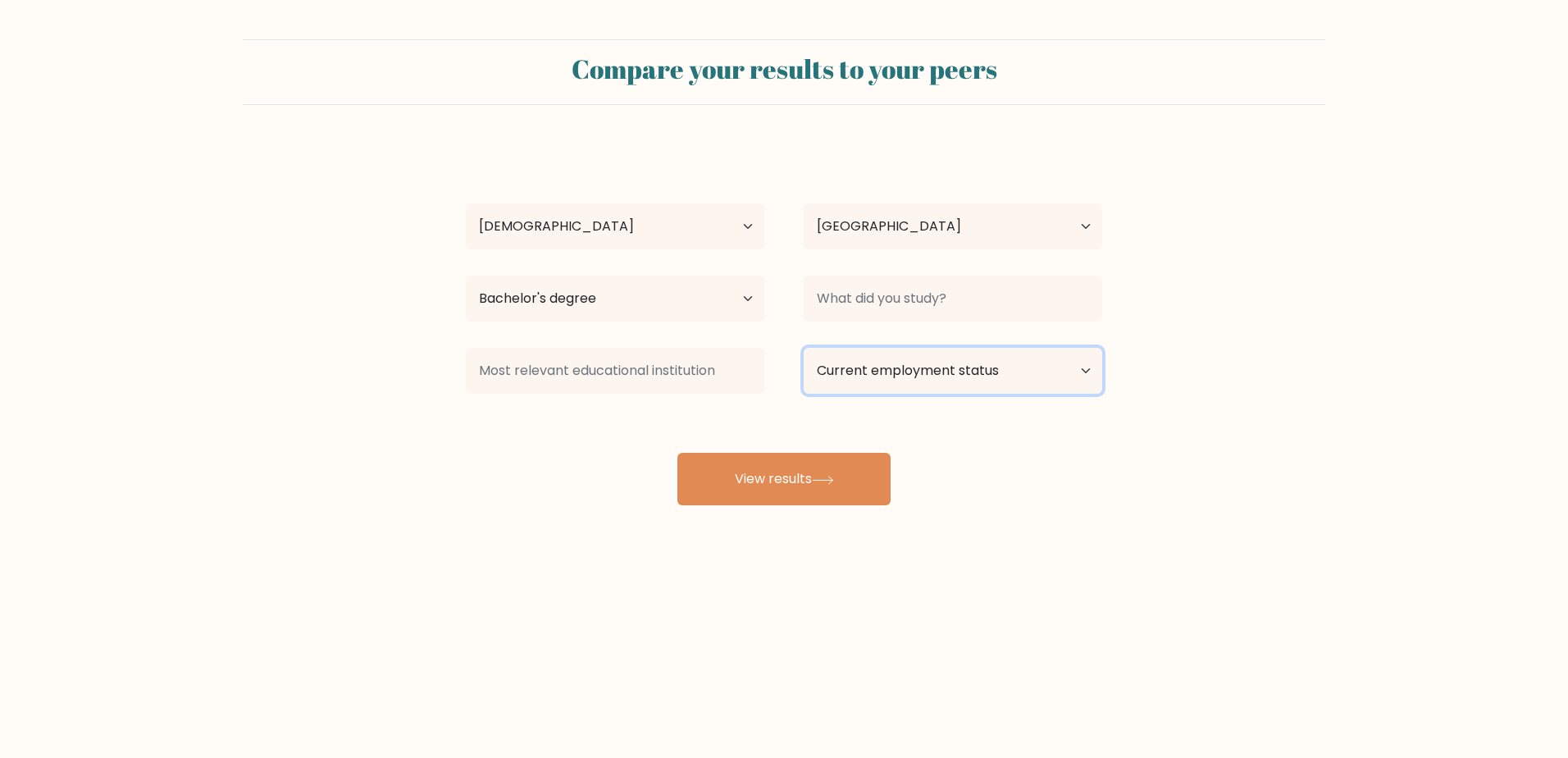
click at [915, 382] on select "Current employment status Employed Student Retired Other / prefer not to answer" at bounding box center [952, 371] width 299 height 46
select select "employed"
click at [804, 348] on select "Current employment status Employed Student Retired Other / prefer not to answer" at bounding box center [952, 371] width 299 height 46
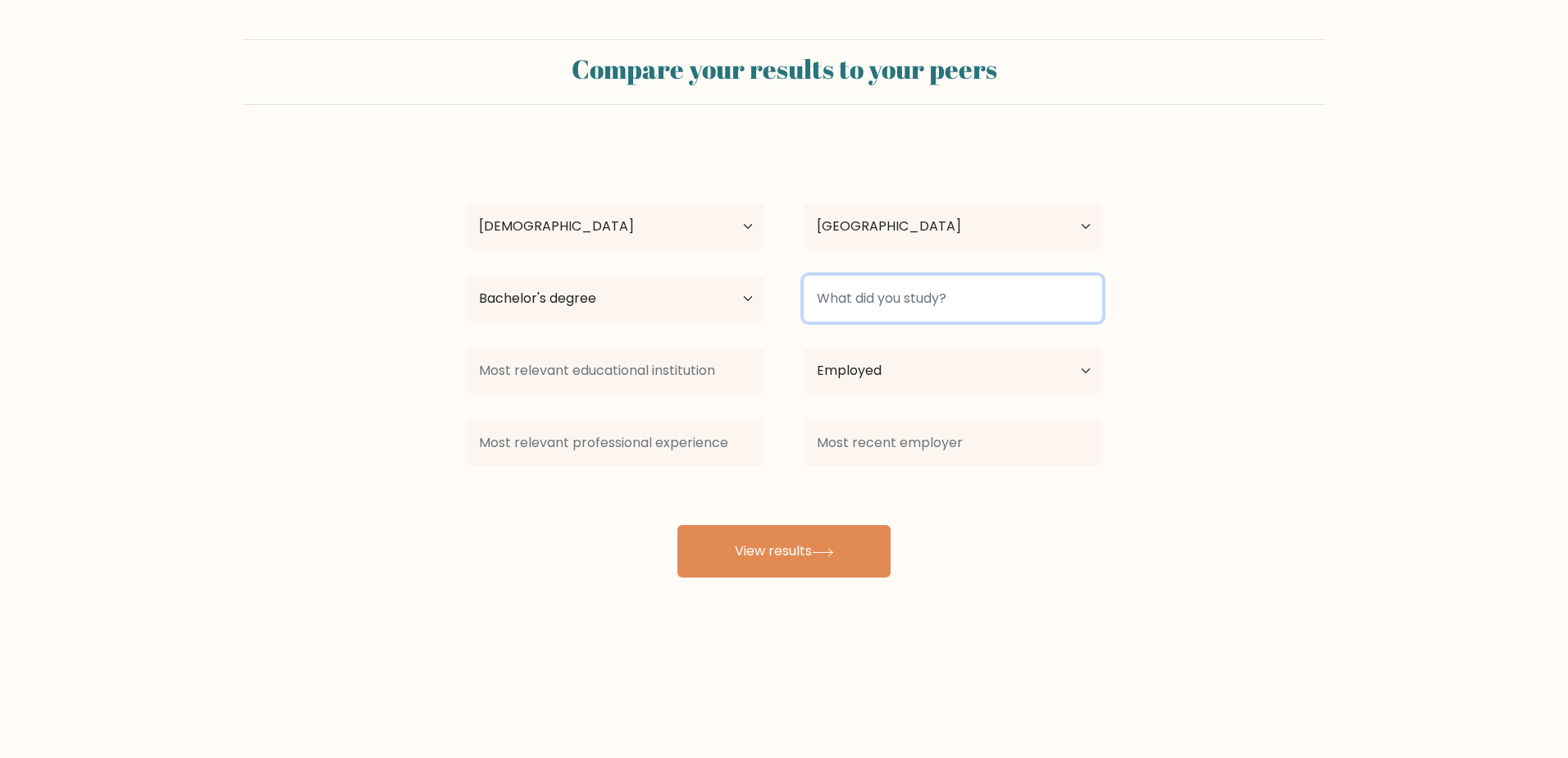
click at [864, 300] on input at bounding box center [952, 299] width 299 height 46
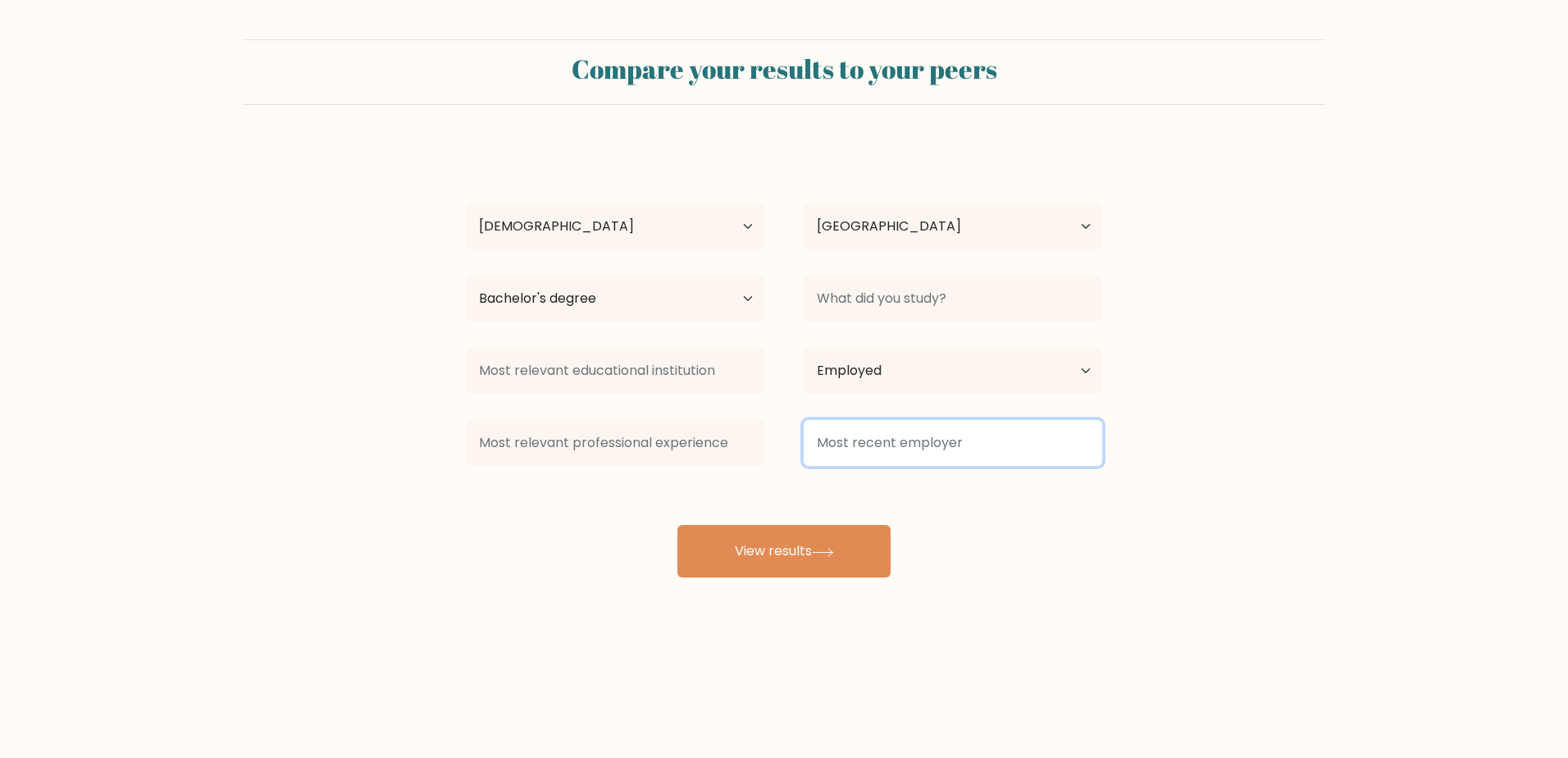
click at [868, 429] on input at bounding box center [952, 443] width 299 height 46
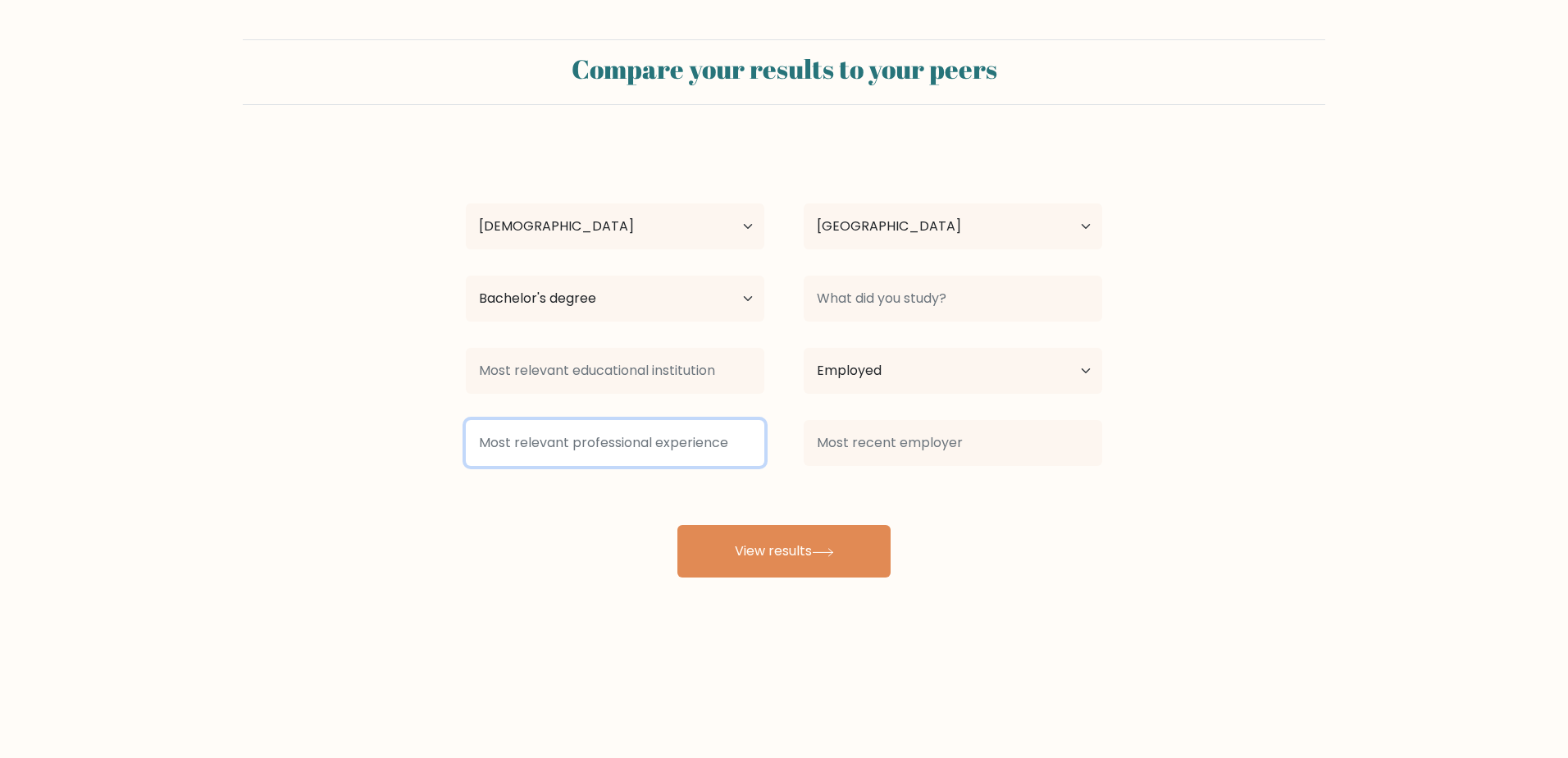
click at [661, 432] on input at bounding box center [615, 443] width 299 height 46
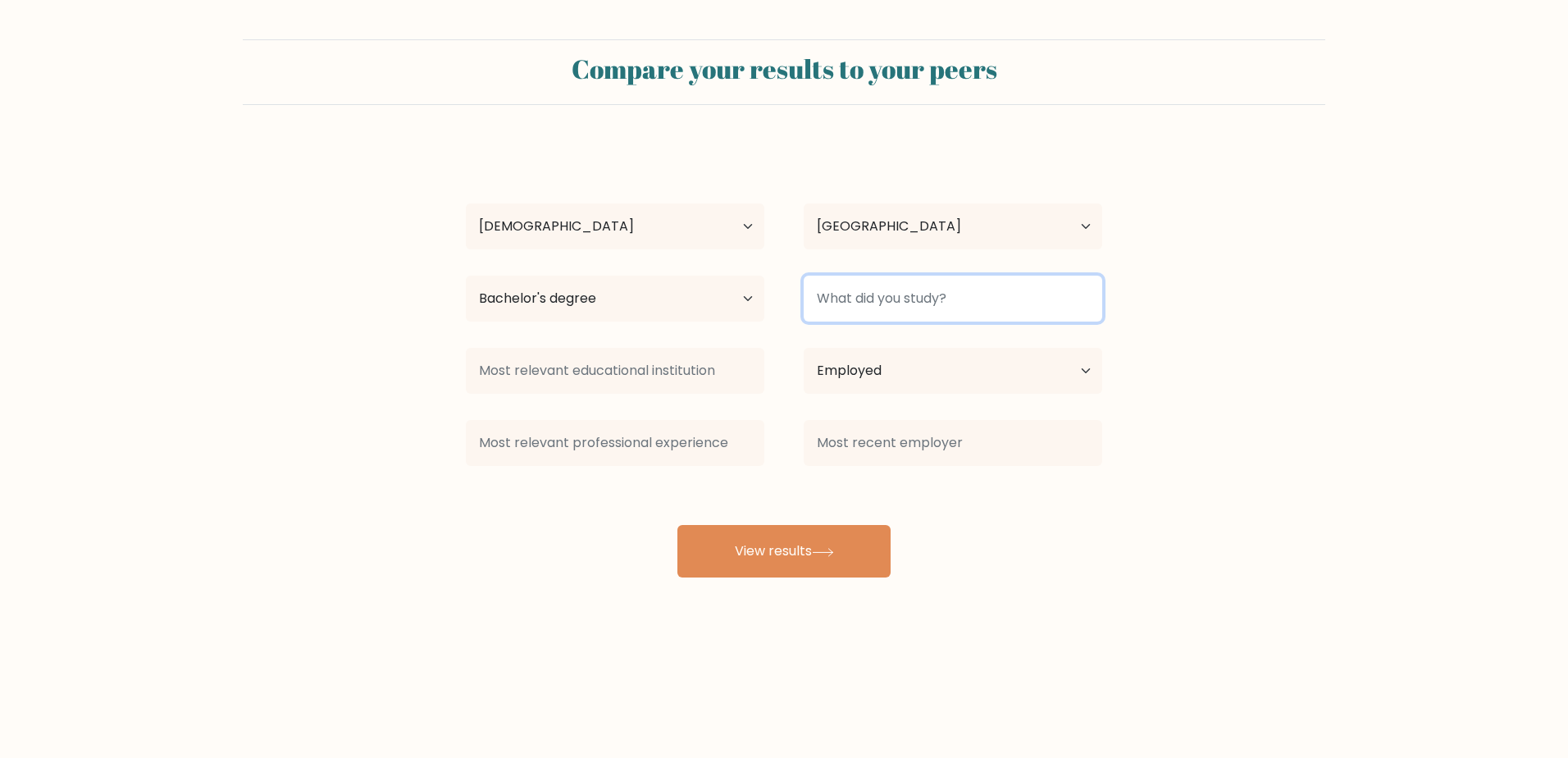
click at [906, 294] on input at bounding box center [952, 299] width 299 height 46
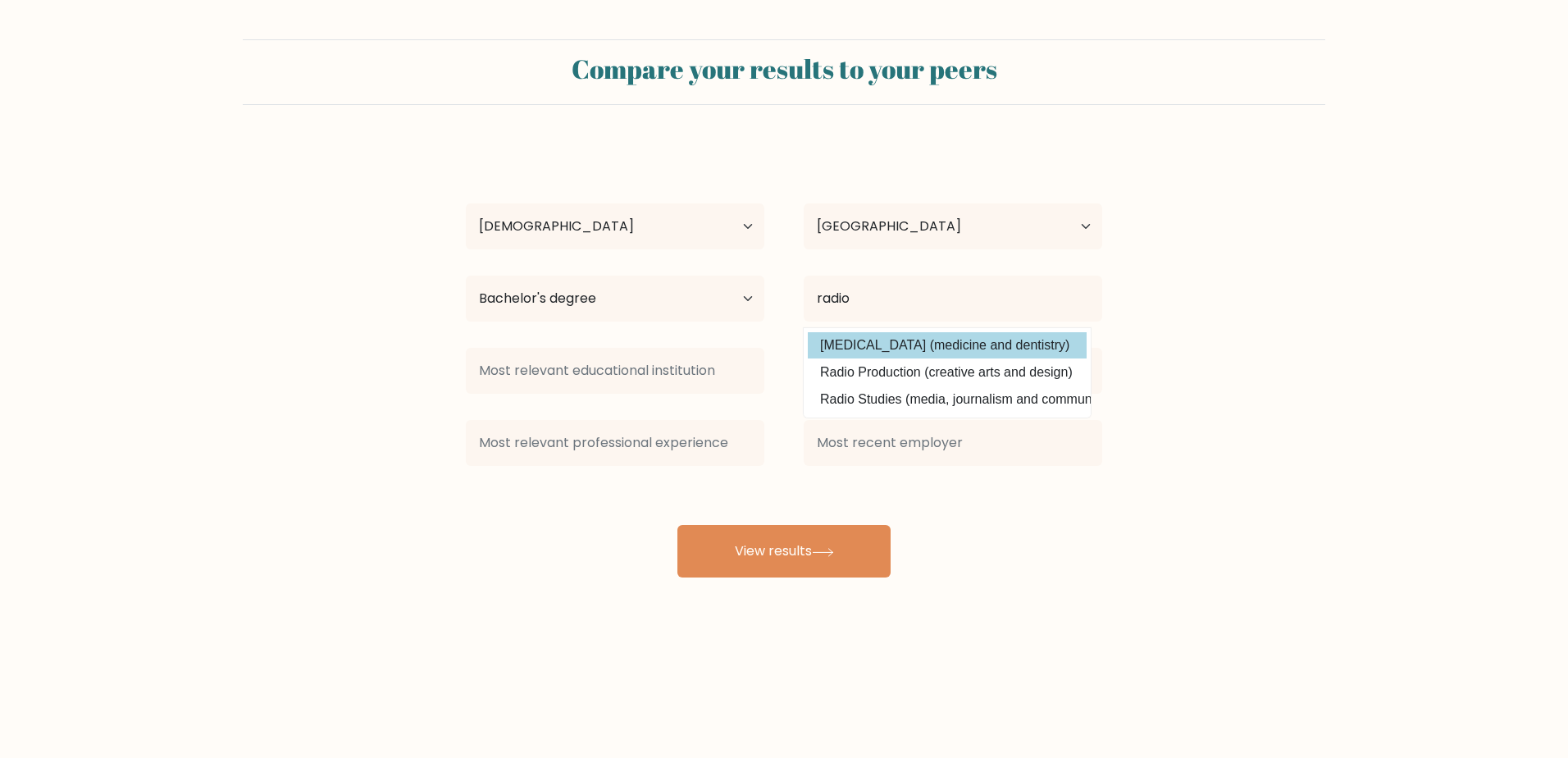
click at [1028, 350] on option "Radiology (medicine and dentistry)" at bounding box center [947, 345] width 279 height 26
type input "Radiology"
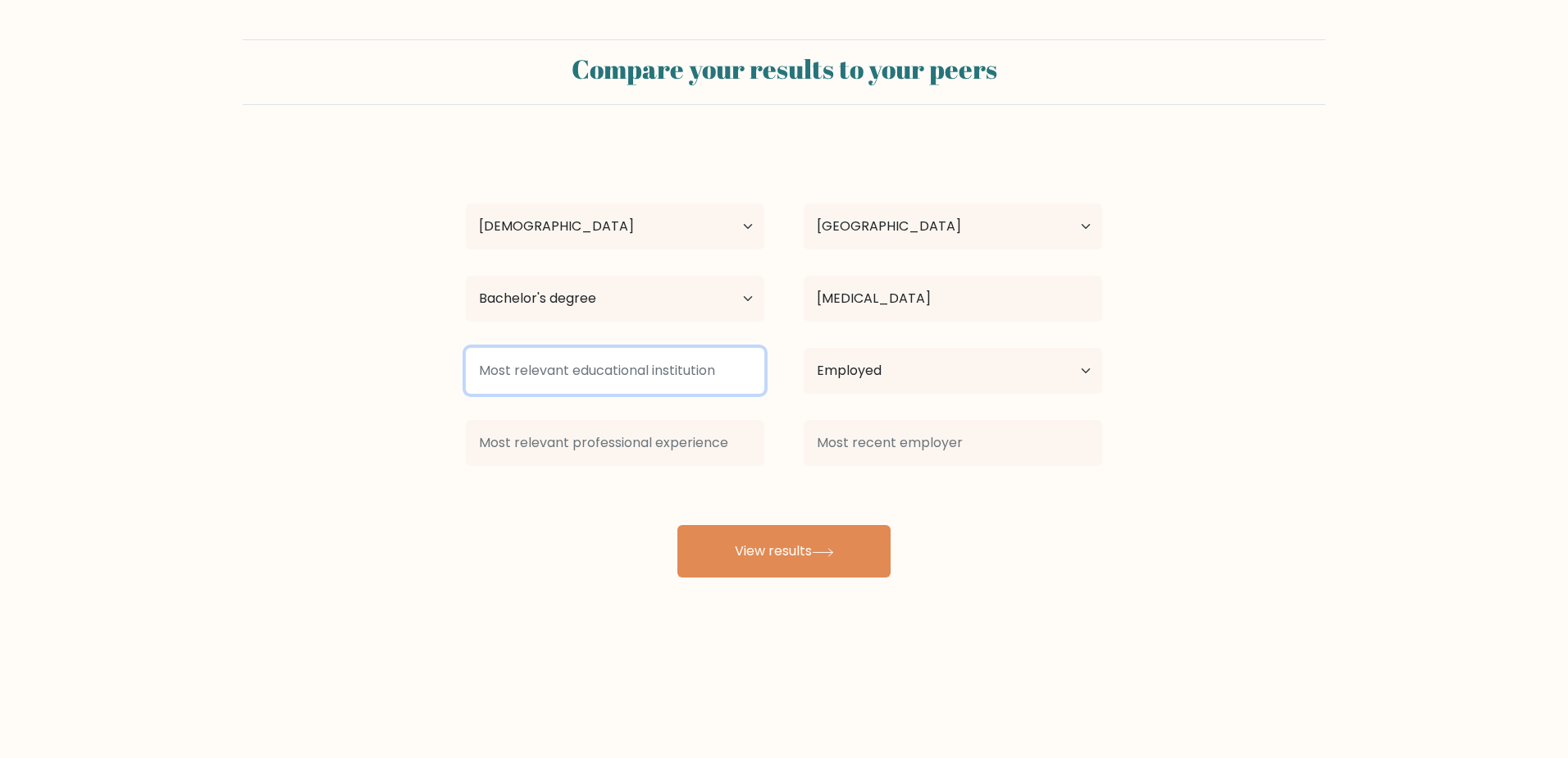
click at [677, 382] on input at bounding box center [615, 371] width 299 height 46
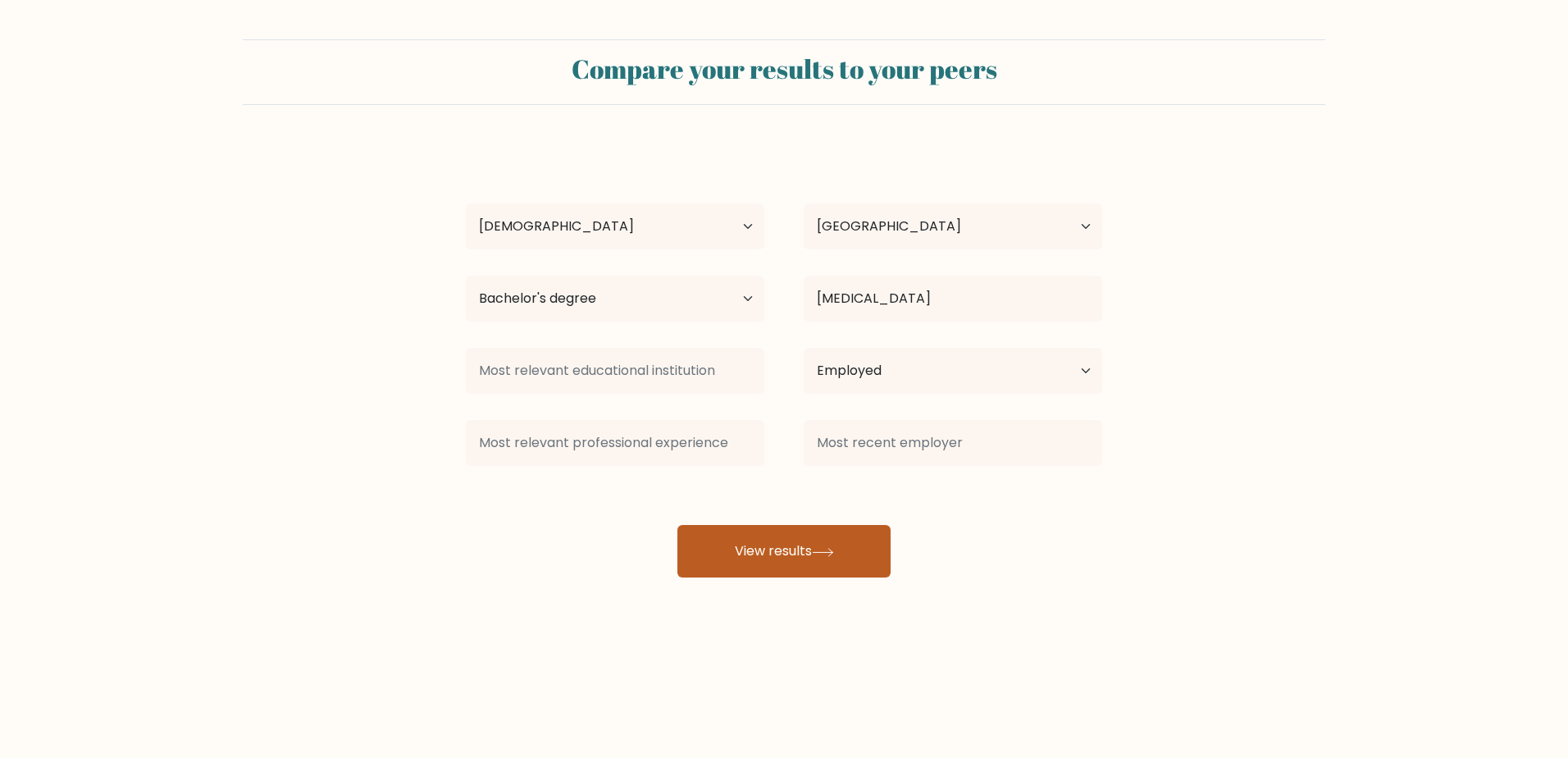
click at [805, 557] on button "View results" at bounding box center [784, 551] width 213 height 52
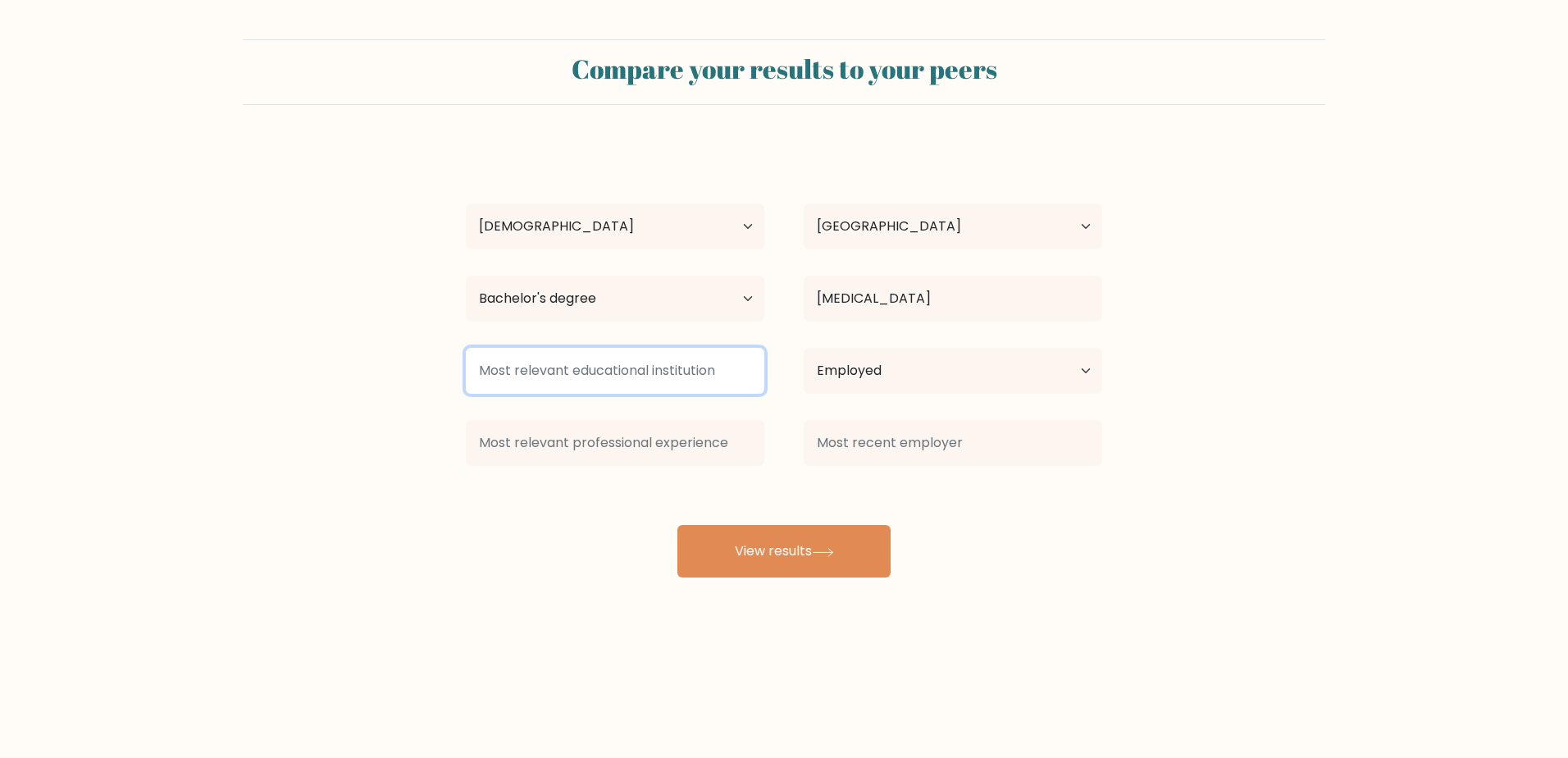
click at [622, 374] on input at bounding box center [615, 371] width 299 height 46
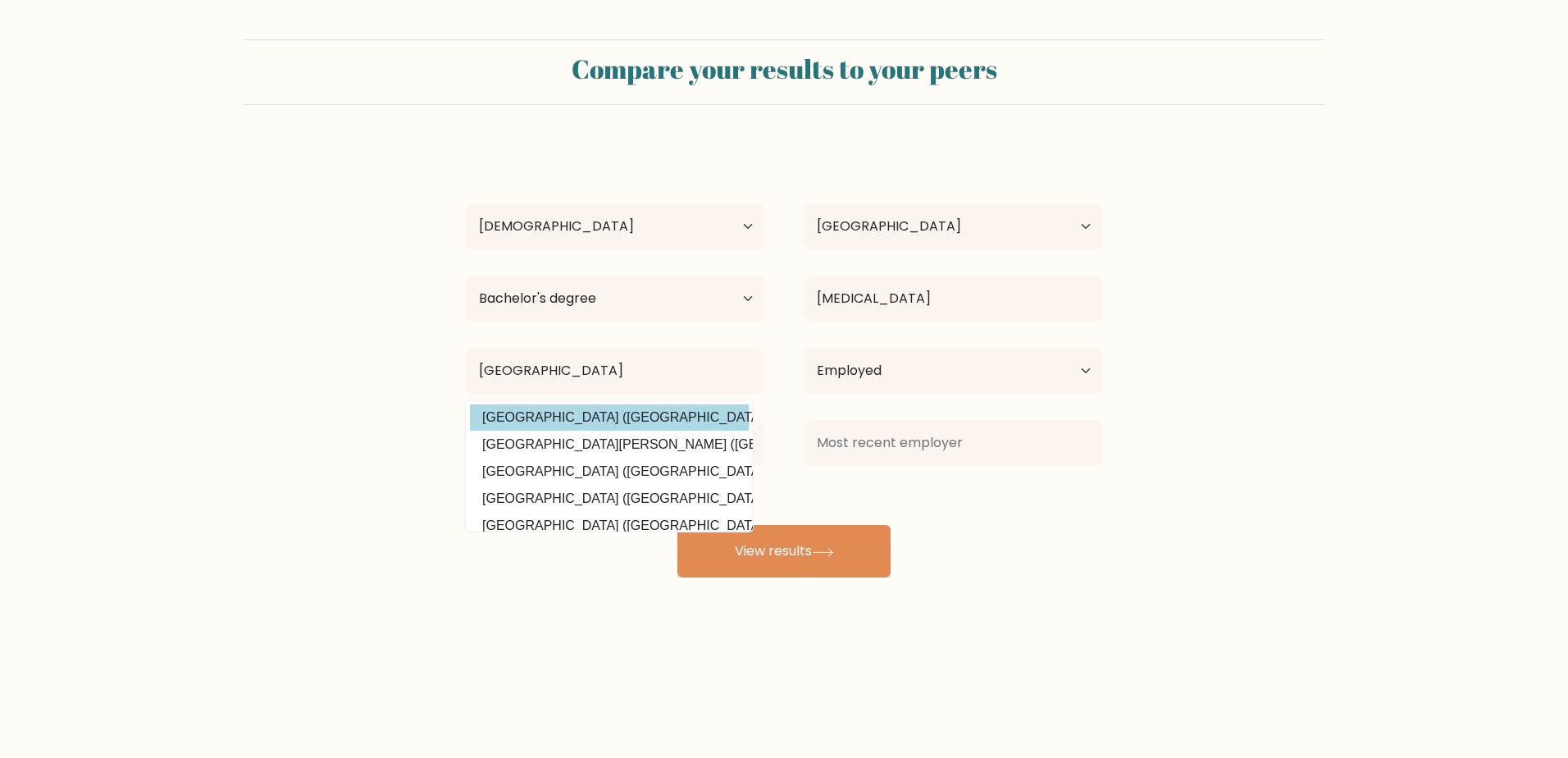
click at [663, 410] on option "University of Leeds (United Kingdom)" at bounding box center [609, 417] width 279 height 26
type input "University of Leeds"
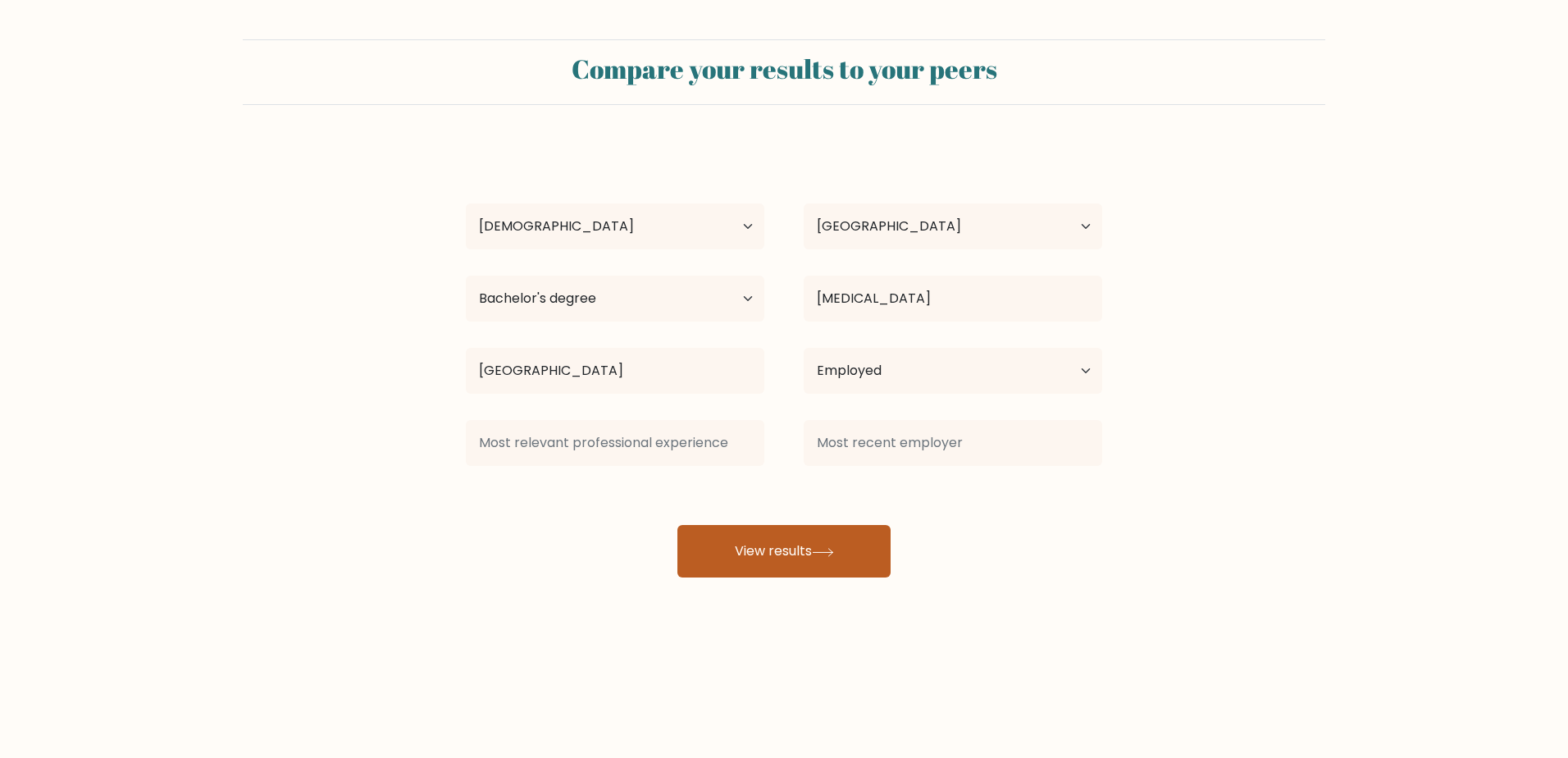
click at [765, 539] on button "View results" at bounding box center [784, 551] width 213 height 52
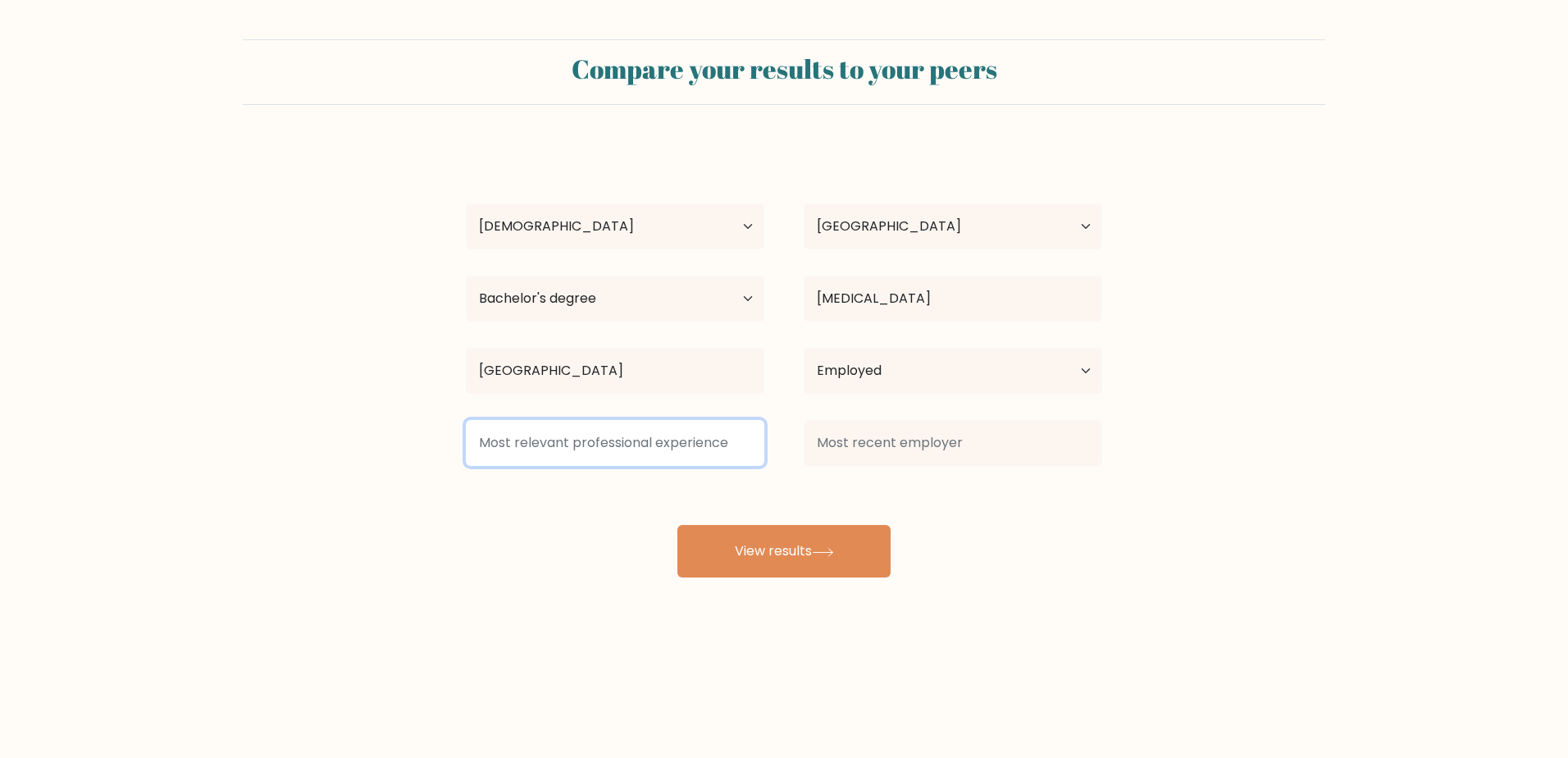
click at [671, 424] on input at bounding box center [615, 443] width 299 height 46
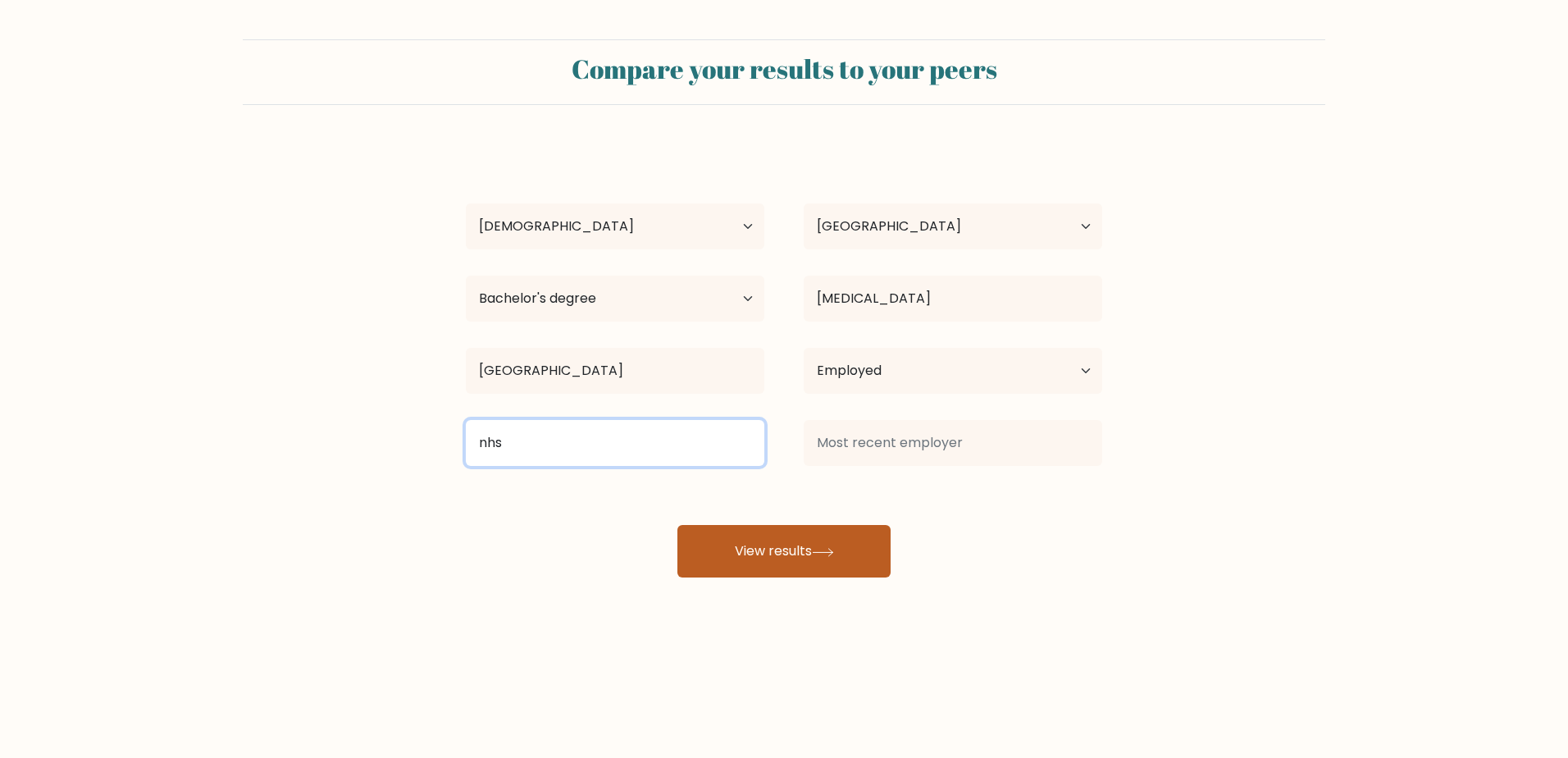
type input "nhs"
click at [768, 558] on button "View results" at bounding box center [784, 551] width 213 height 52
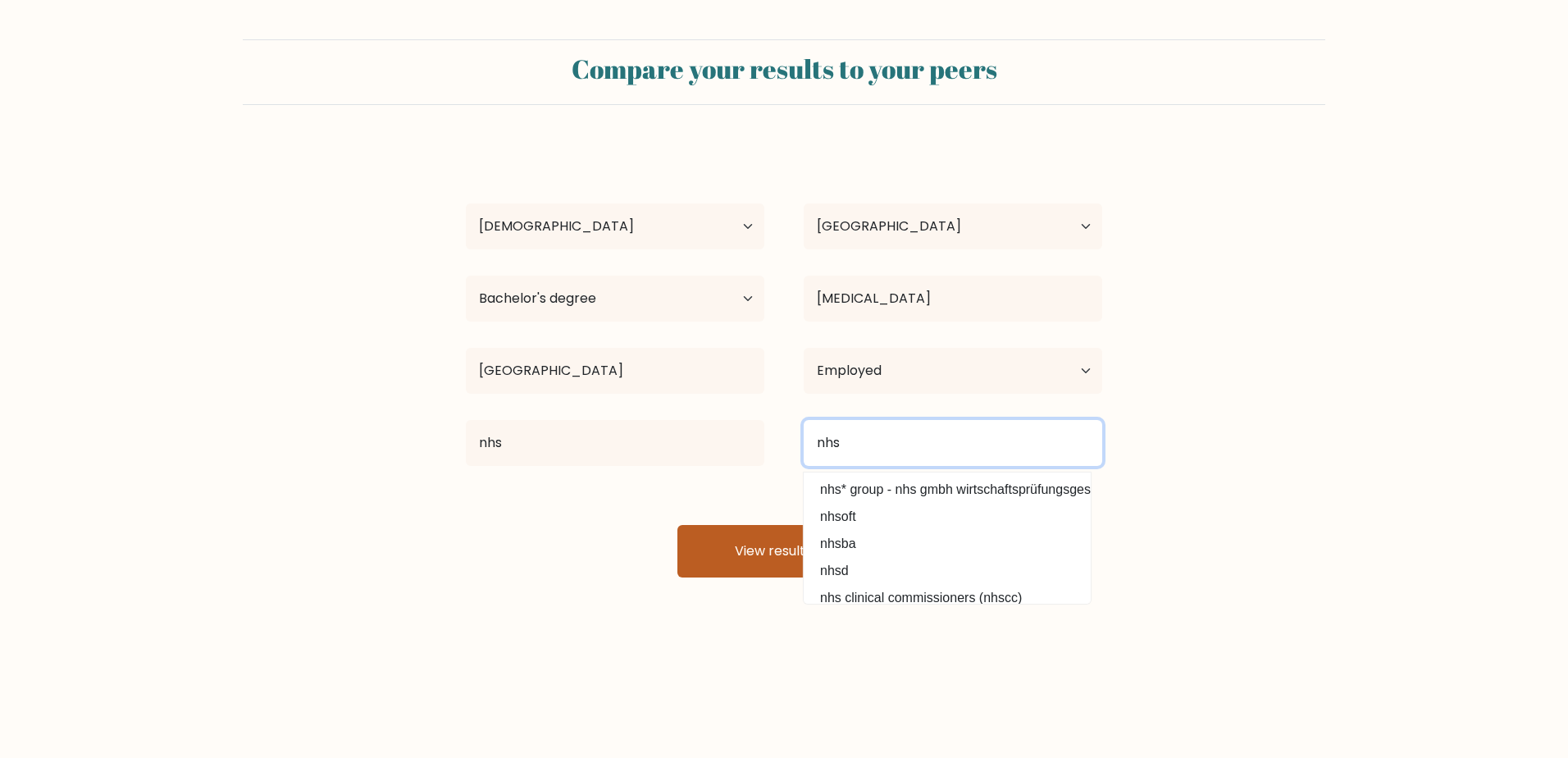
type input "nhs"
click at [752, 548] on button "View results" at bounding box center [784, 551] width 213 height 52
